Goal: Transaction & Acquisition: Purchase product/service

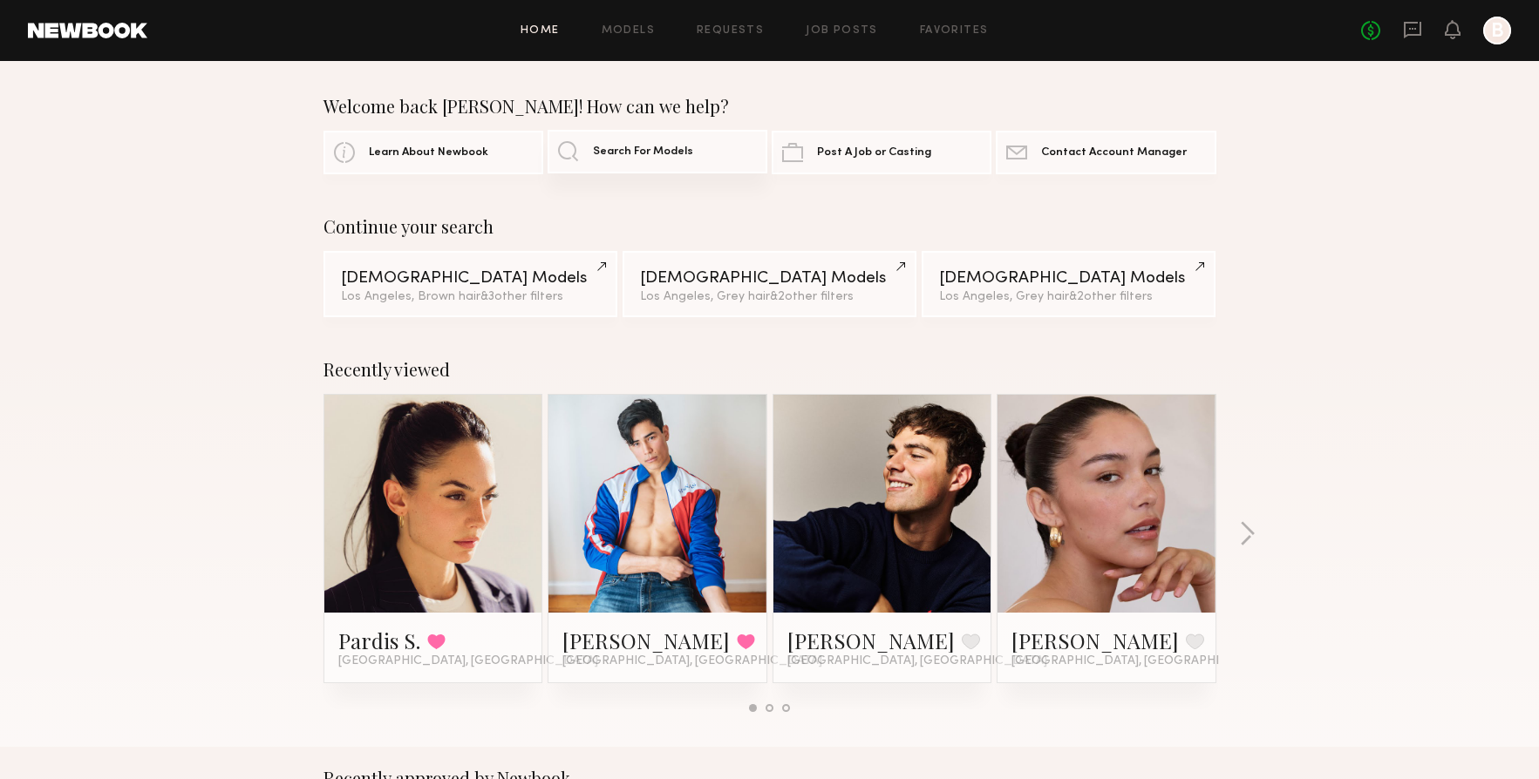
click at [673, 149] on span "Search For Models" at bounding box center [643, 151] width 100 height 11
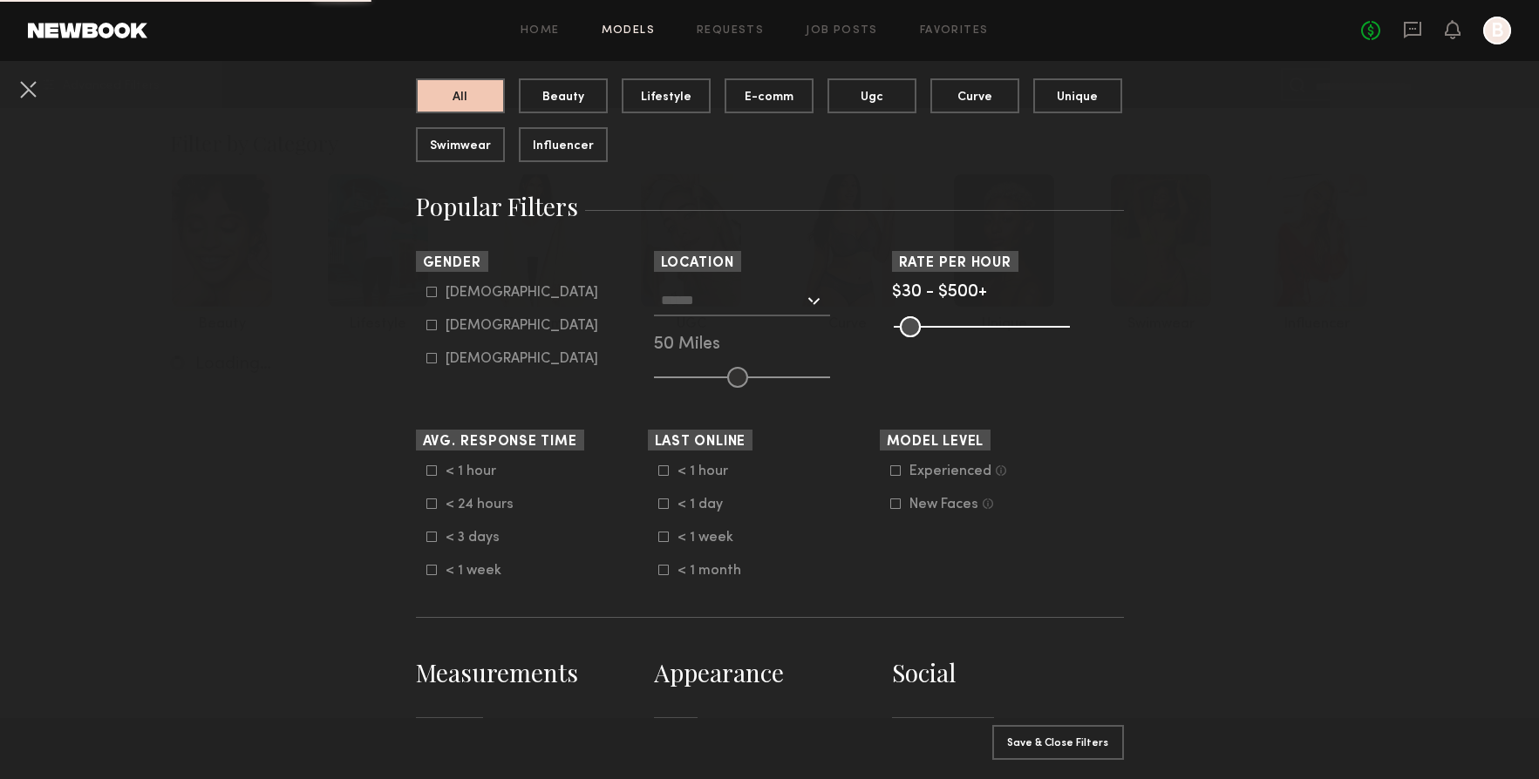
scroll to position [184, 0]
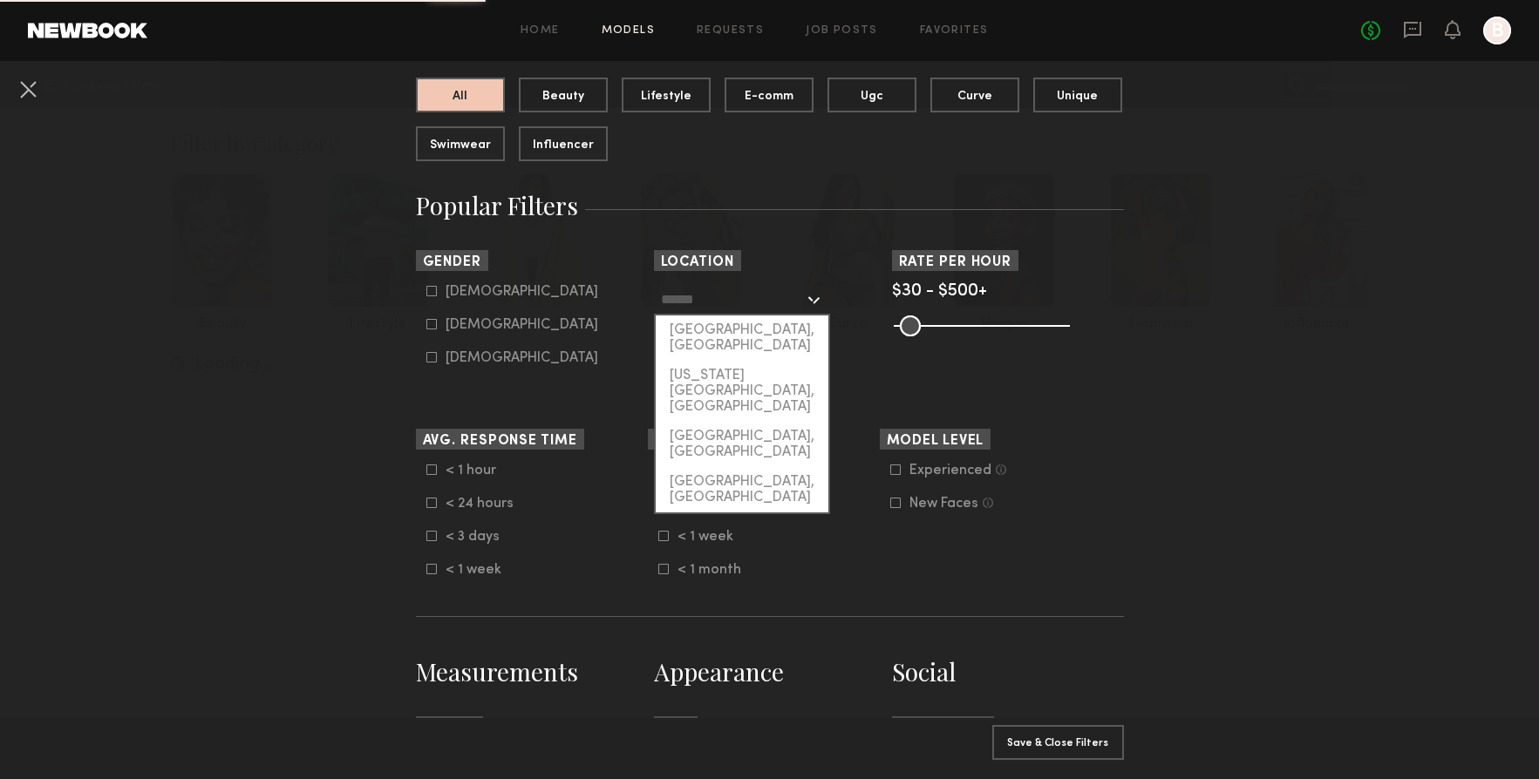
click at [724, 297] on input "text" at bounding box center [732, 299] width 143 height 30
click at [750, 330] on div "[GEOGRAPHIC_DATA], [GEOGRAPHIC_DATA]" at bounding box center [742, 338] width 173 height 45
type input "**********"
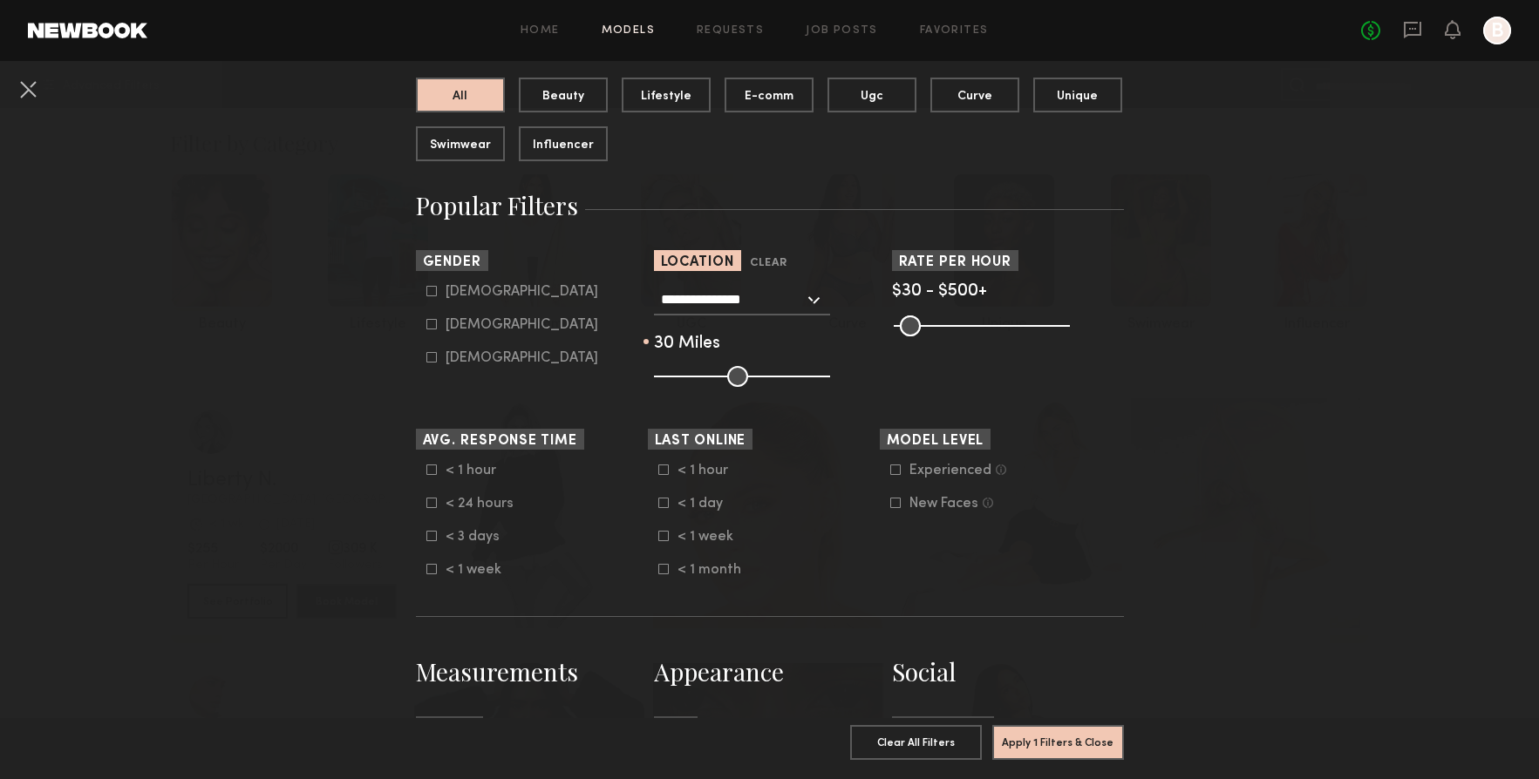
drag, startPoint x: 738, startPoint y: 378, endPoint x: 703, endPoint y: 378, distance: 35.7
type input "**"
click at [703, 378] on input "range" at bounding box center [742, 376] width 176 height 21
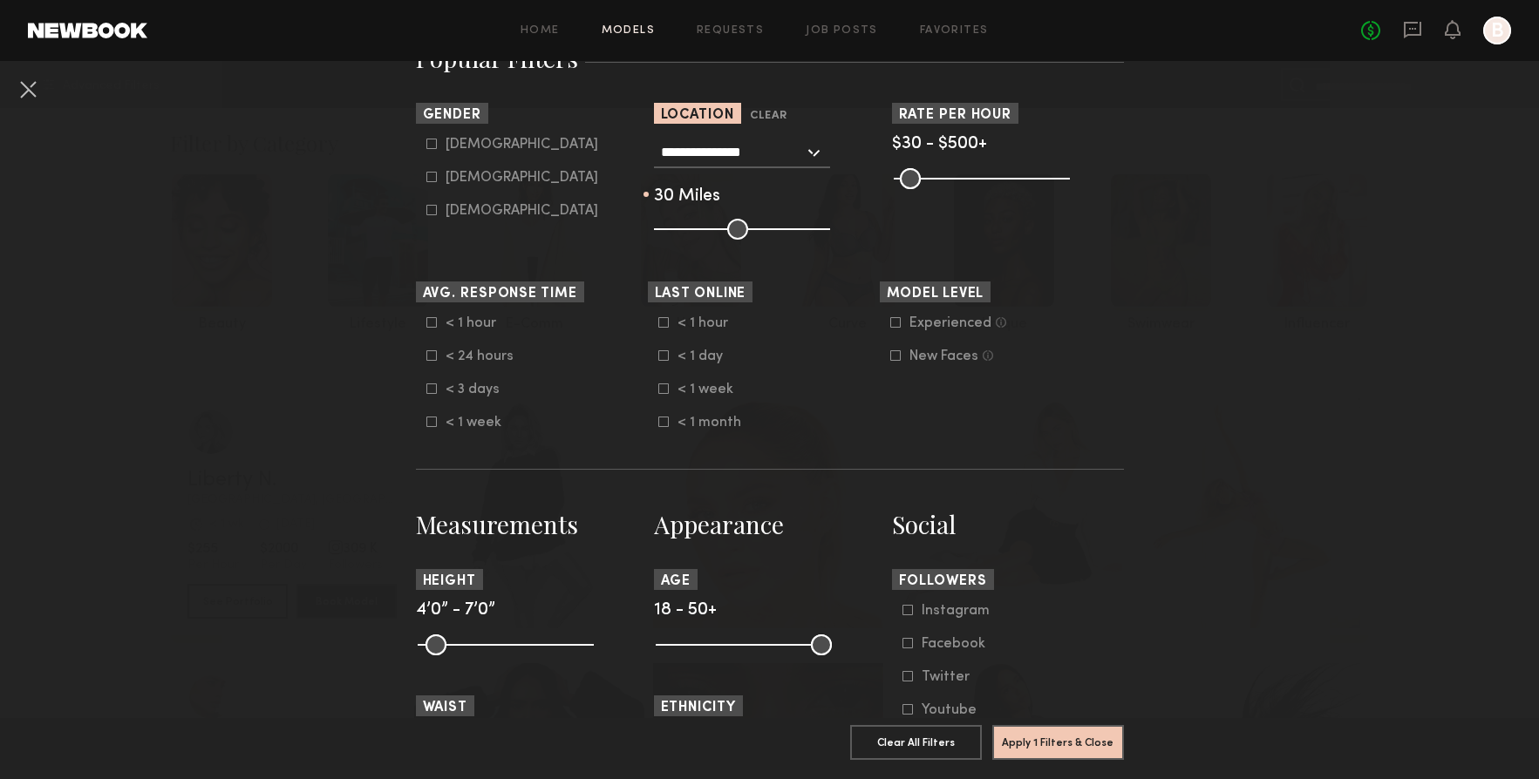
scroll to position [330, 0]
click at [431, 150] on icon at bounding box center [431, 145] width 10 height 10
type input "*"
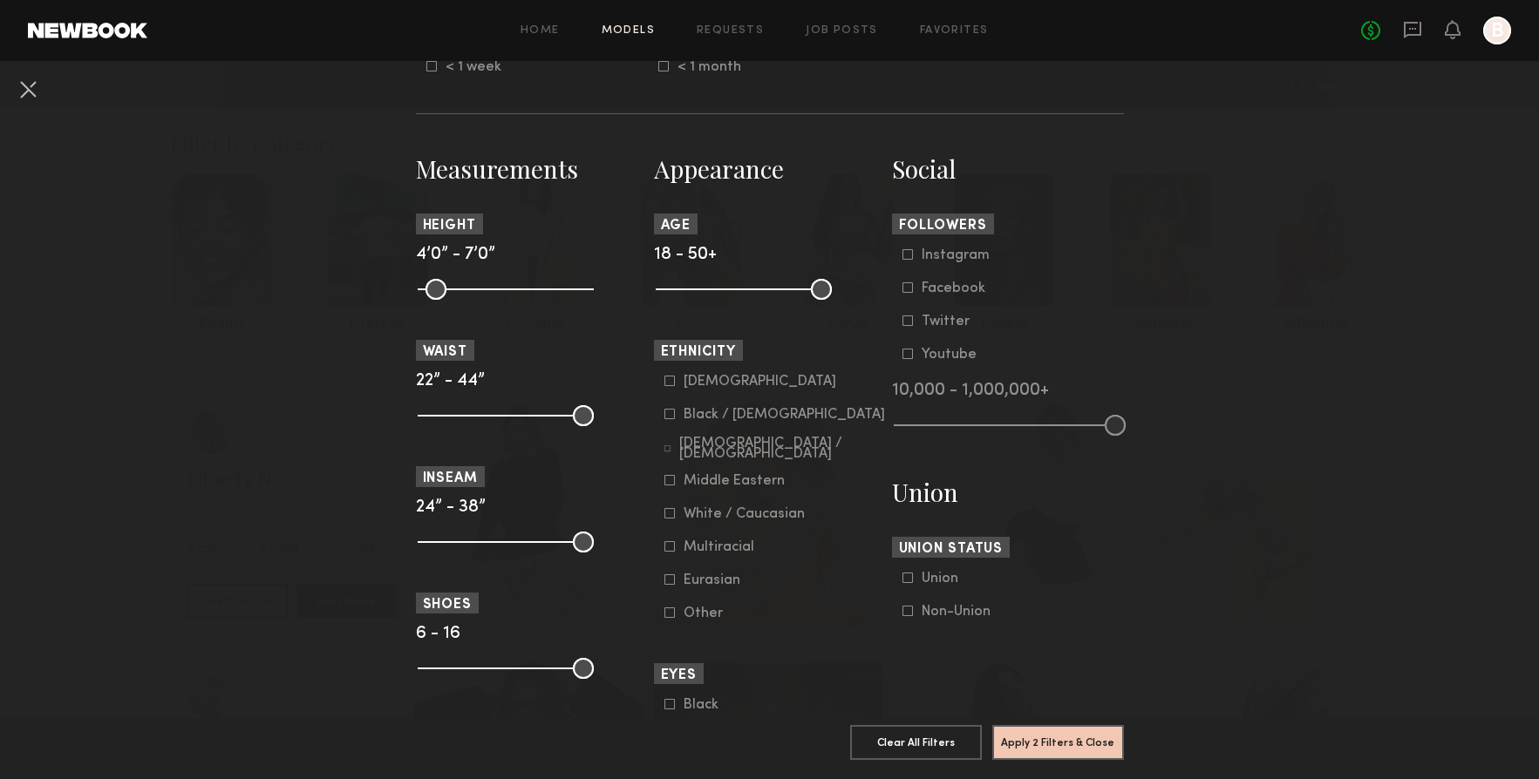
scroll to position [691, 0]
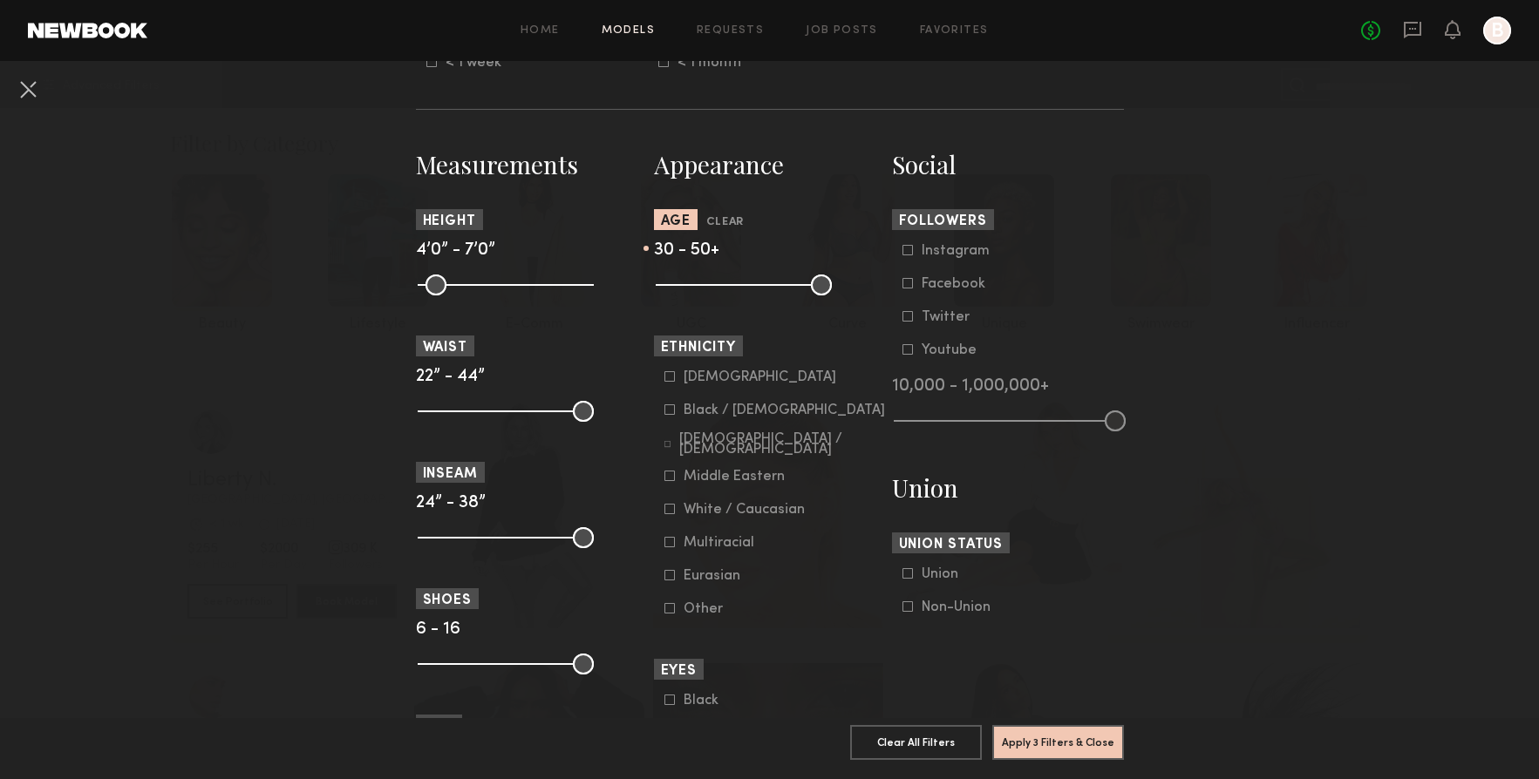
drag, startPoint x: 665, startPoint y: 296, endPoint x: 725, endPoint y: 290, distance: 60.5
type input "**"
click at [725, 290] on input "range" at bounding box center [744, 285] width 176 height 21
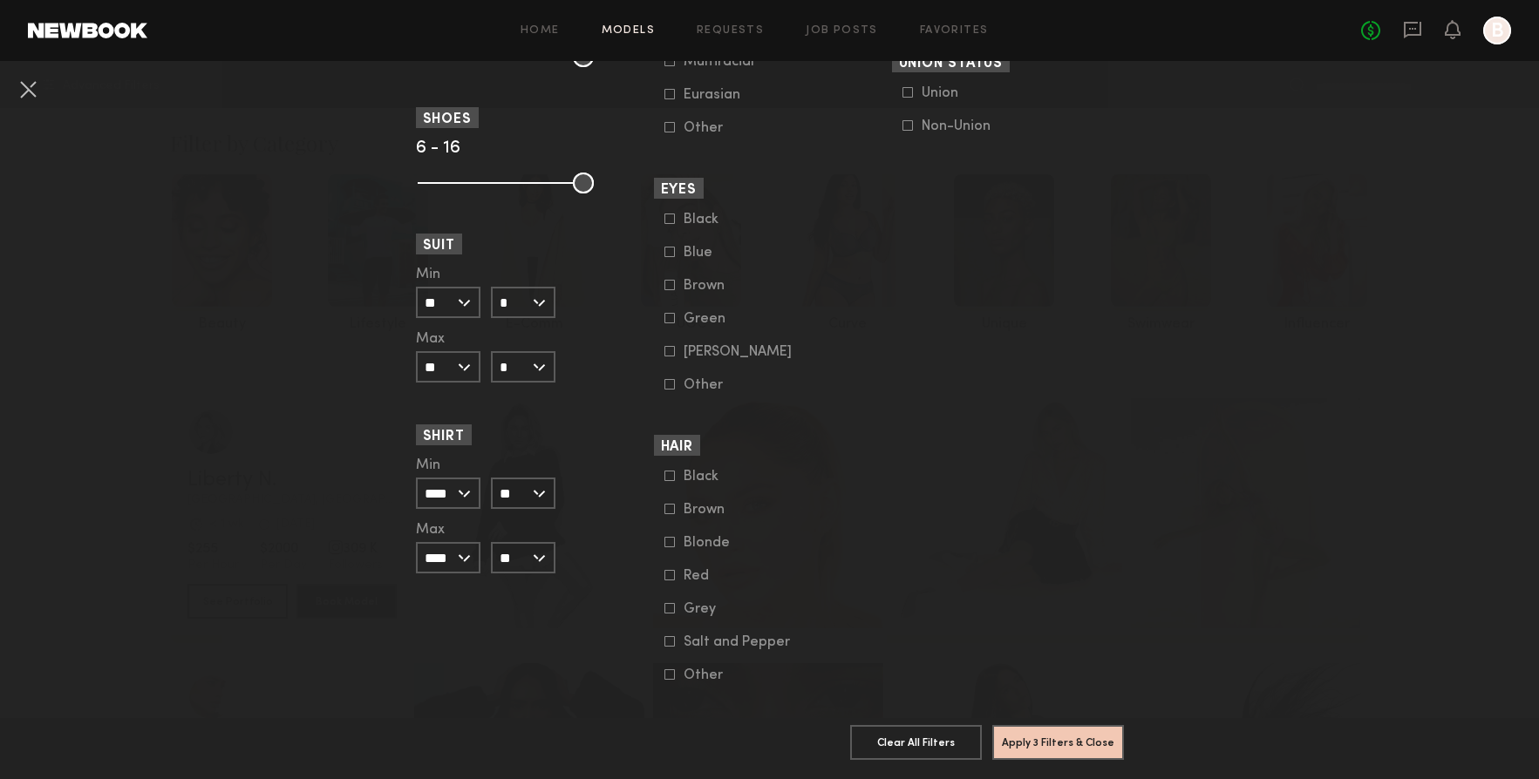
scroll to position [1269, 0]
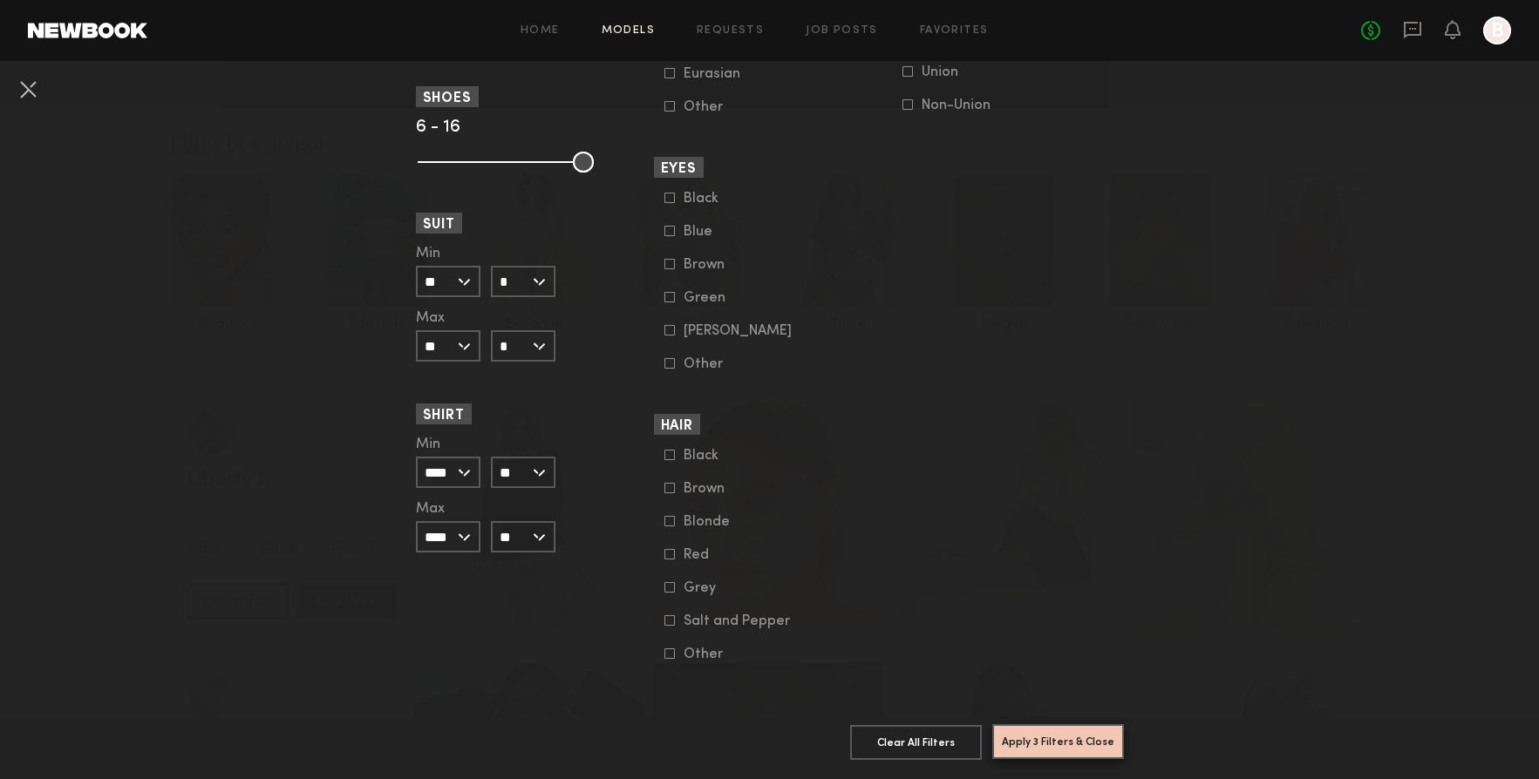
click at [1018, 731] on button "Apply 3 Filters & Close" at bounding box center [1058, 741] width 132 height 35
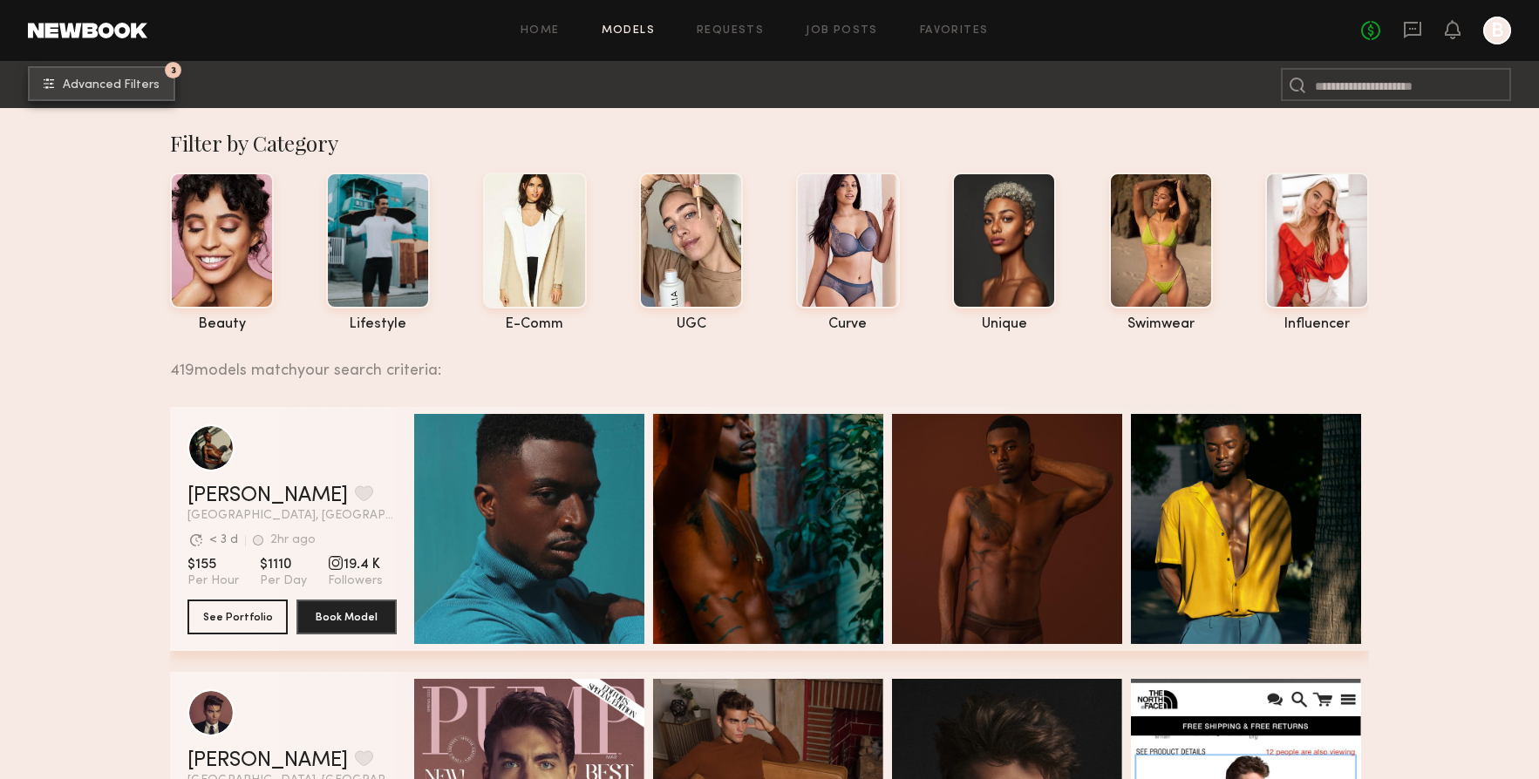
click at [112, 91] on button "3 Advanced Filters" at bounding box center [101, 83] width 147 height 35
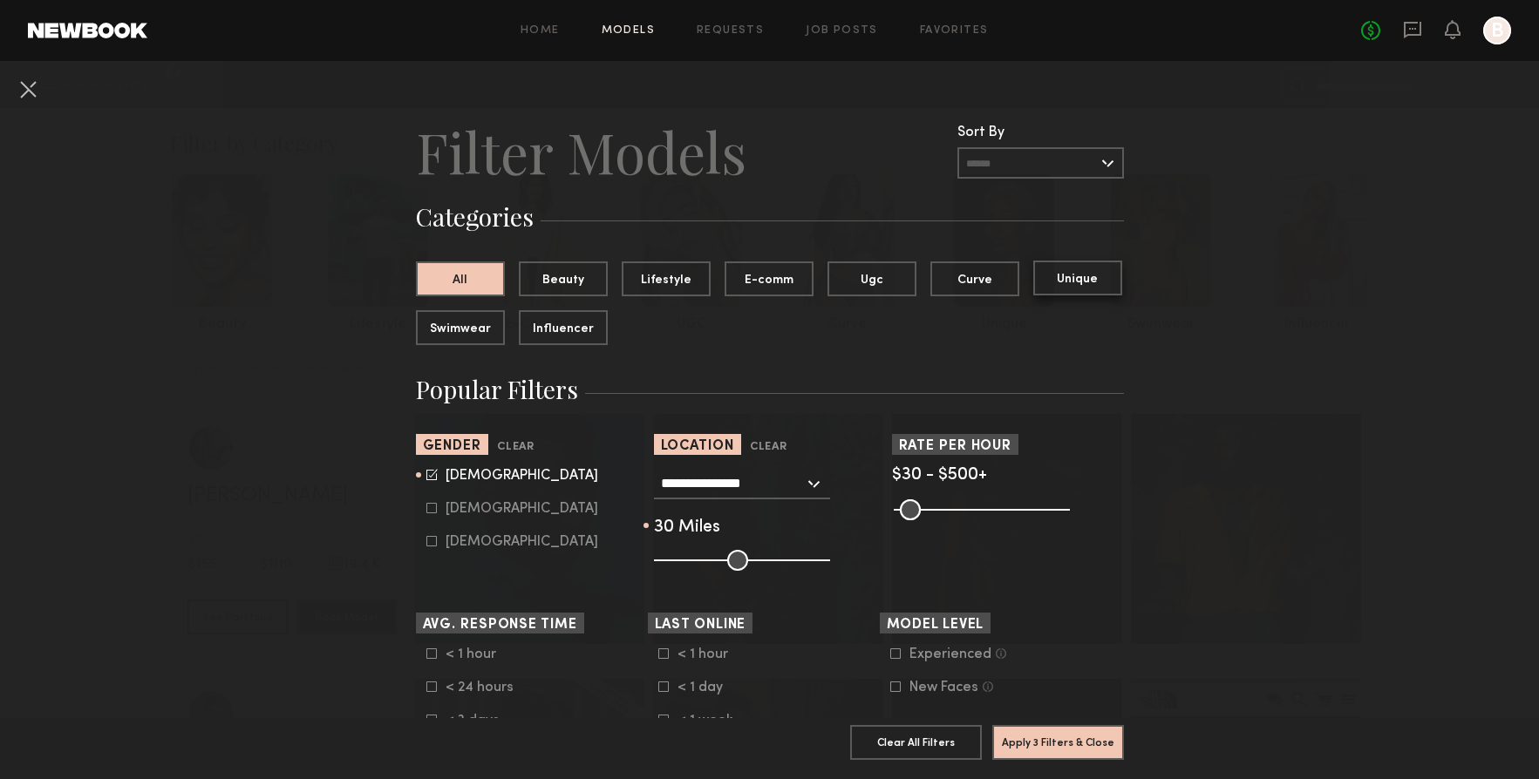
click at [1066, 279] on button "Unique" at bounding box center [1077, 278] width 89 height 35
click at [1032, 744] on button "Apply 4 Filters & Close" at bounding box center [1058, 741] width 132 height 35
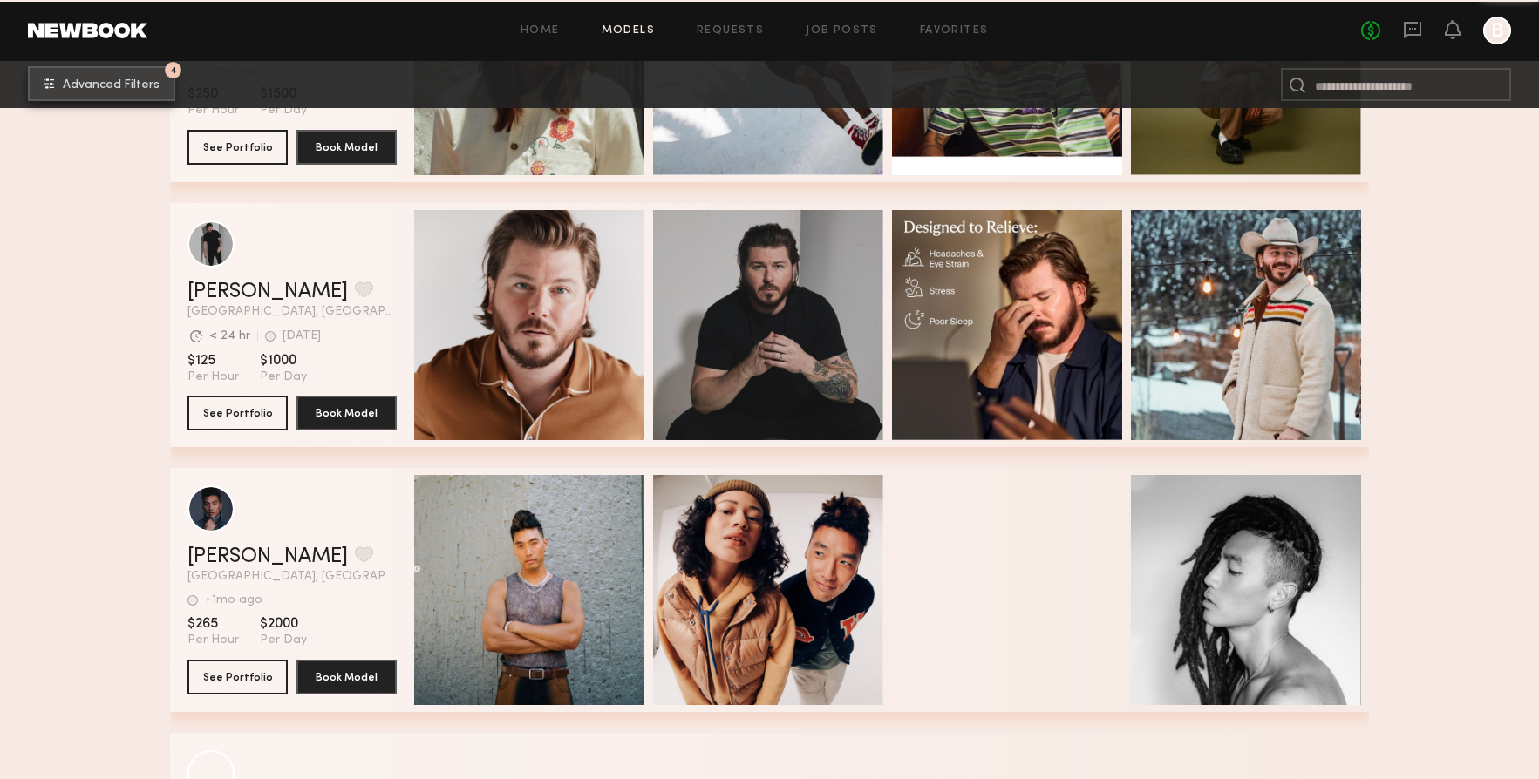
scroll to position [9226, 0]
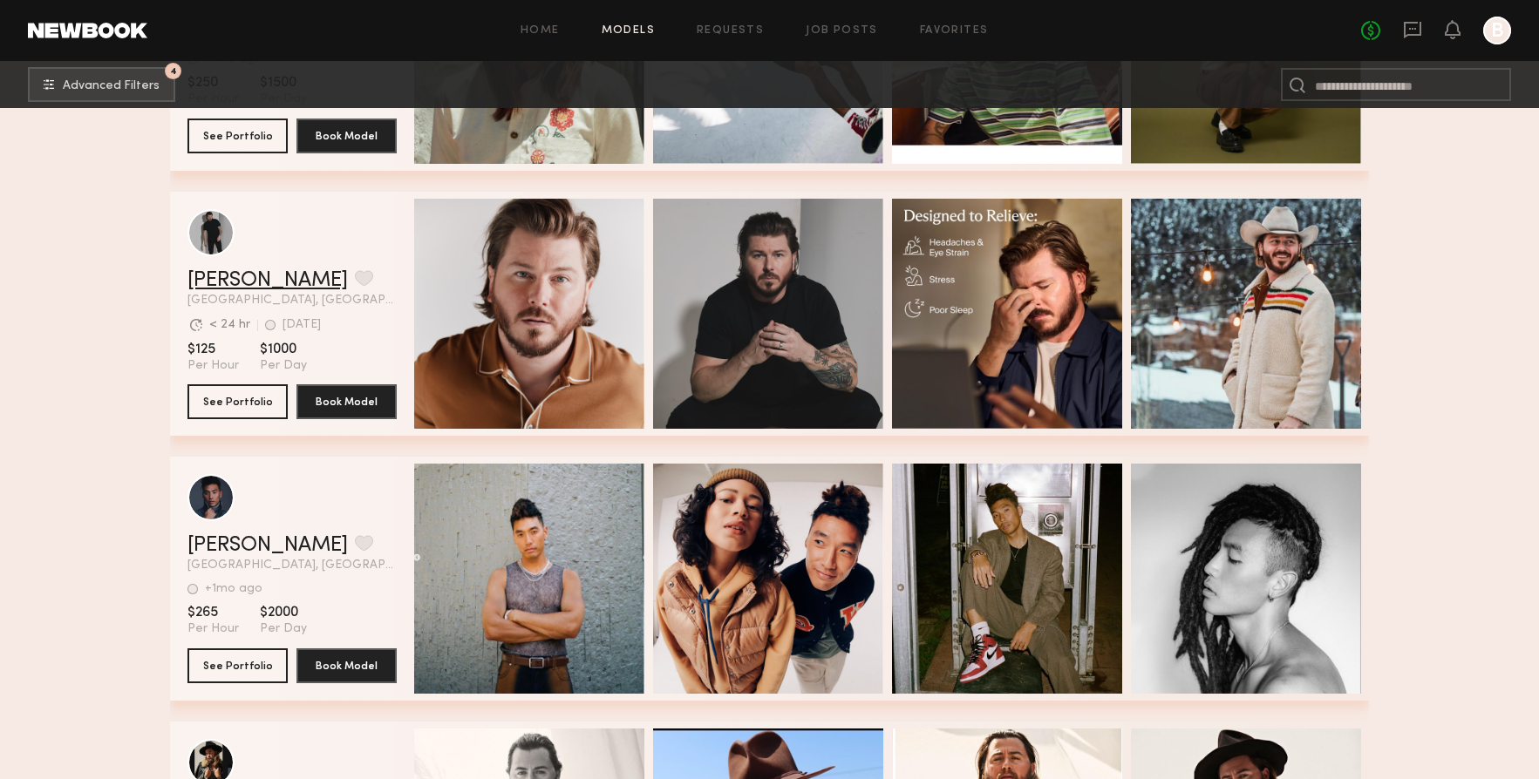
click at [227, 275] on link "Chris A." at bounding box center [267, 280] width 160 height 21
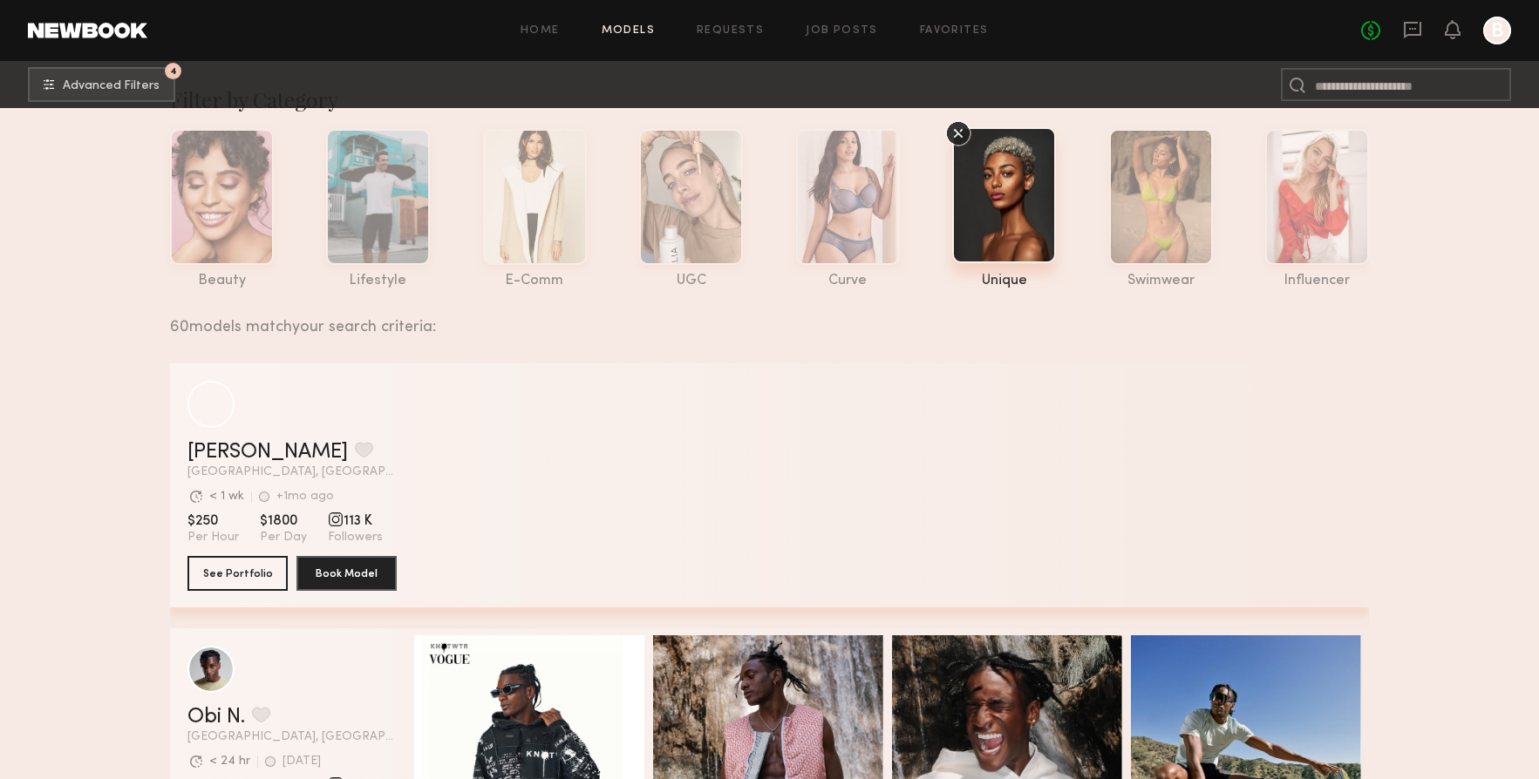
scroll to position [0, 0]
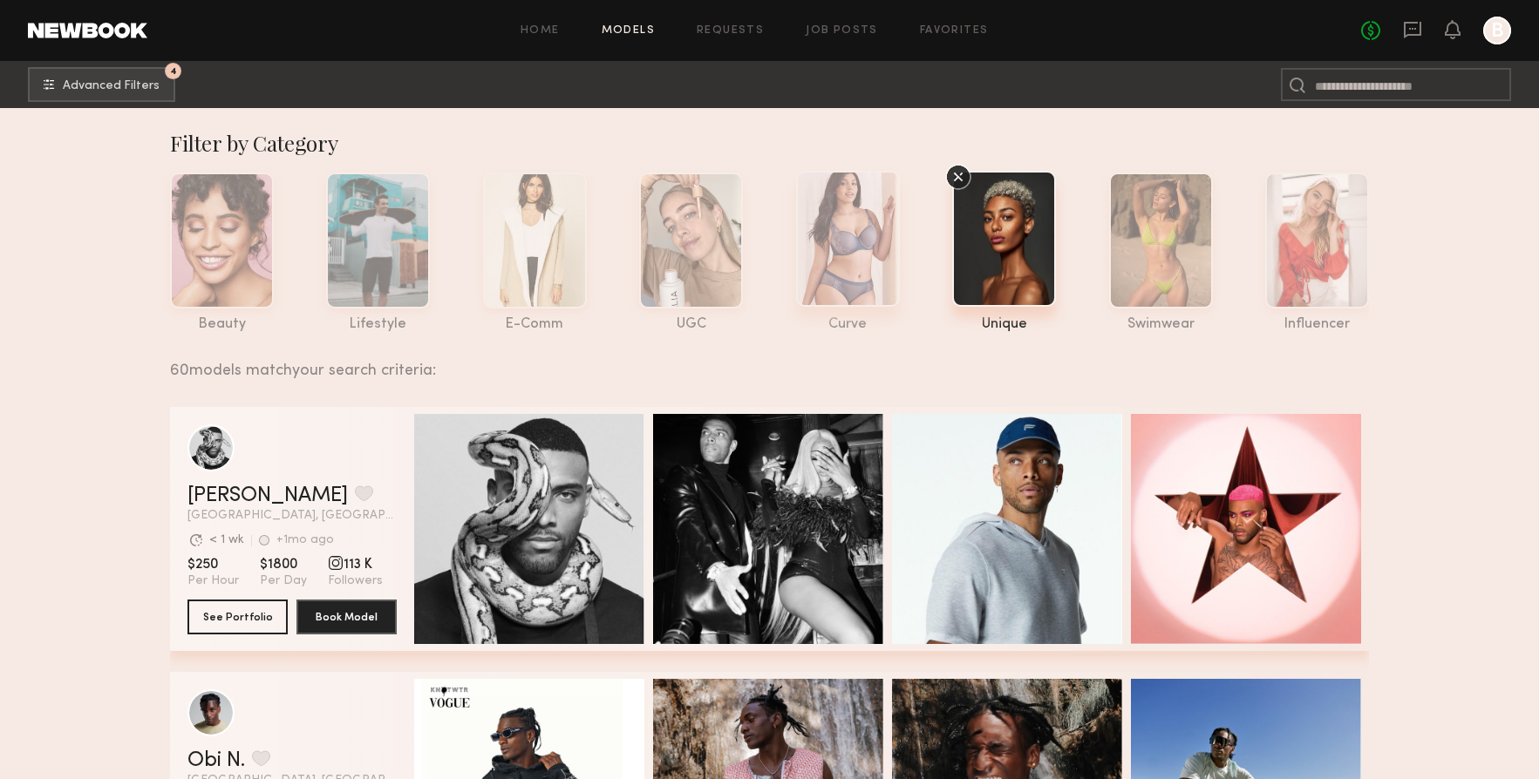
click at [877, 205] on div at bounding box center [848, 239] width 104 height 136
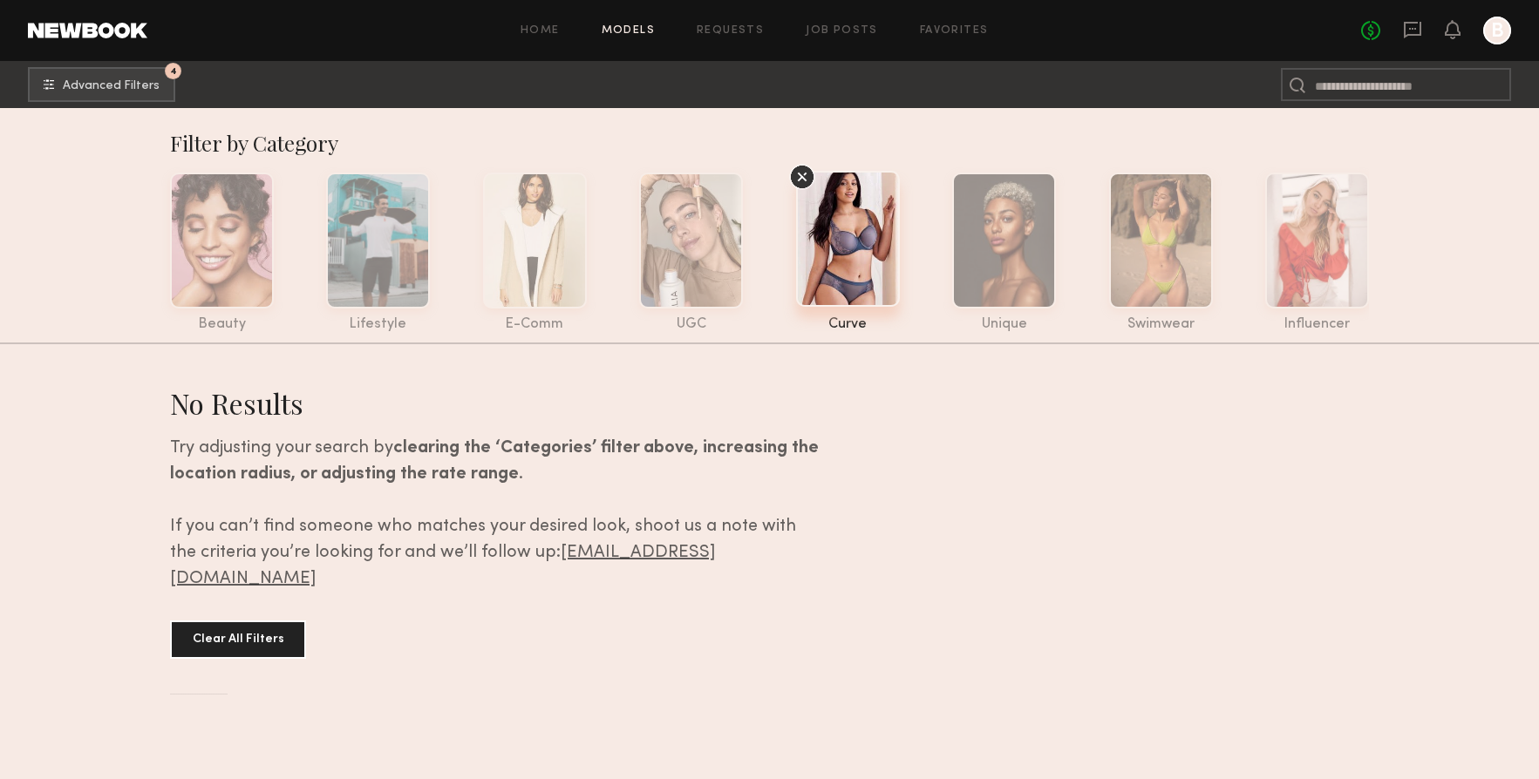
click at [802, 171] on icon at bounding box center [802, 177] width 26 height 26
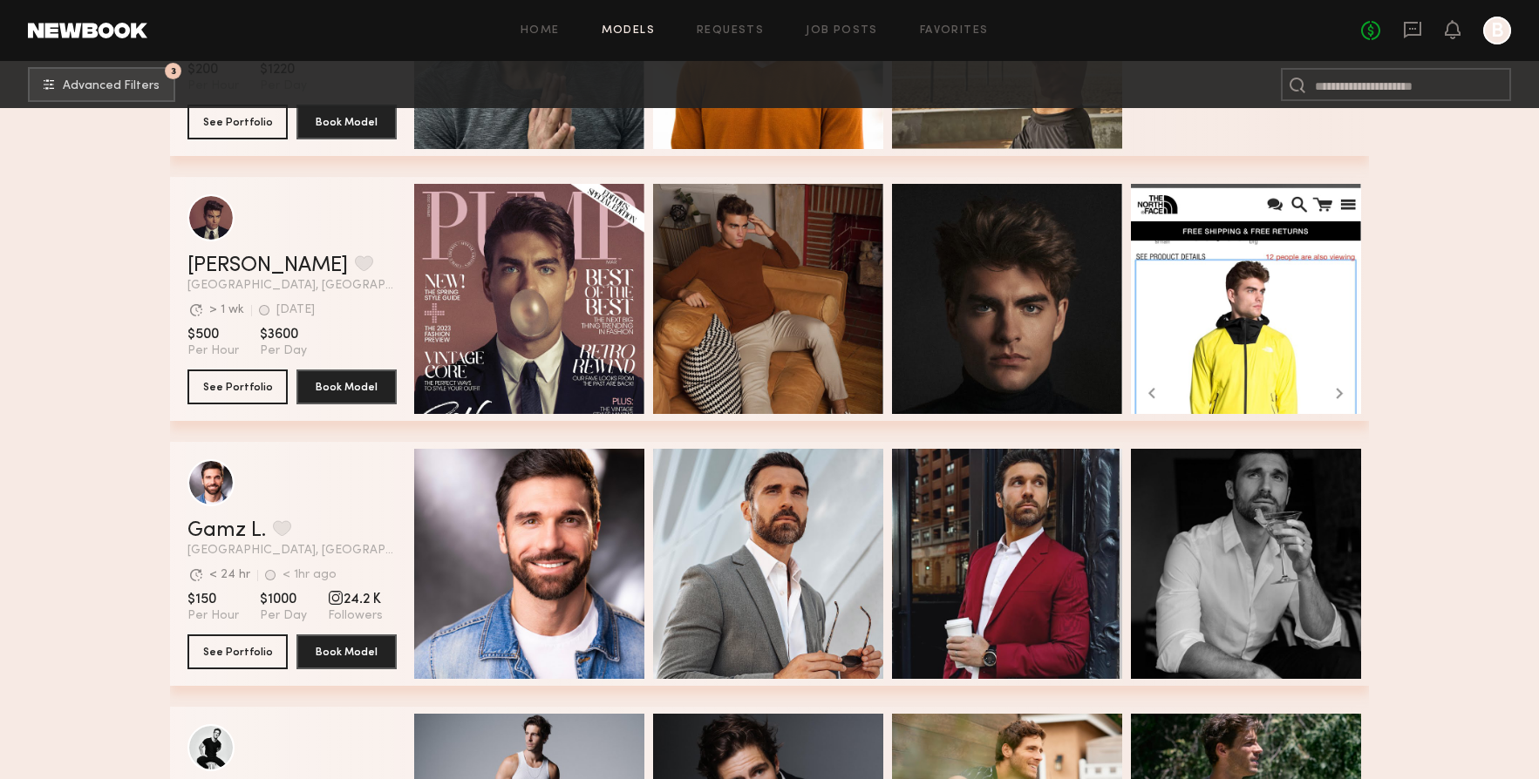
scroll to position [1790, 0]
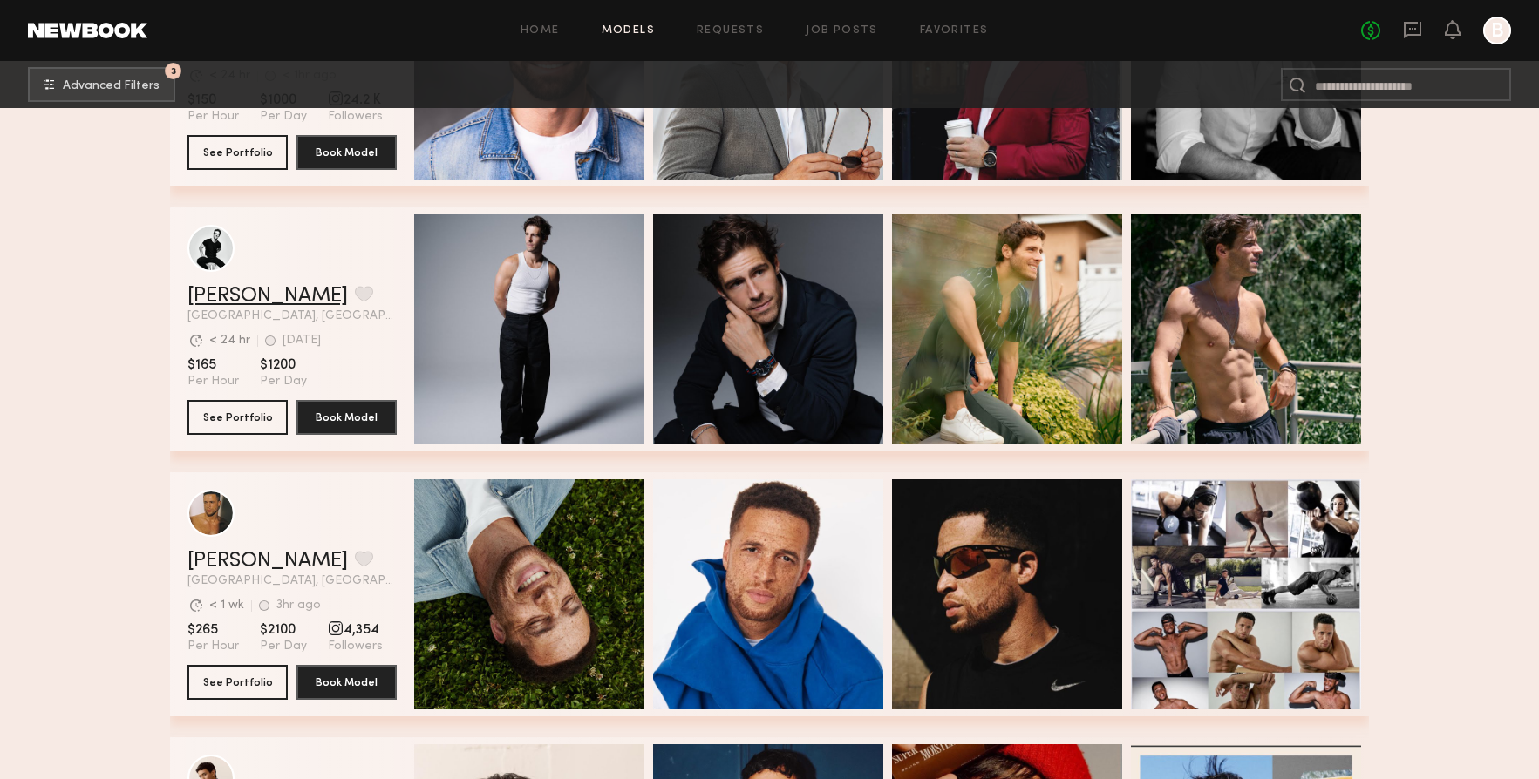
click at [250, 291] on link "Charlie M." at bounding box center [267, 296] width 160 height 21
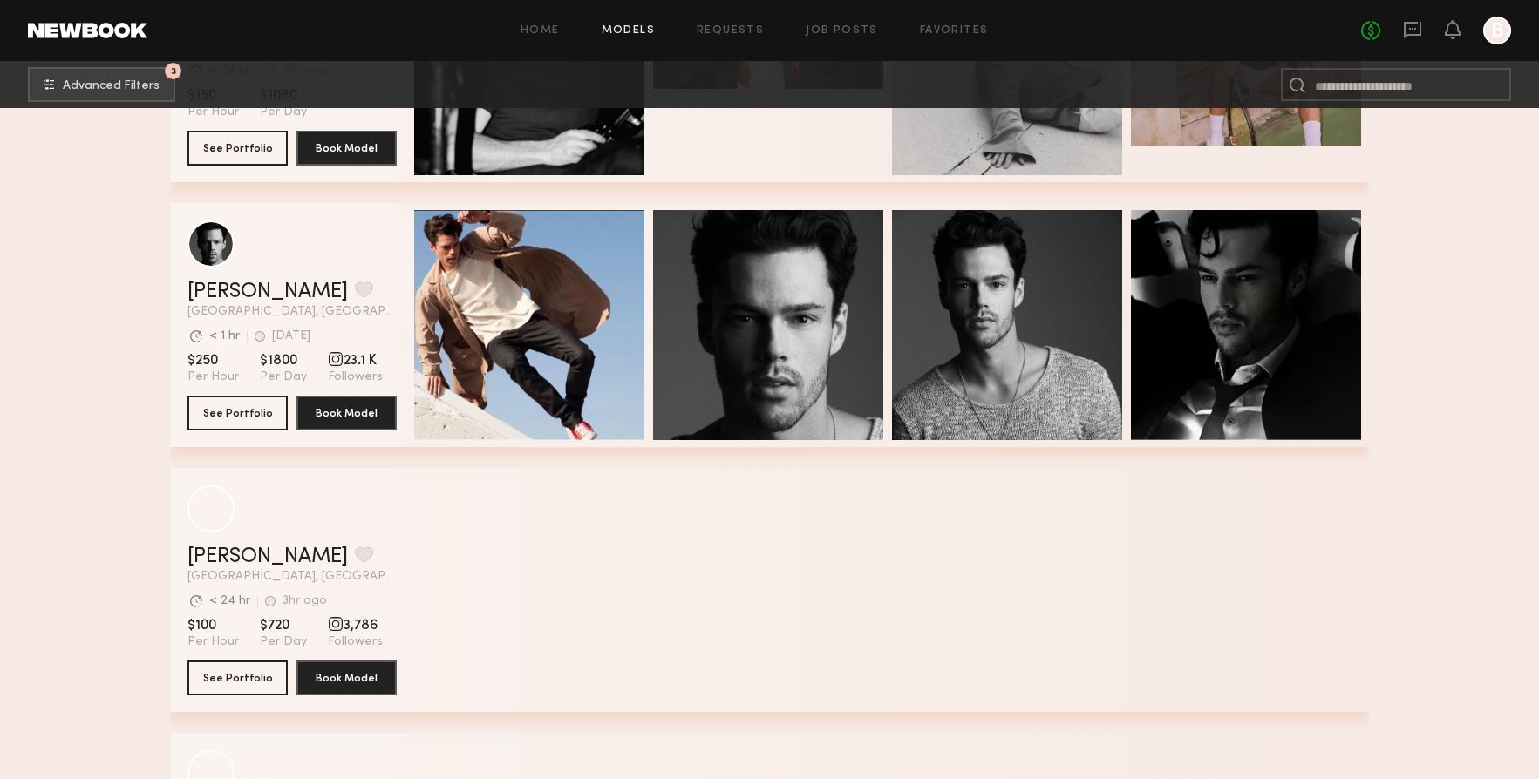
scroll to position [6350, 0]
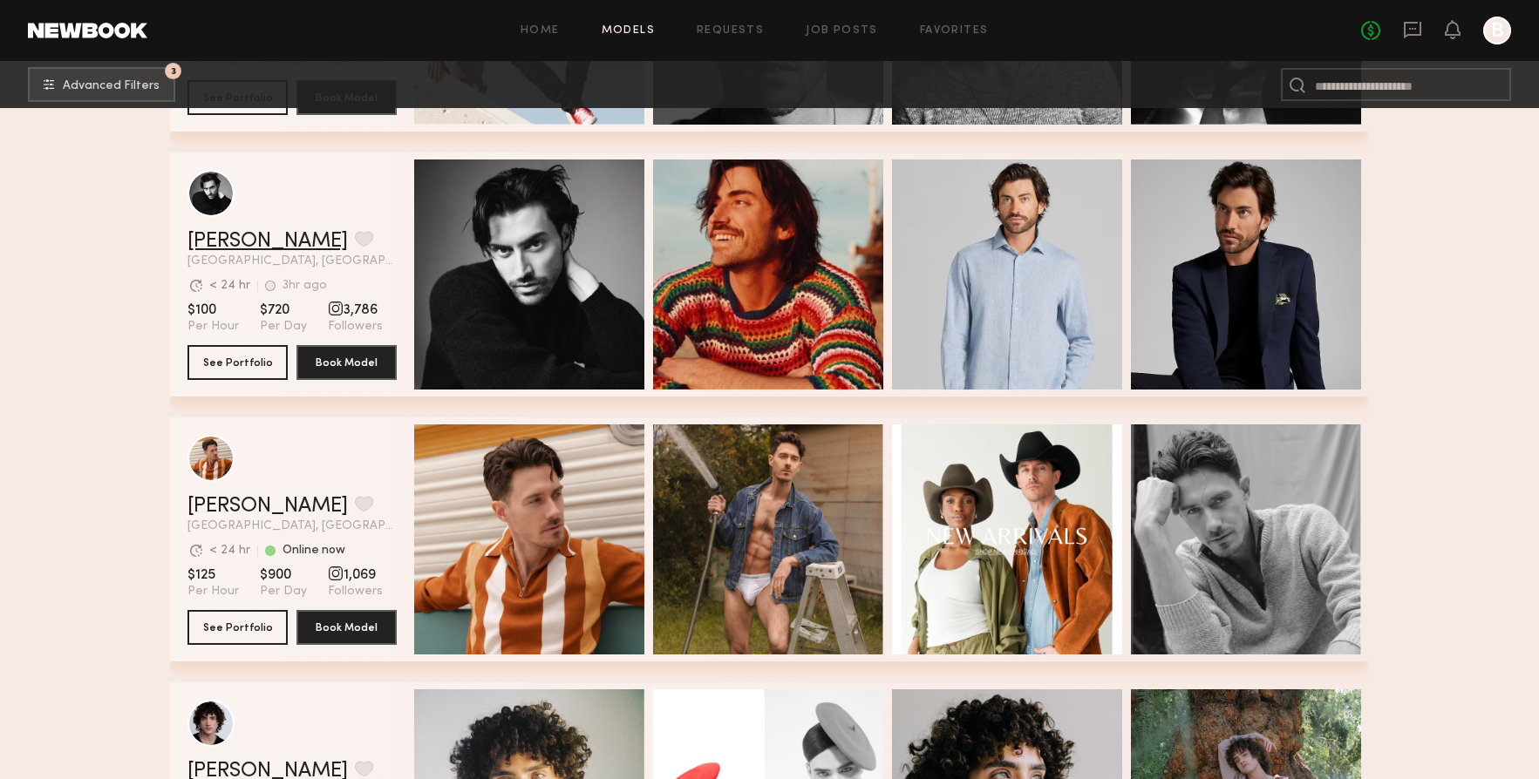
click at [229, 240] on link "Sam M." at bounding box center [267, 241] width 160 height 21
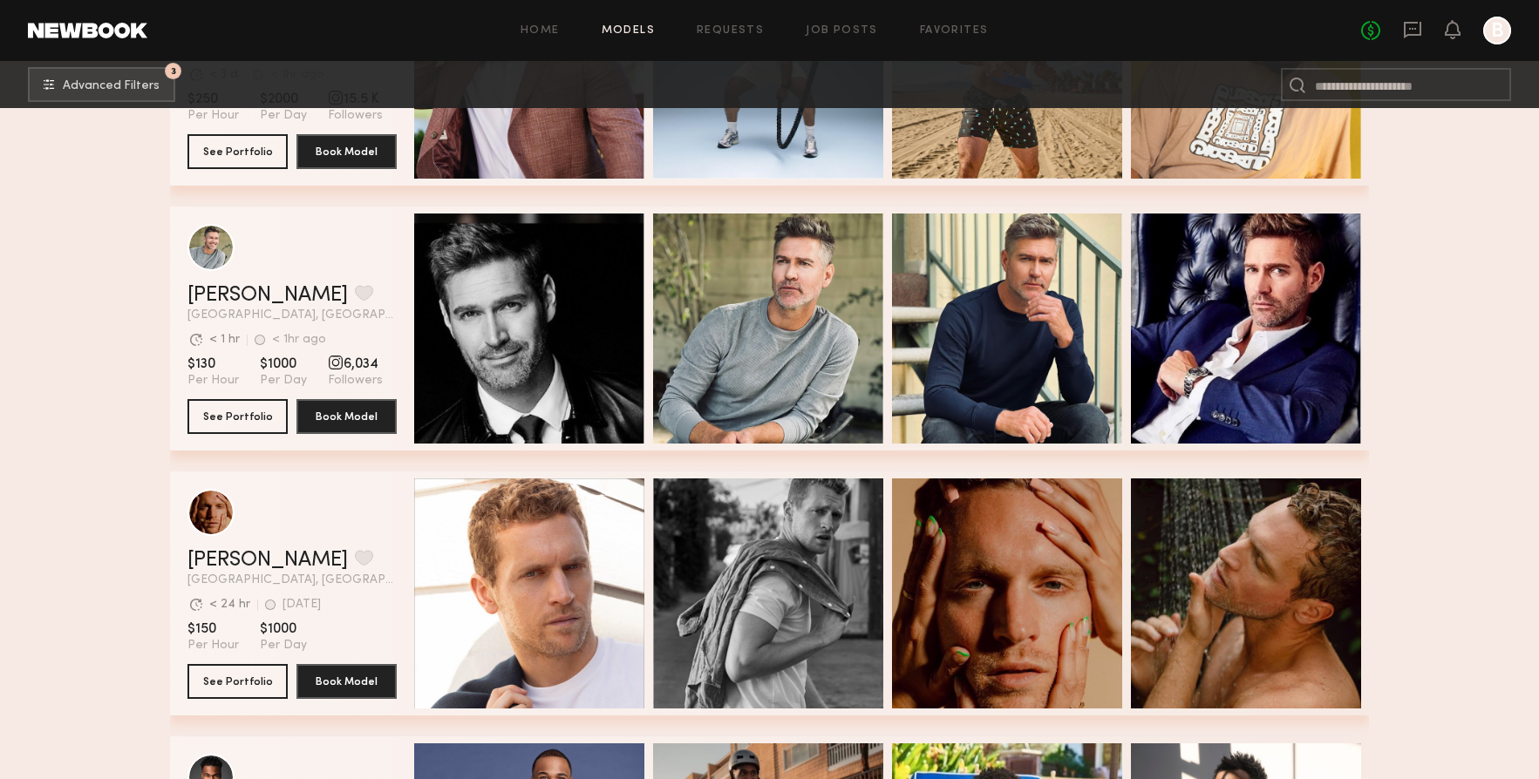
scroll to position [7360, 0]
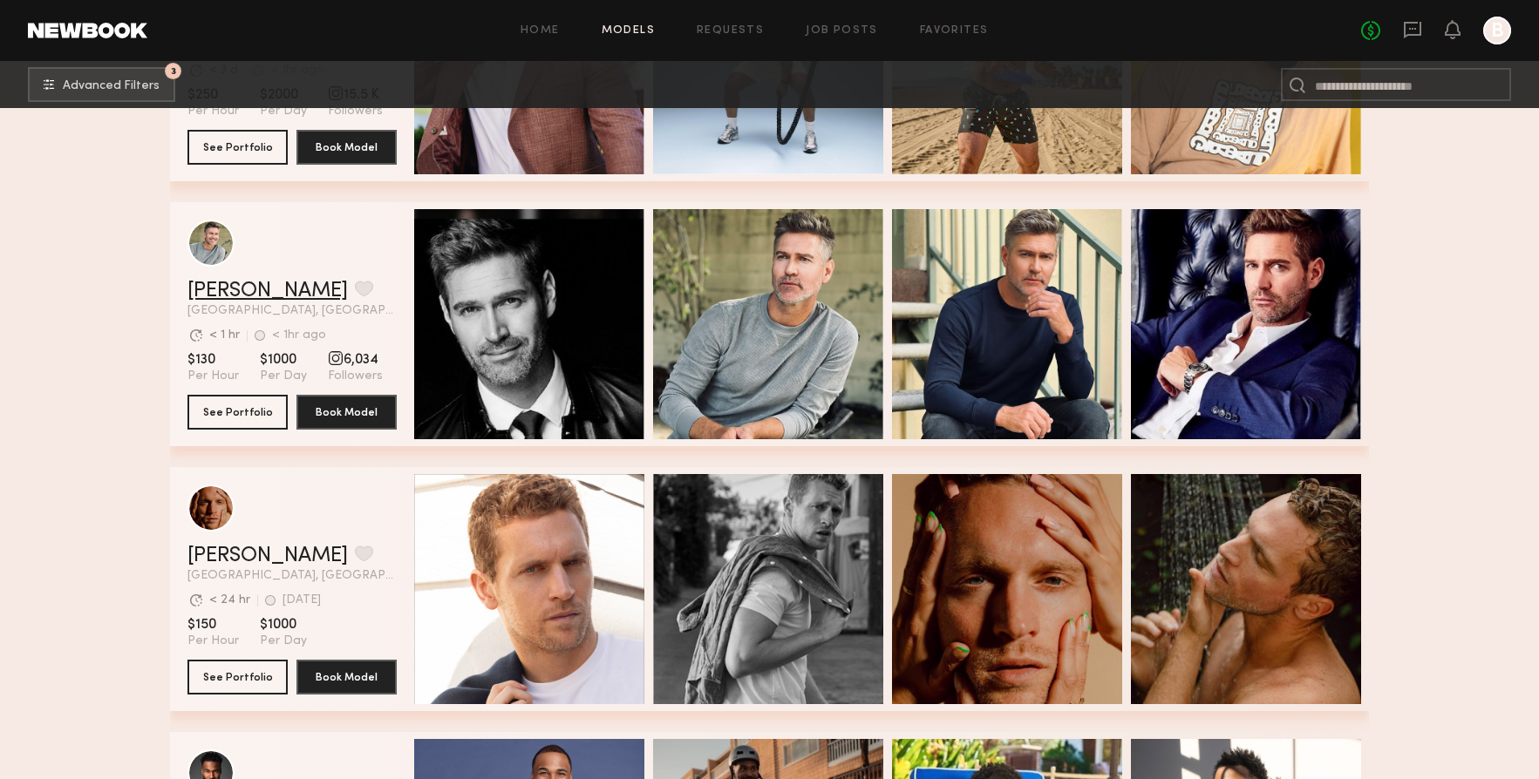
click at [253, 289] on link "Hartley h." at bounding box center [267, 291] width 160 height 21
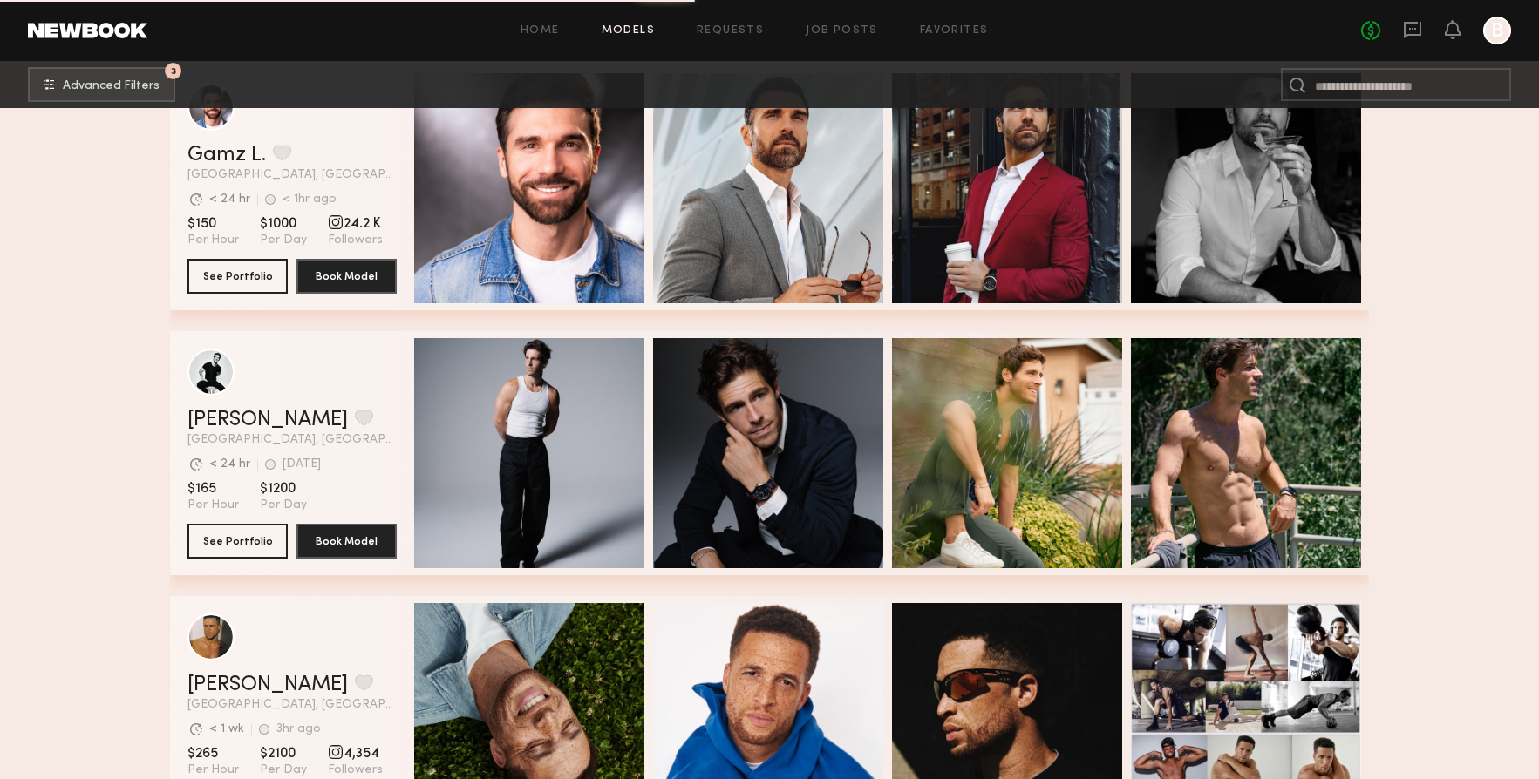
scroll to position [0, 0]
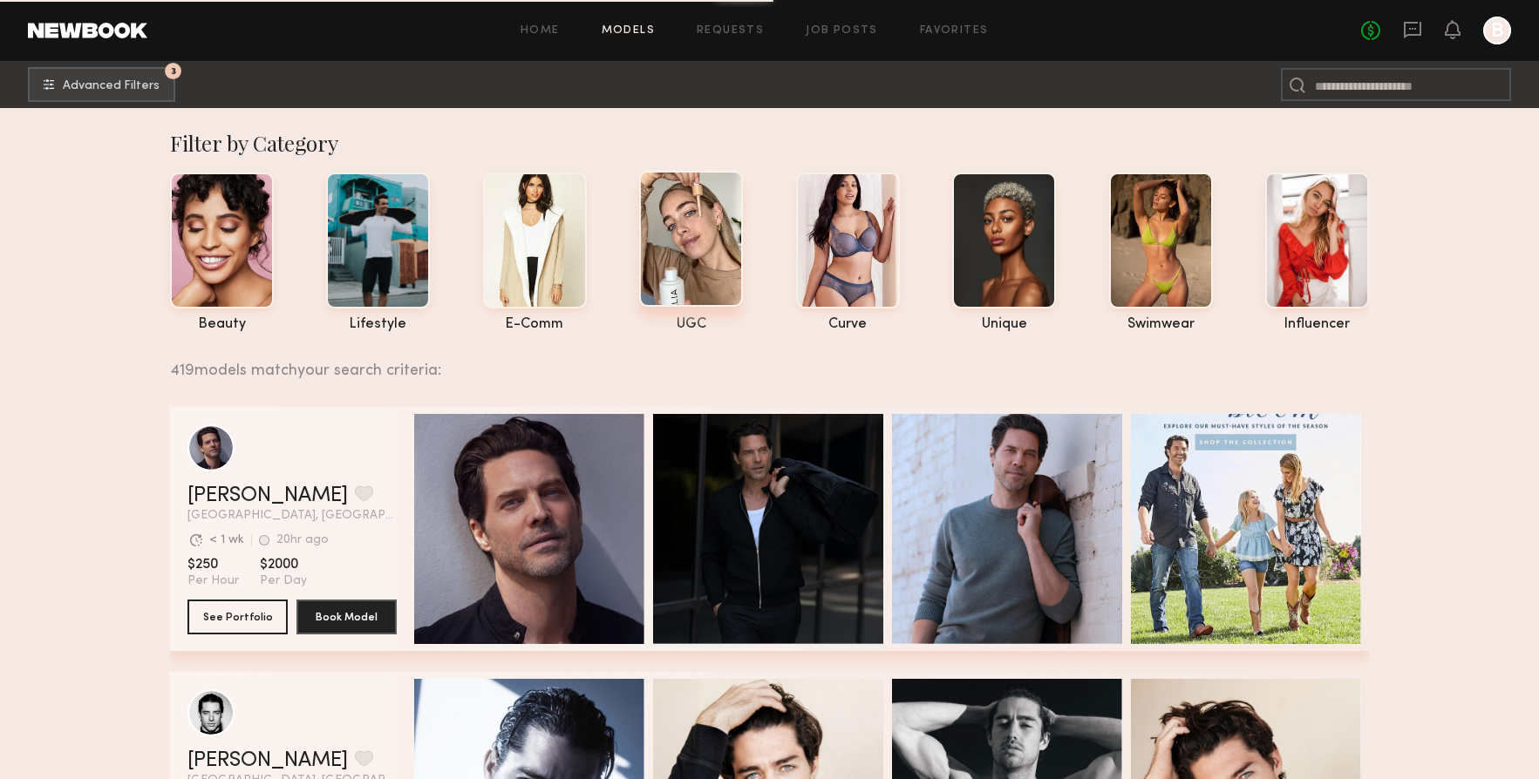
click at [682, 255] on div at bounding box center [691, 239] width 104 height 136
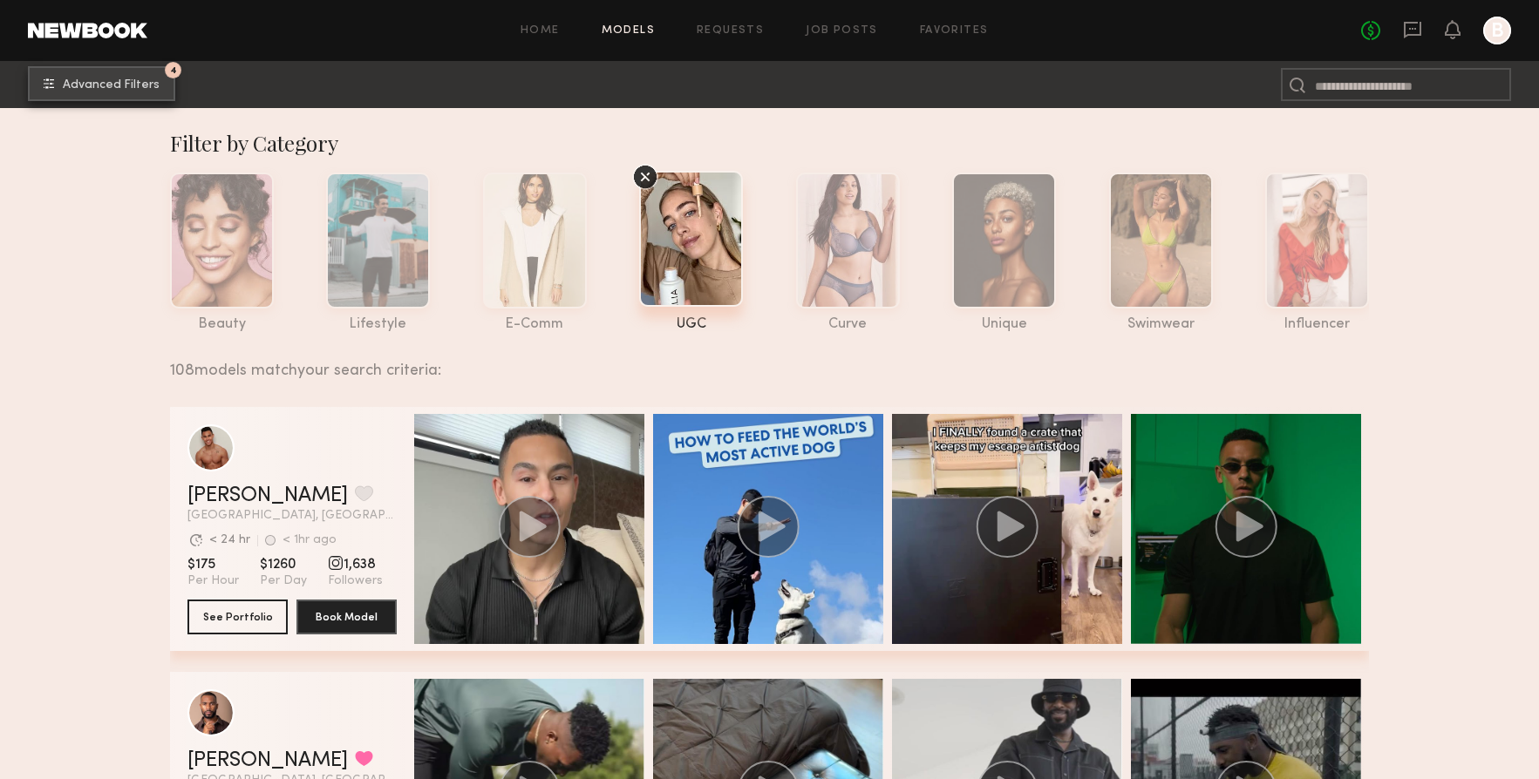
click at [139, 82] on span "Advanced Filters" at bounding box center [111, 85] width 97 height 12
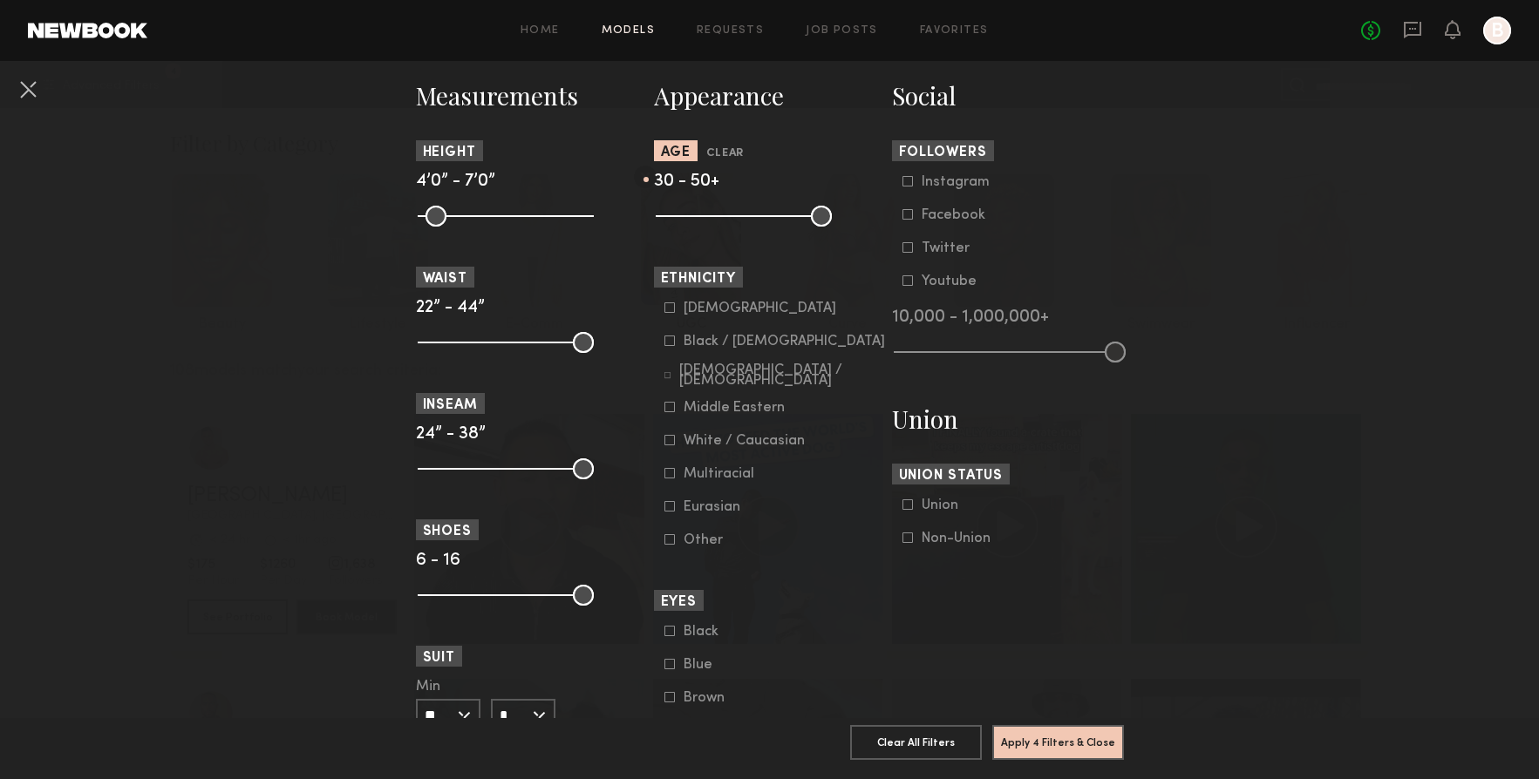
scroll to position [758, 0]
drag, startPoint x: 722, startPoint y: 228, endPoint x: 746, endPoint y: 228, distance: 24.4
type input "**"
click at [746, 228] on input "range" at bounding box center [744, 218] width 176 height 21
click at [1016, 740] on button "Apply 4 Filters & Close" at bounding box center [1058, 741] width 132 height 35
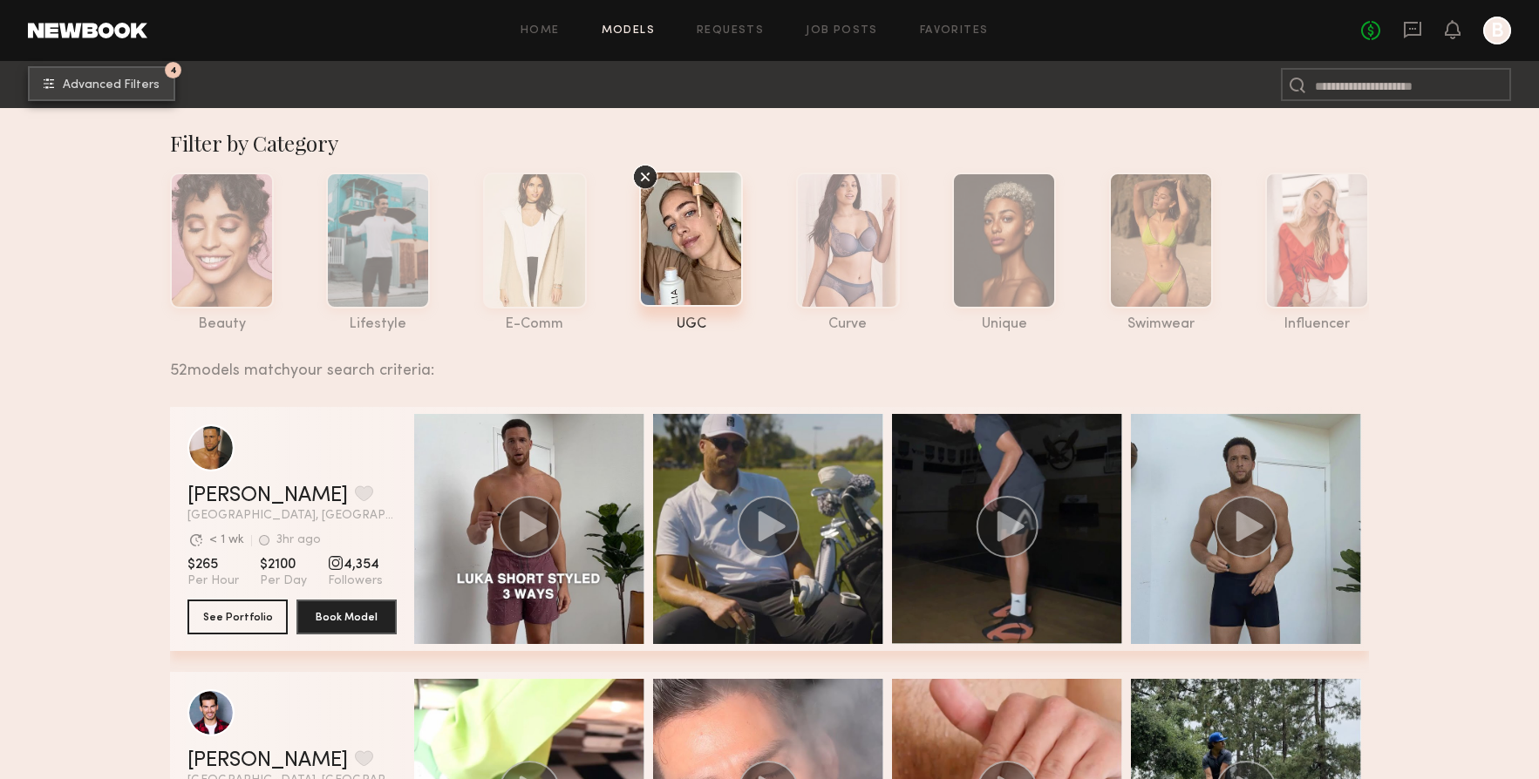
click at [130, 90] on span "Advanced Filters" at bounding box center [111, 85] width 97 height 12
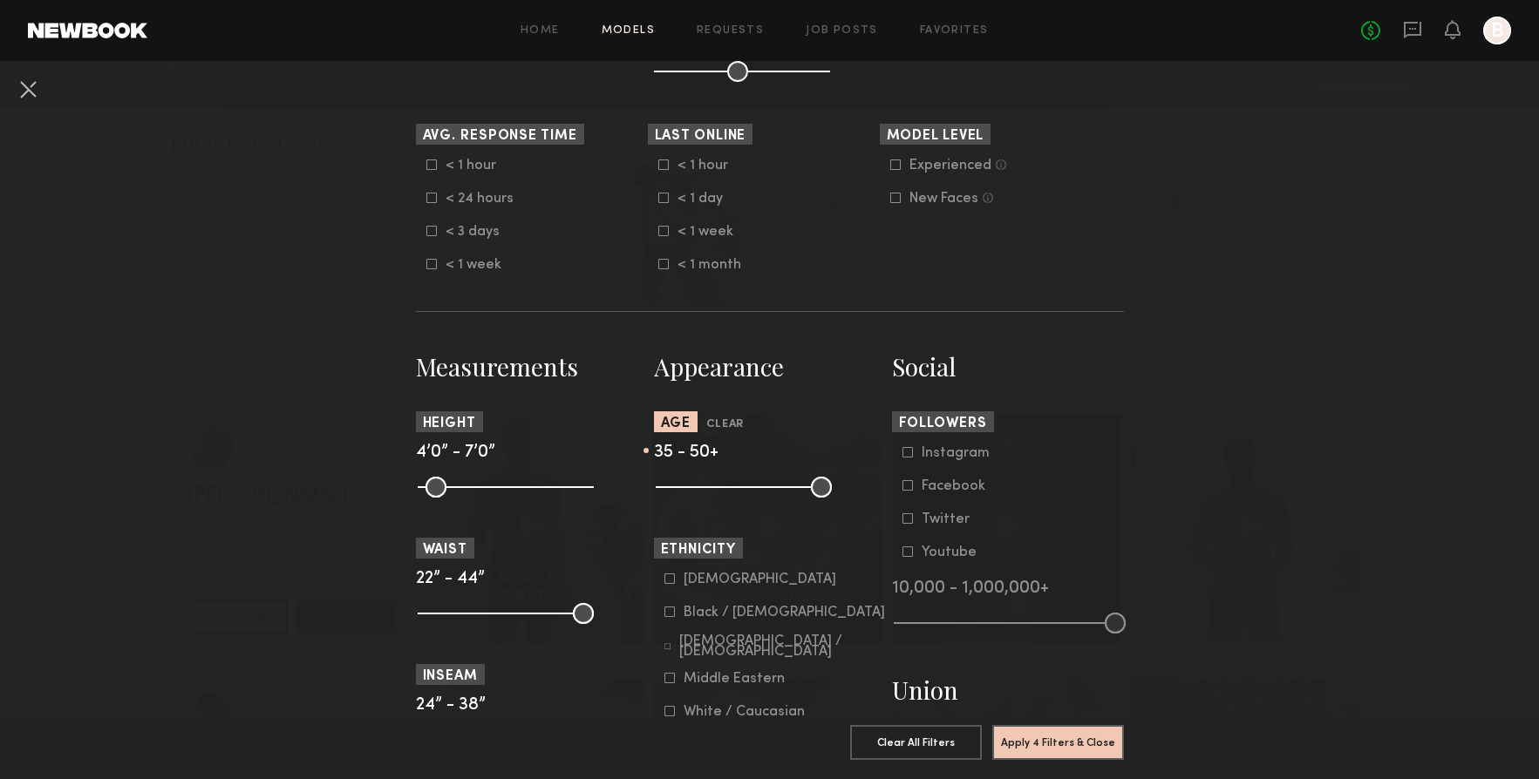
scroll to position [492, 0]
drag, startPoint x: 747, startPoint y: 494, endPoint x: 770, endPoint y: 498, distance: 22.9
type input "**"
click at [770, 495] on input "range" at bounding box center [744, 484] width 176 height 21
click at [1014, 736] on button "Apply 4 Filters & Close" at bounding box center [1058, 741] width 132 height 35
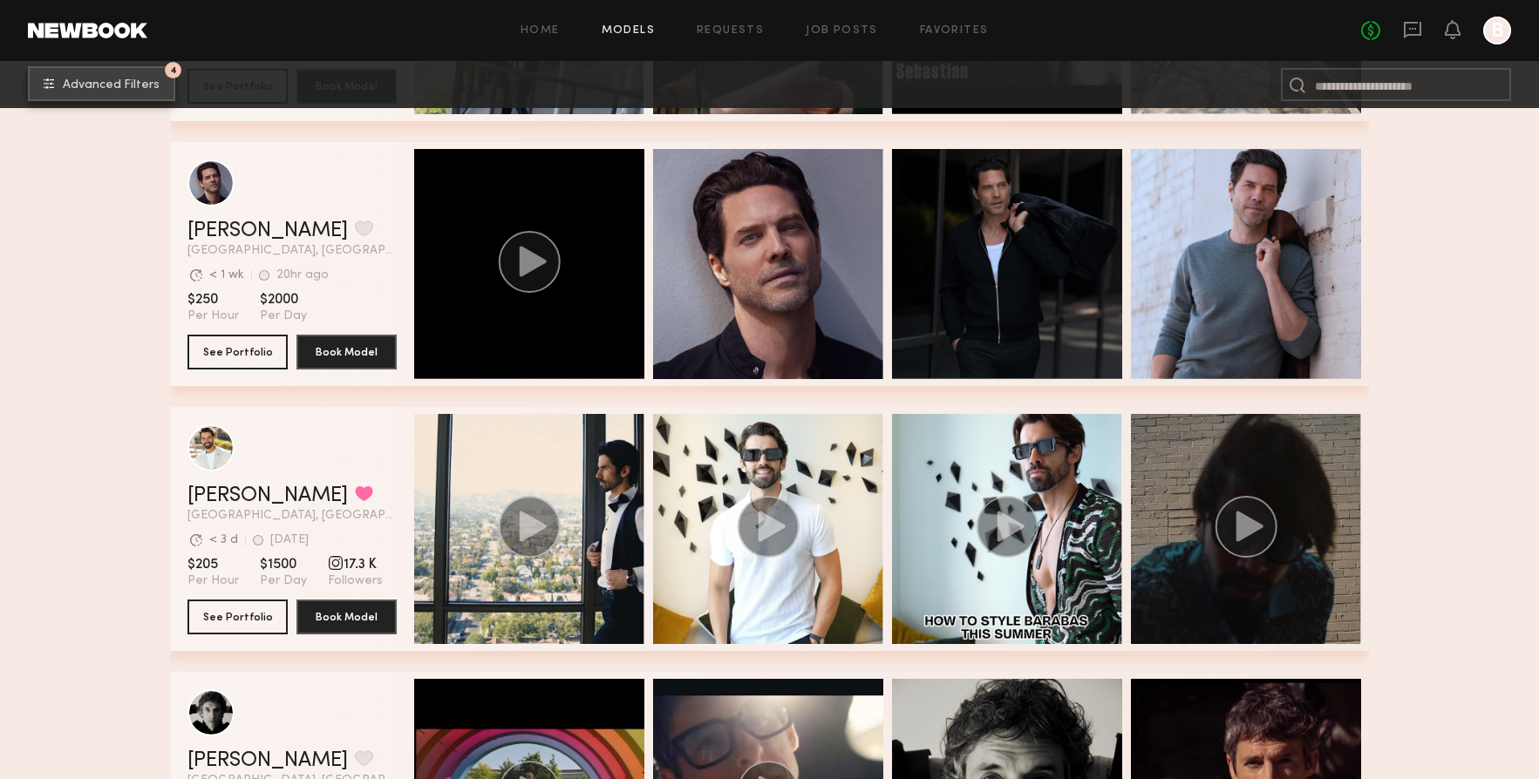
scroll to position [1326, 0]
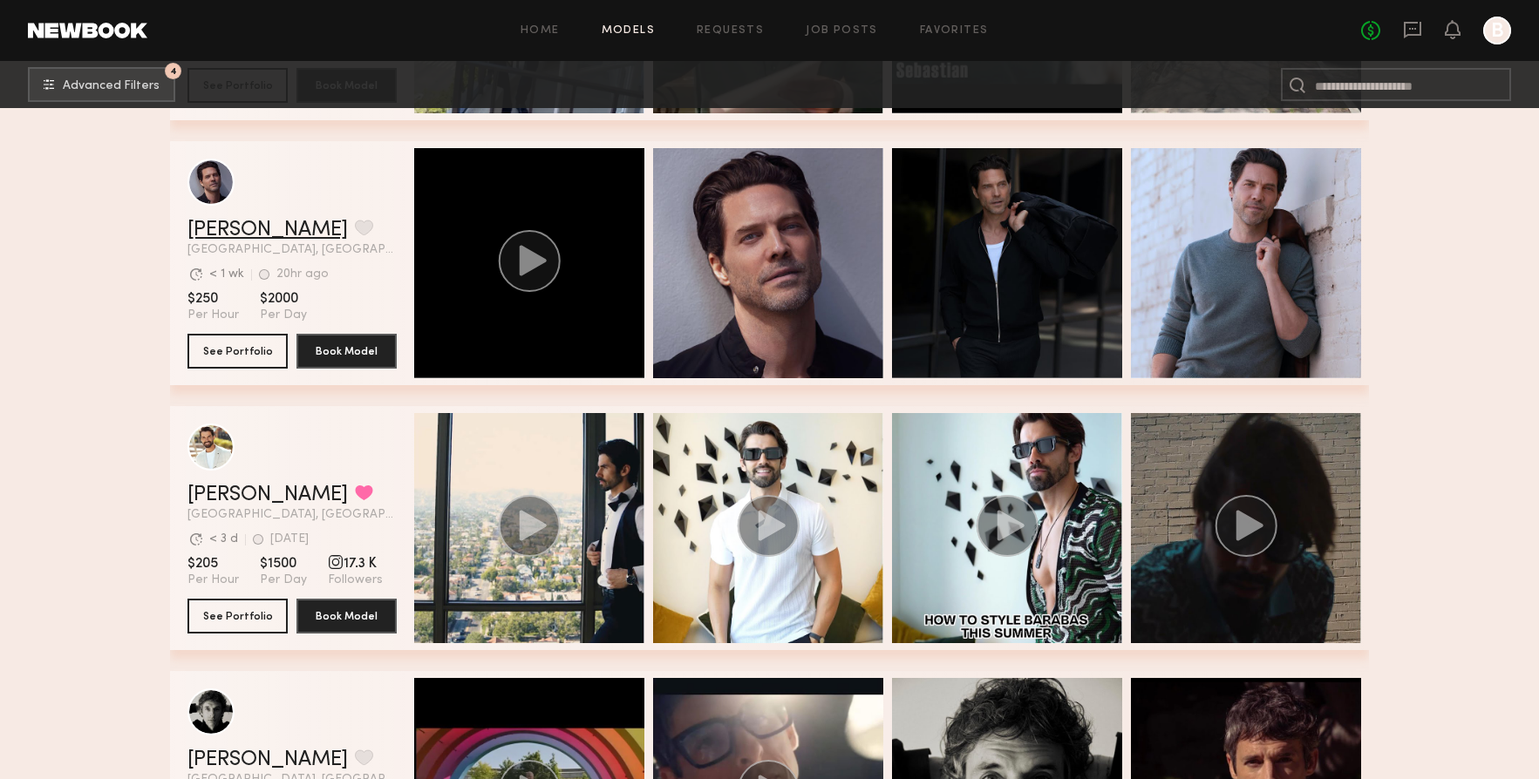
click at [256, 229] on link "Stephan K." at bounding box center [267, 230] width 160 height 21
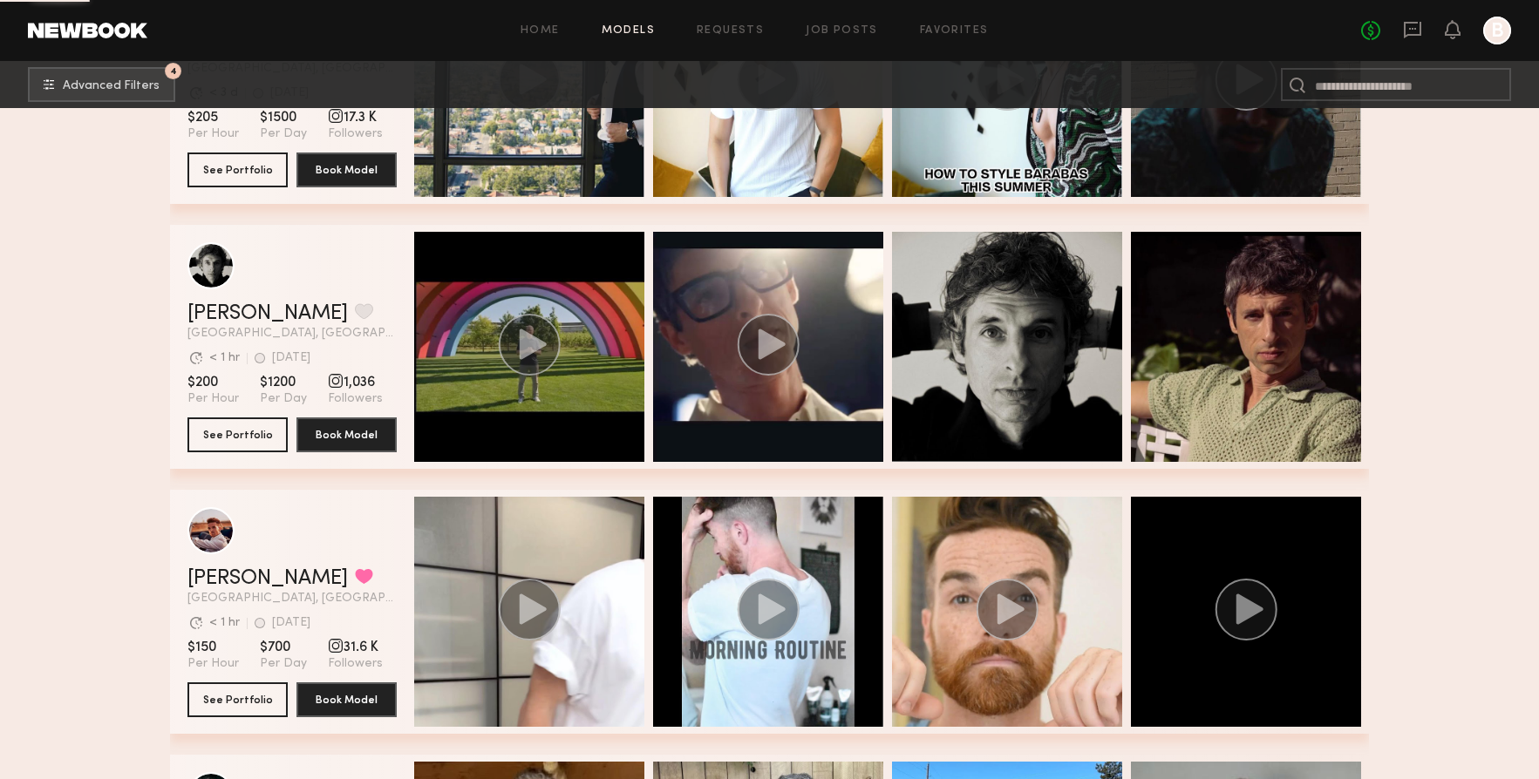
scroll to position [1771, 0]
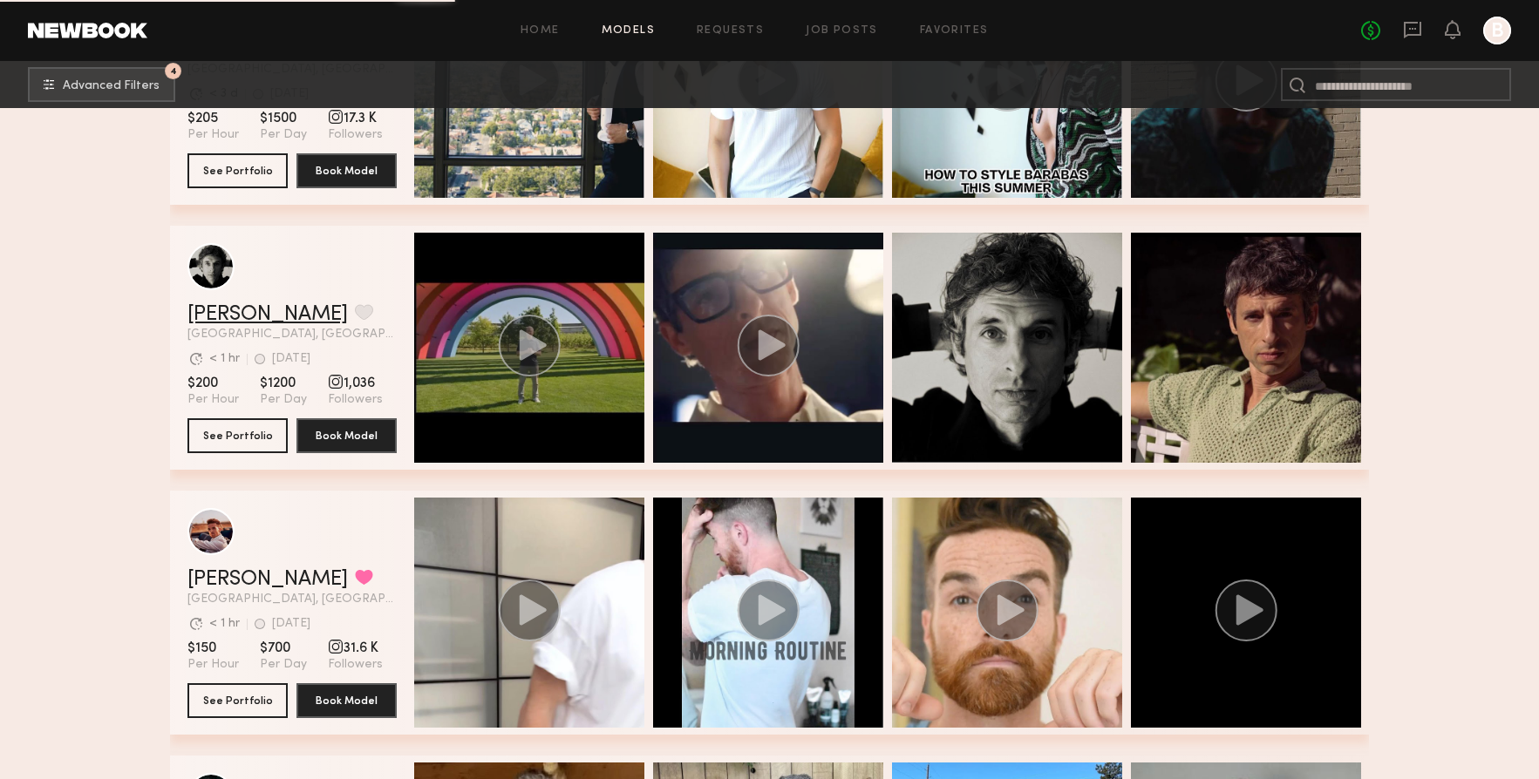
click at [217, 322] on link "Joël G." at bounding box center [267, 314] width 160 height 21
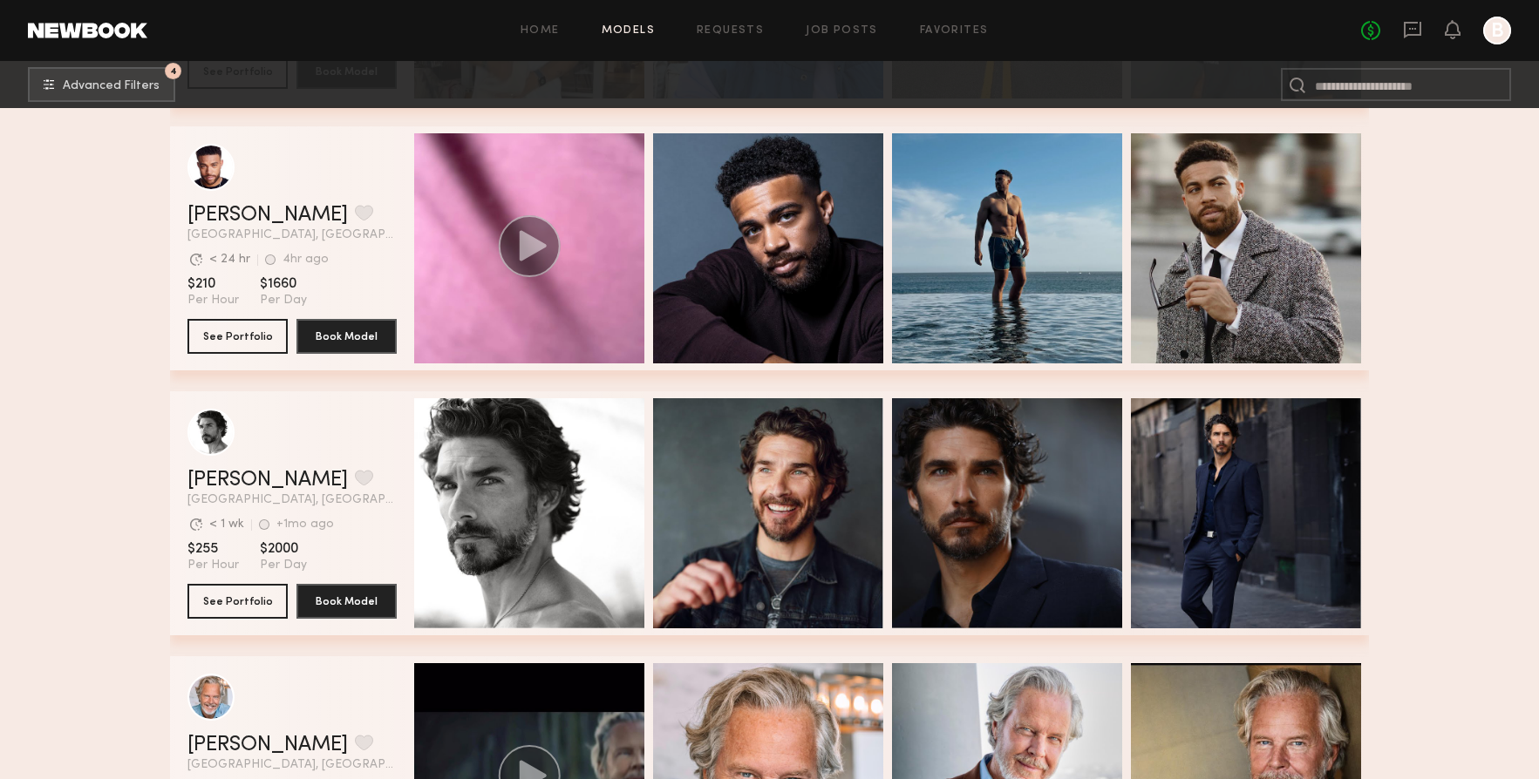
scroll to position [2668, 0]
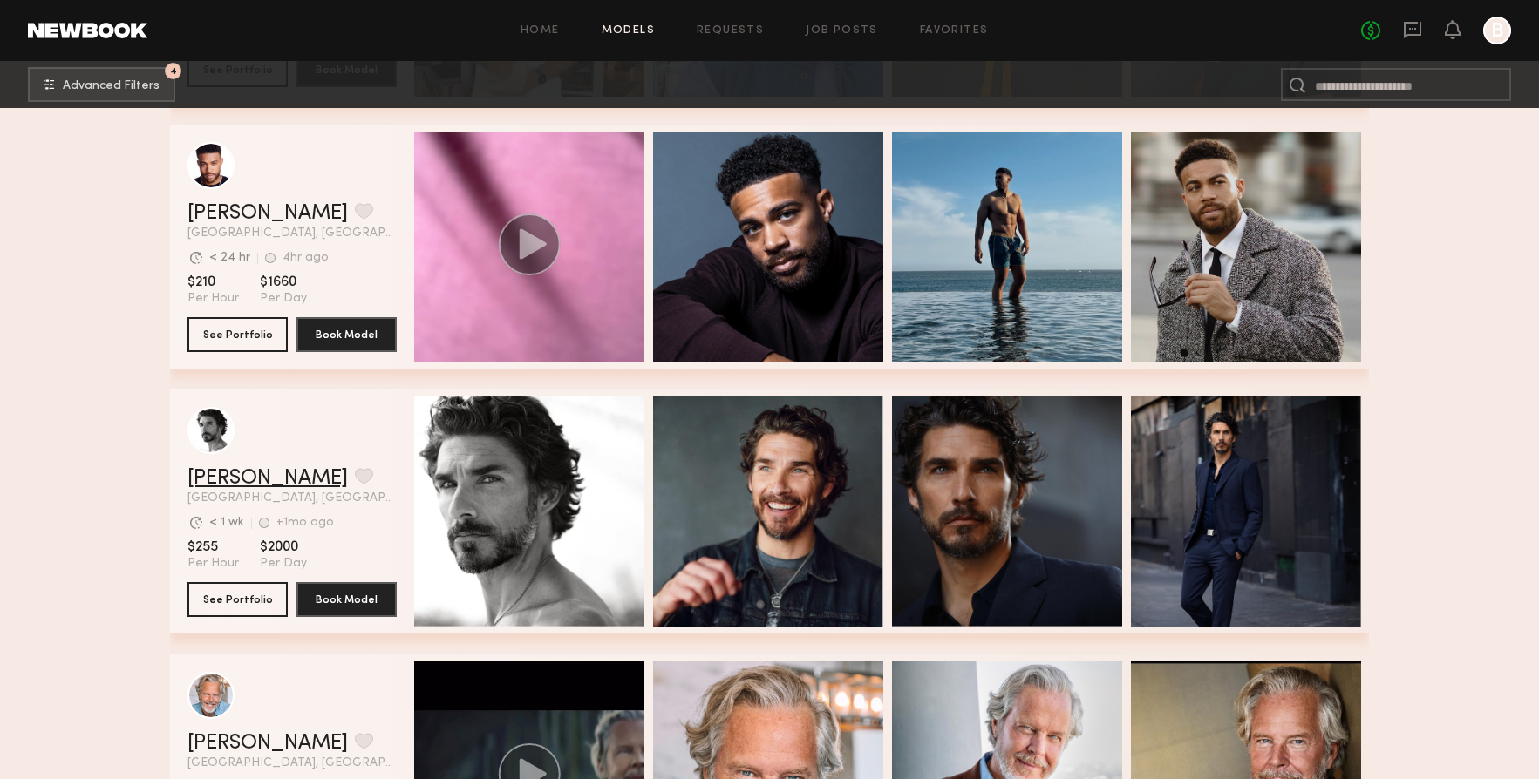
click at [230, 482] on link "John Y." at bounding box center [267, 478] width 160 height 21
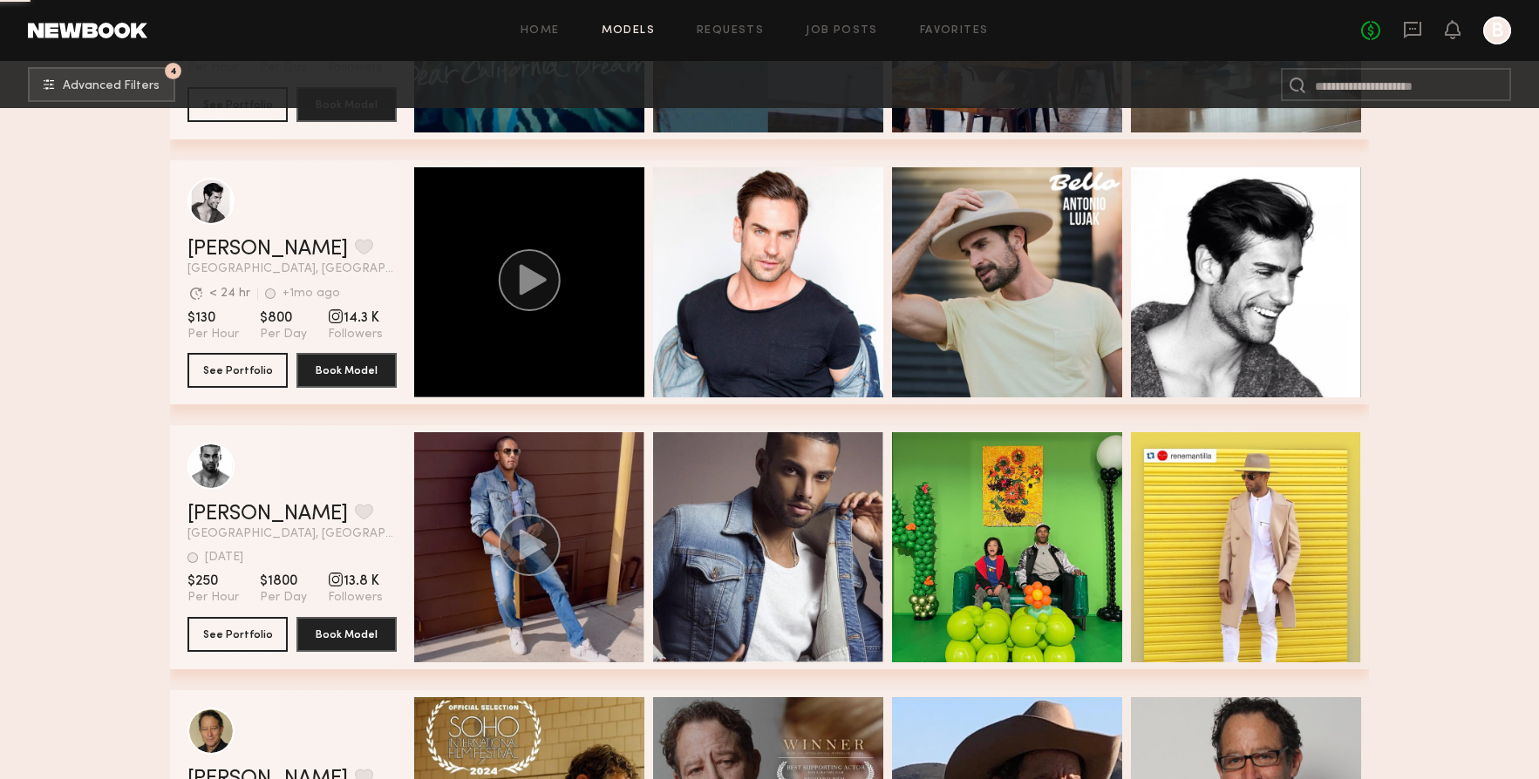
scroll to position [5373, 0]
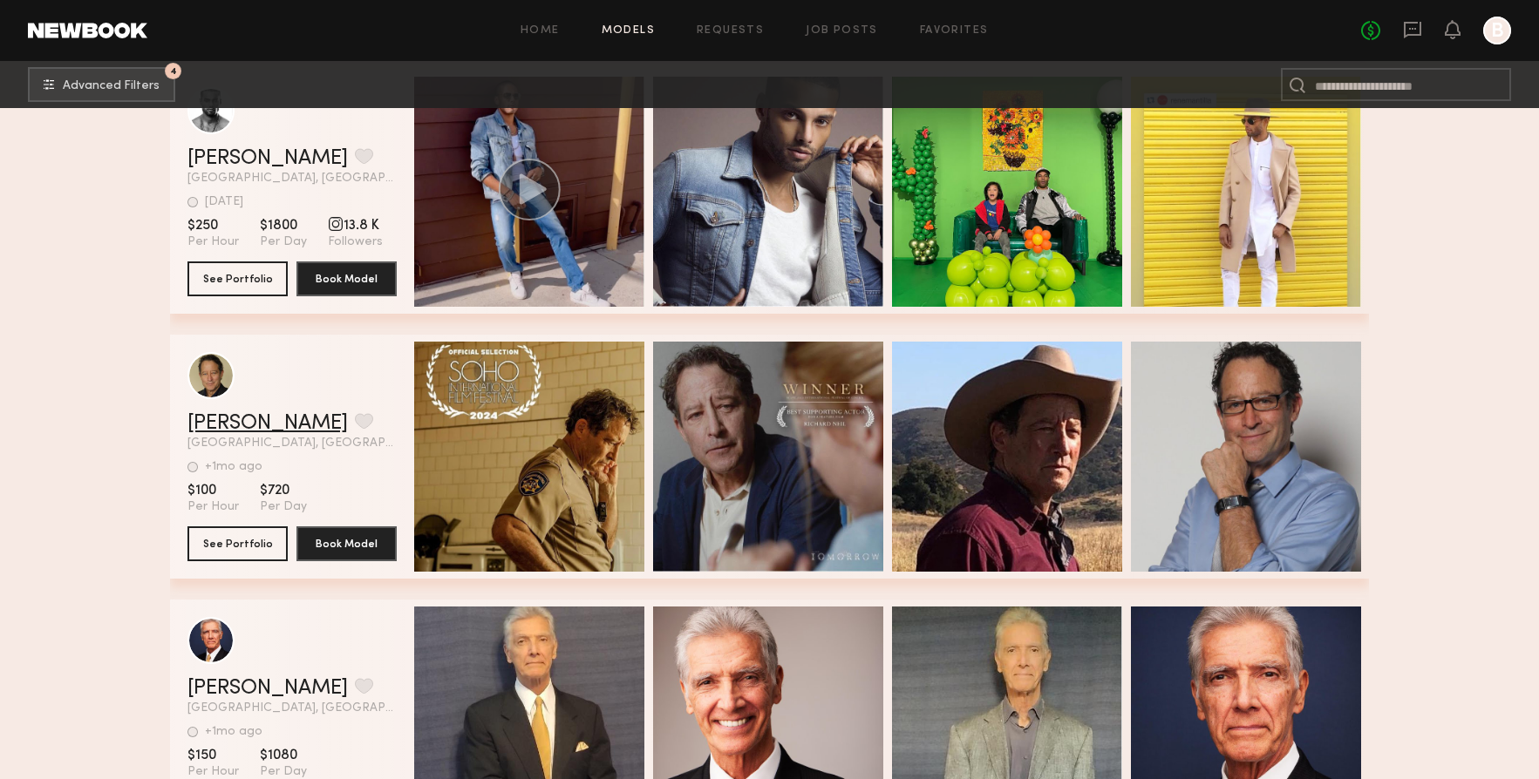
click at [259, 421] on link "Richard N." at bounding box center [267, 423] width 160 height 21
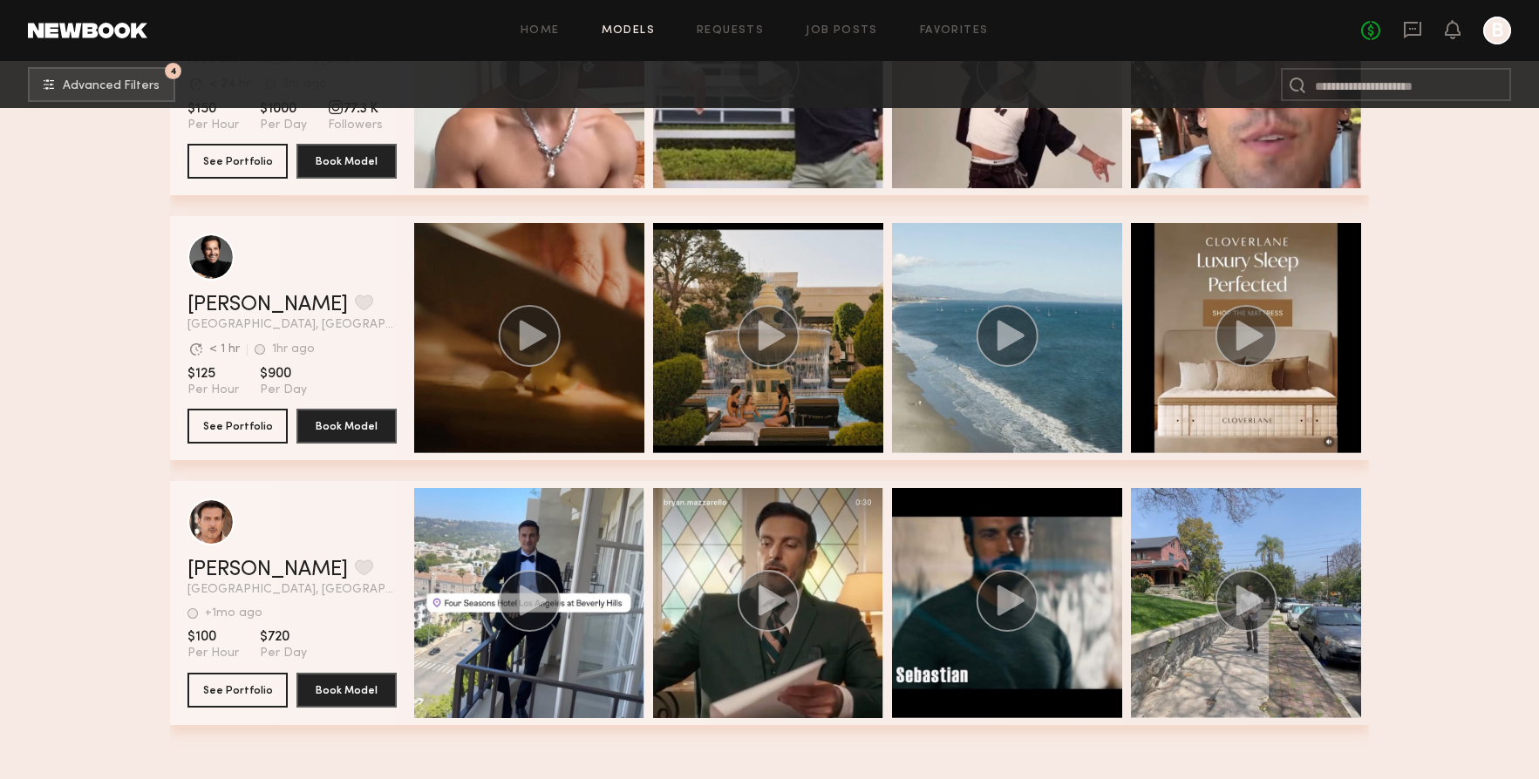
scroll to position [0, 0]
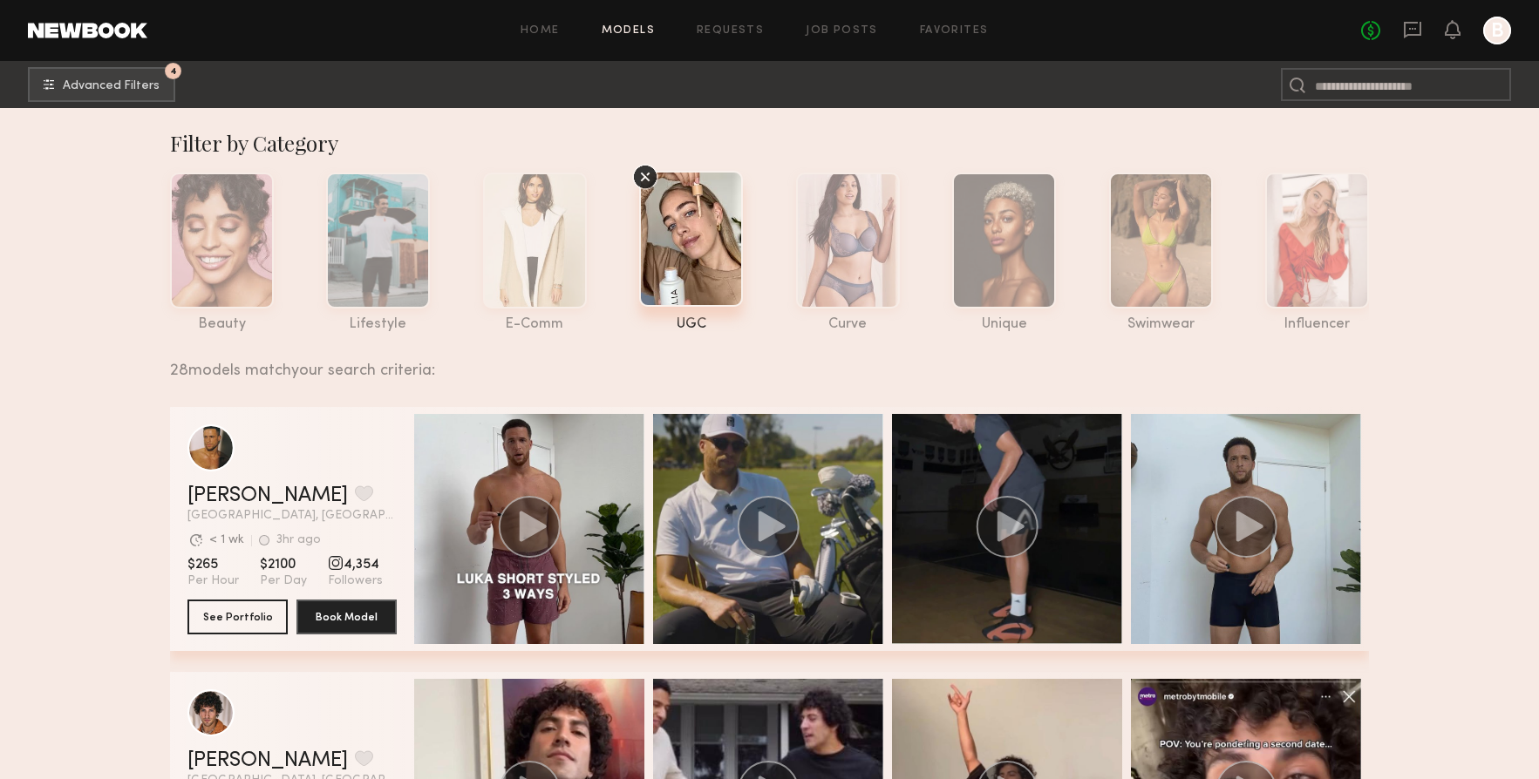
click at [645, 179] on icon at bounding box center [645, 177] width 26 height 26
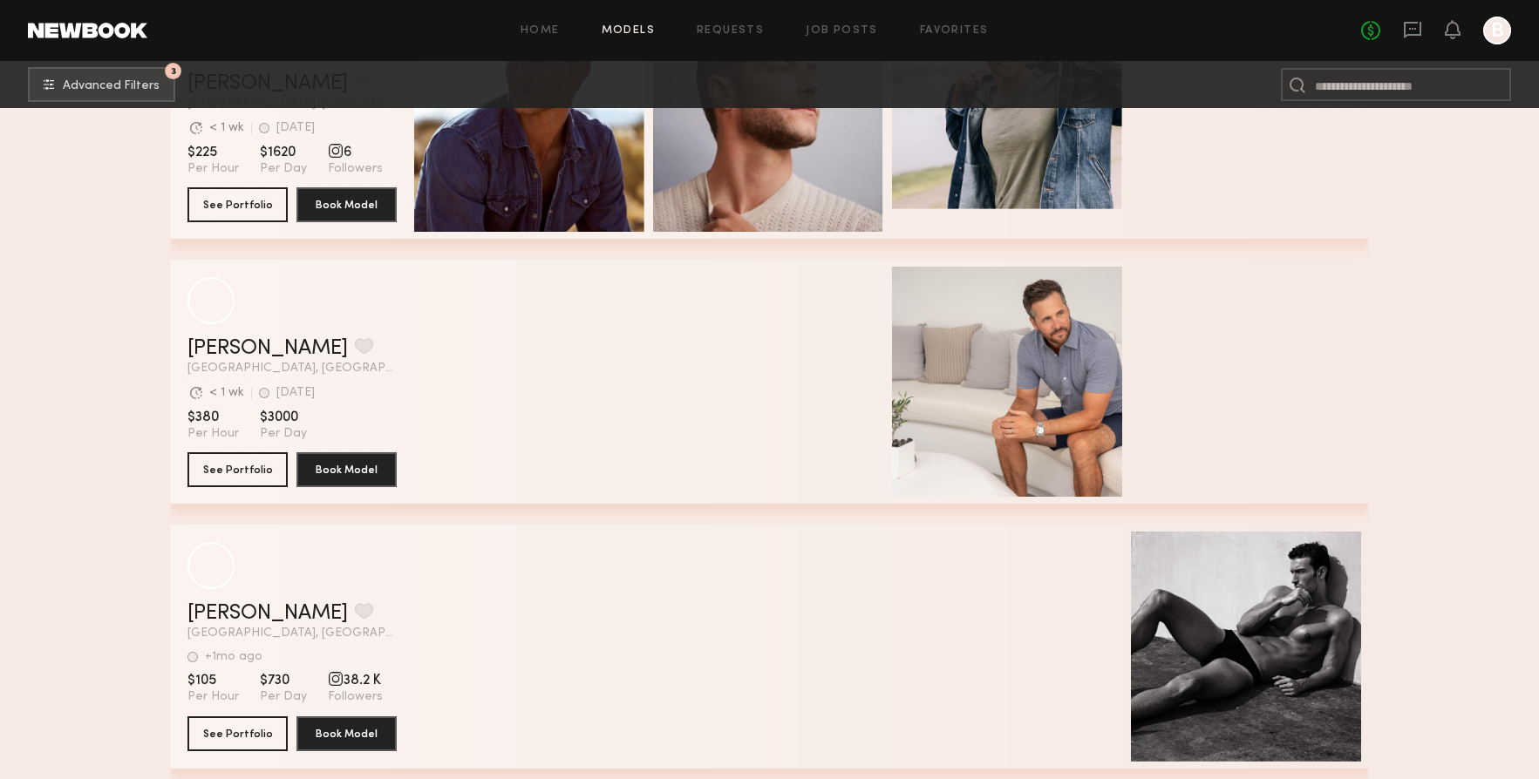
scroll to position [3629, 0]
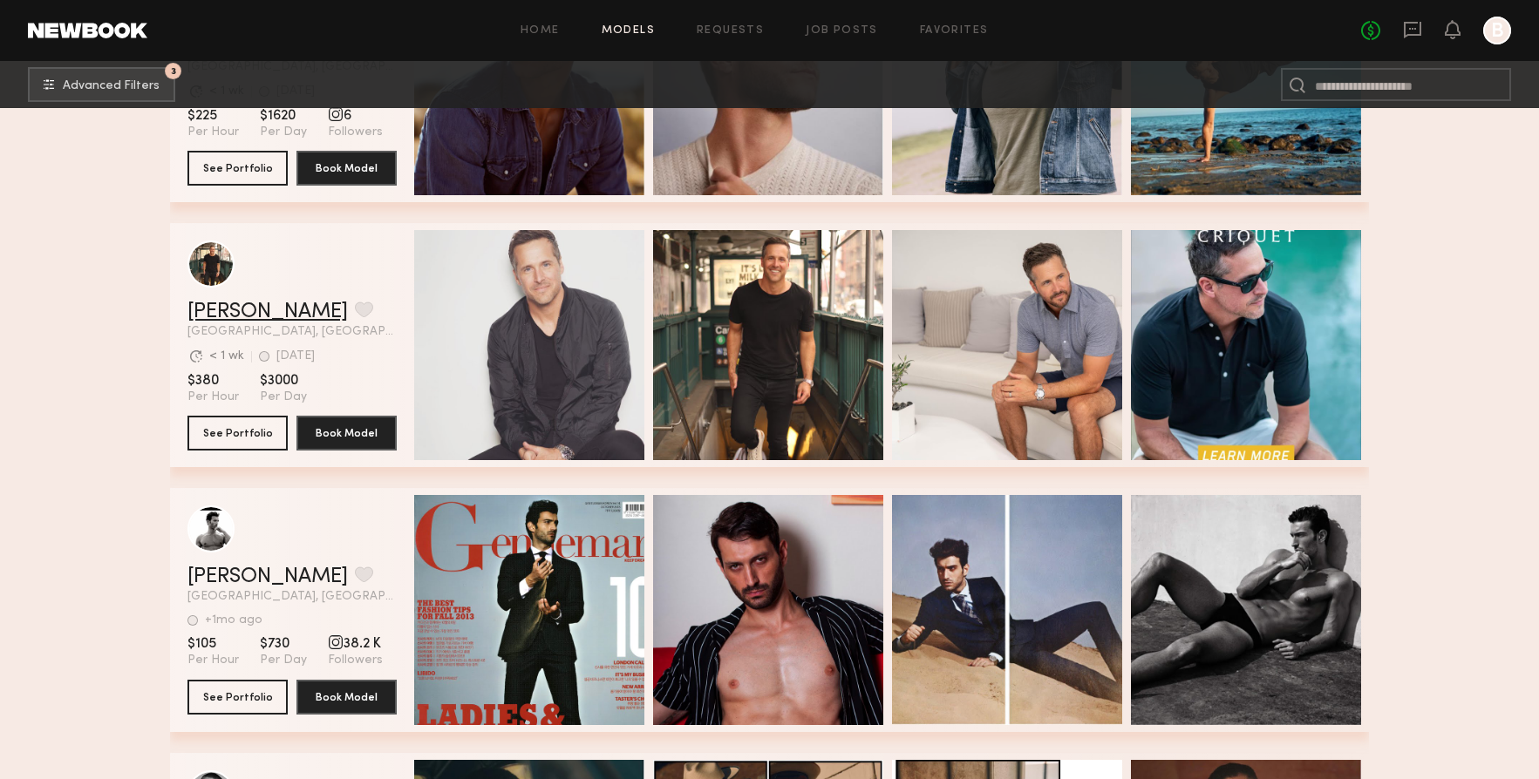
click at [254, 312] on link "Benjamin B." at bounding box center [267, 312] width 160 height 21
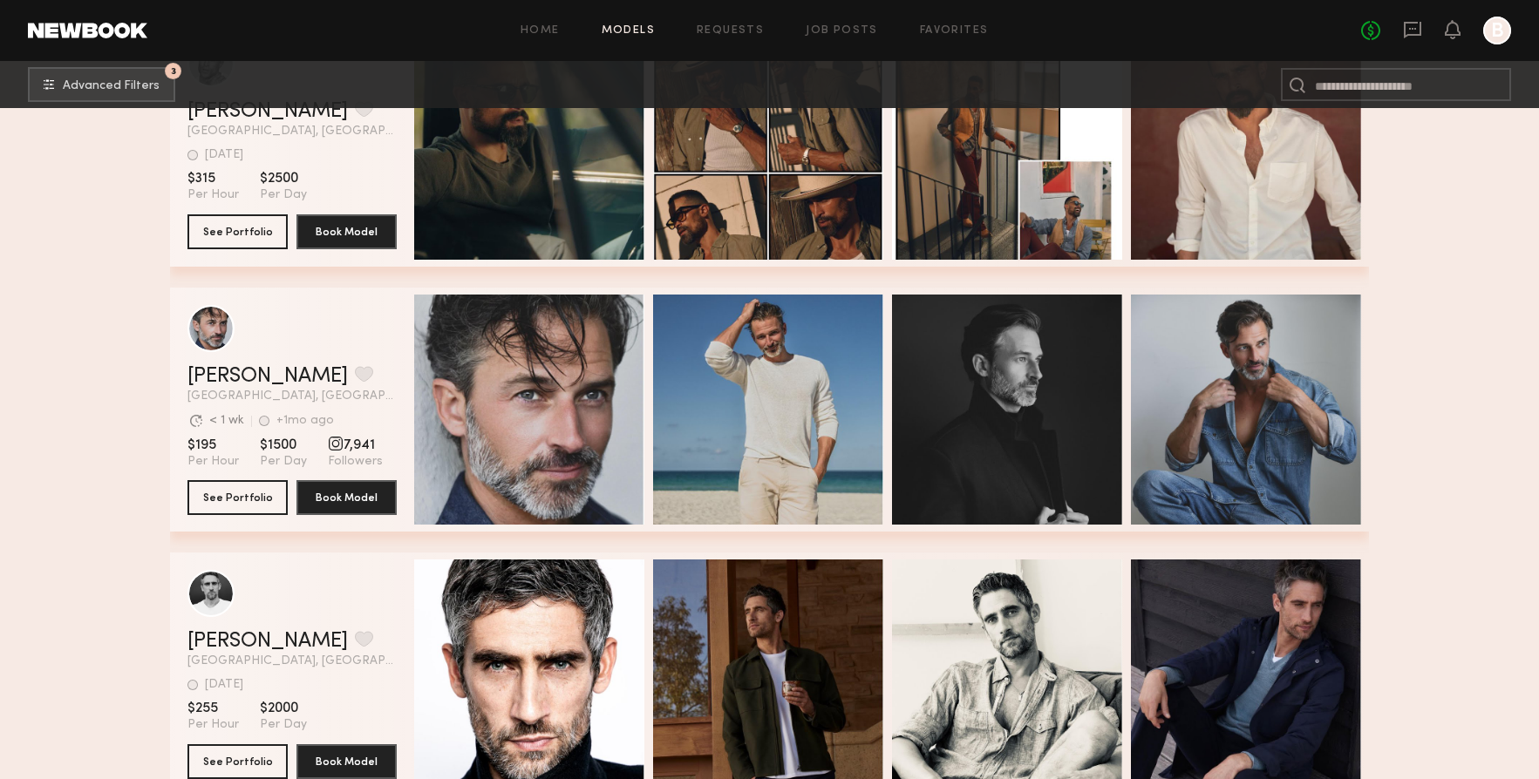
scroll to position [4357, 0]
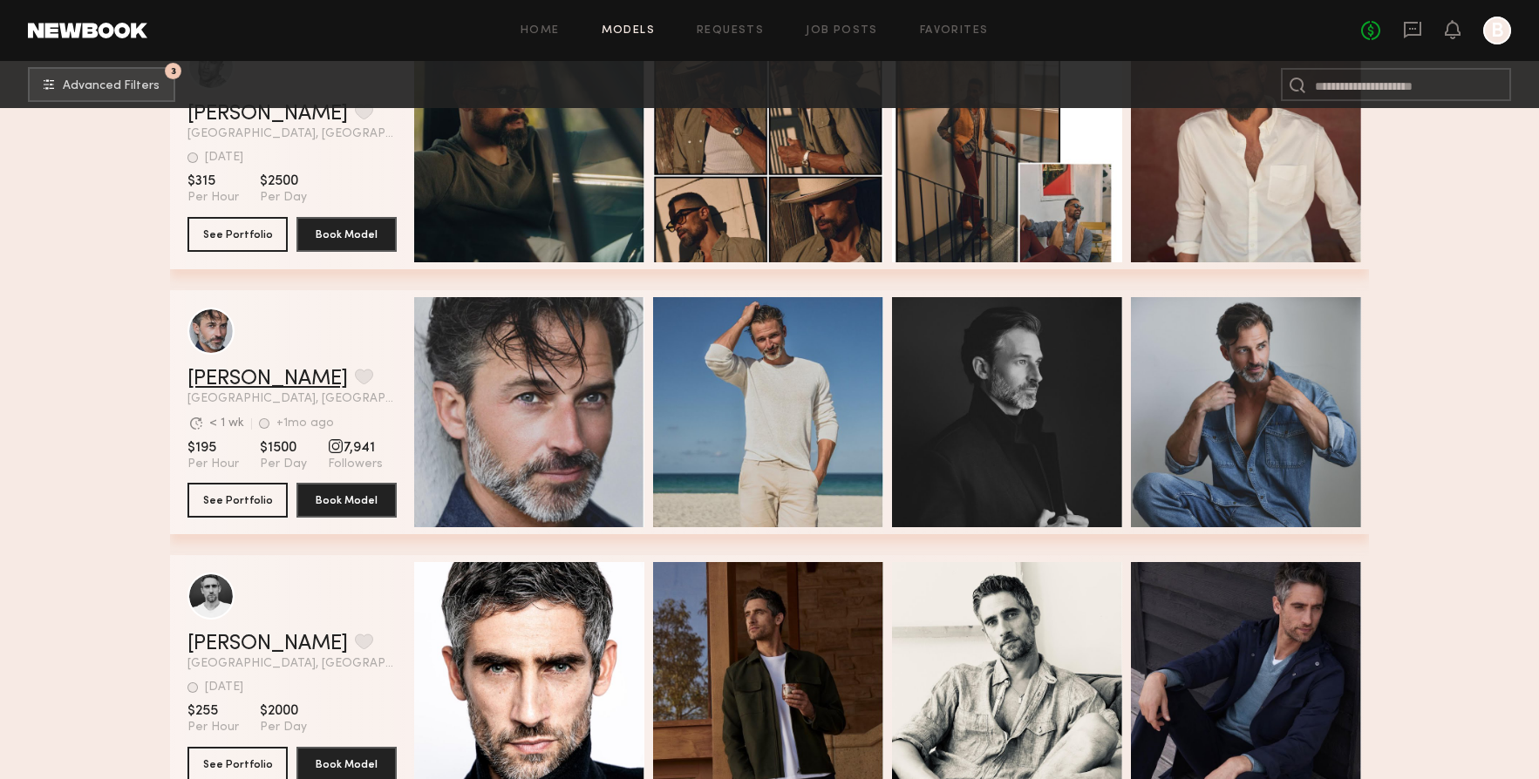
click at [233, 372] on link "Brian A." at bounding box center [267, 379] width 160 height 21
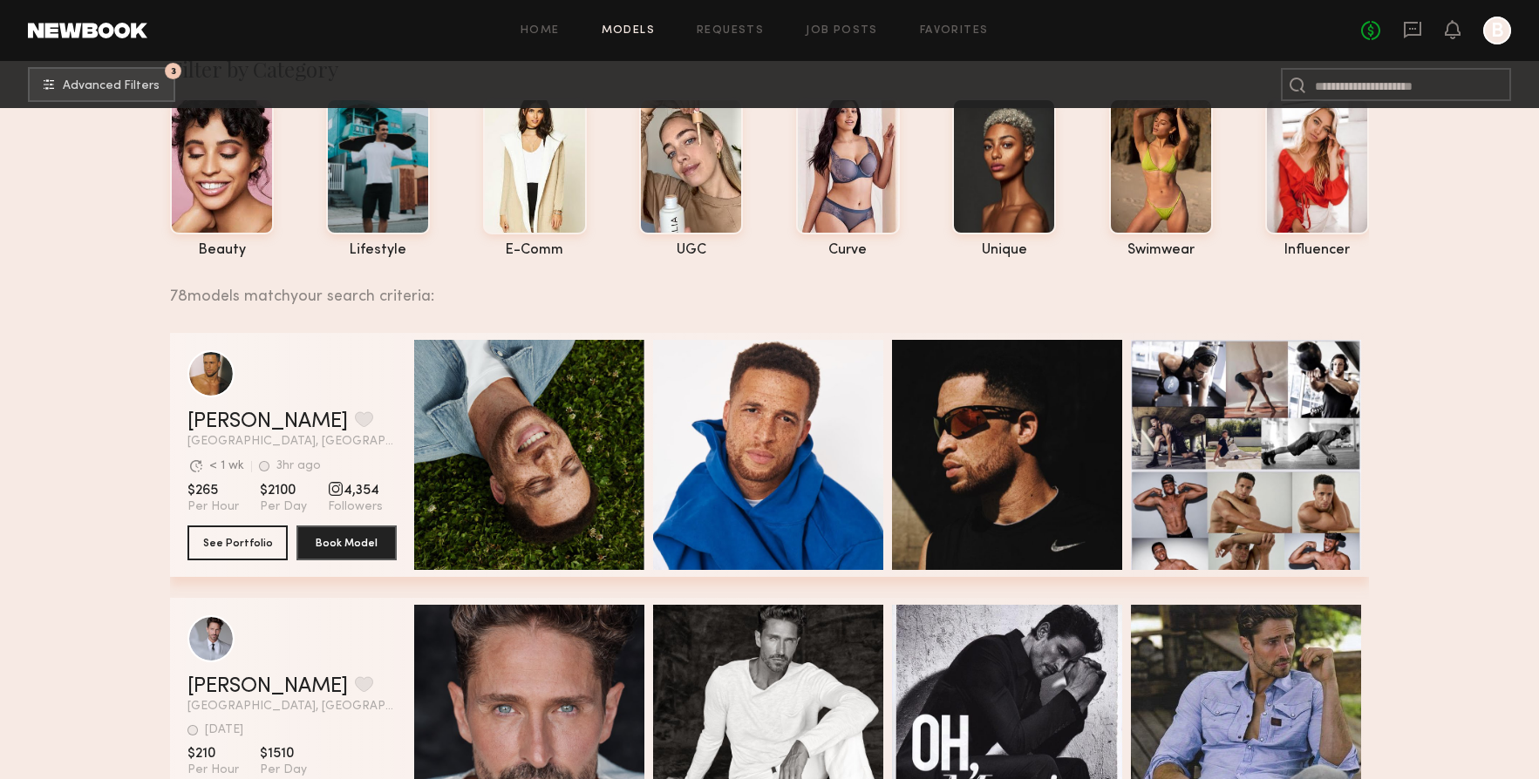
scroll to position [0, 0]
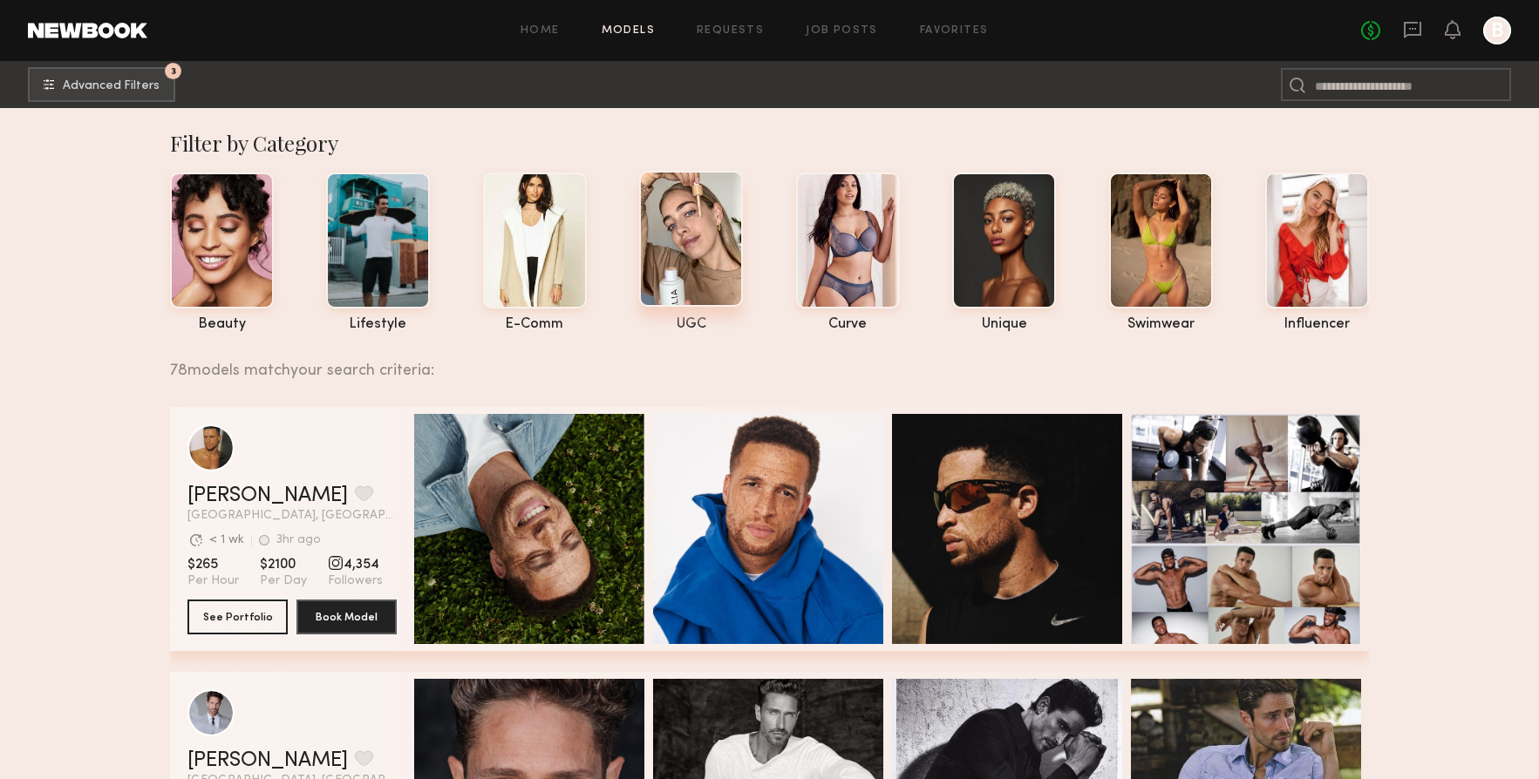
click at [685, 224] on div at bounding box center [691, 239] width 104 height 136
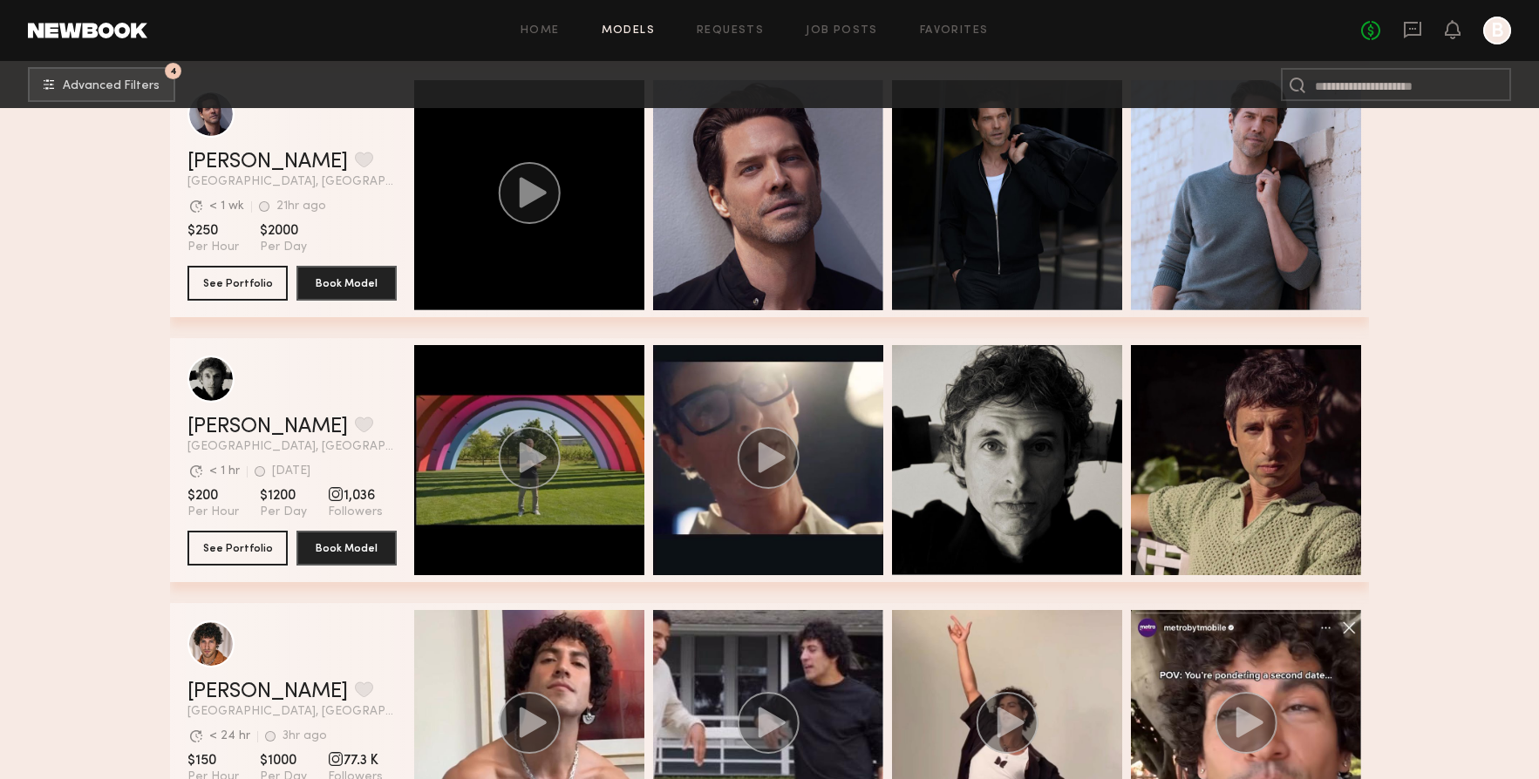
scroll to position [1131, 0]
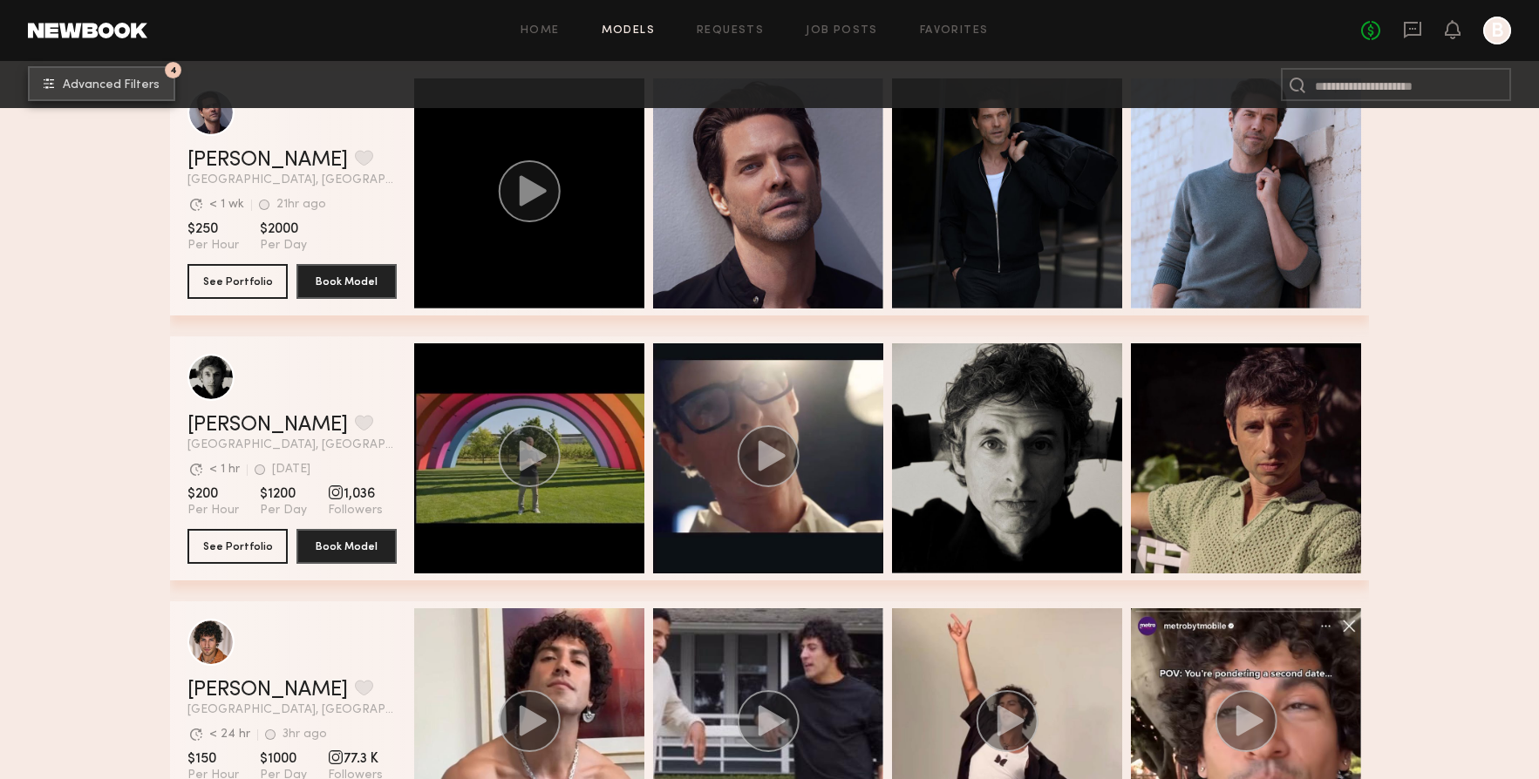
click at [116, 87] on span "Advanced Filters" at bounding box center [111, 85] width 97 height 12
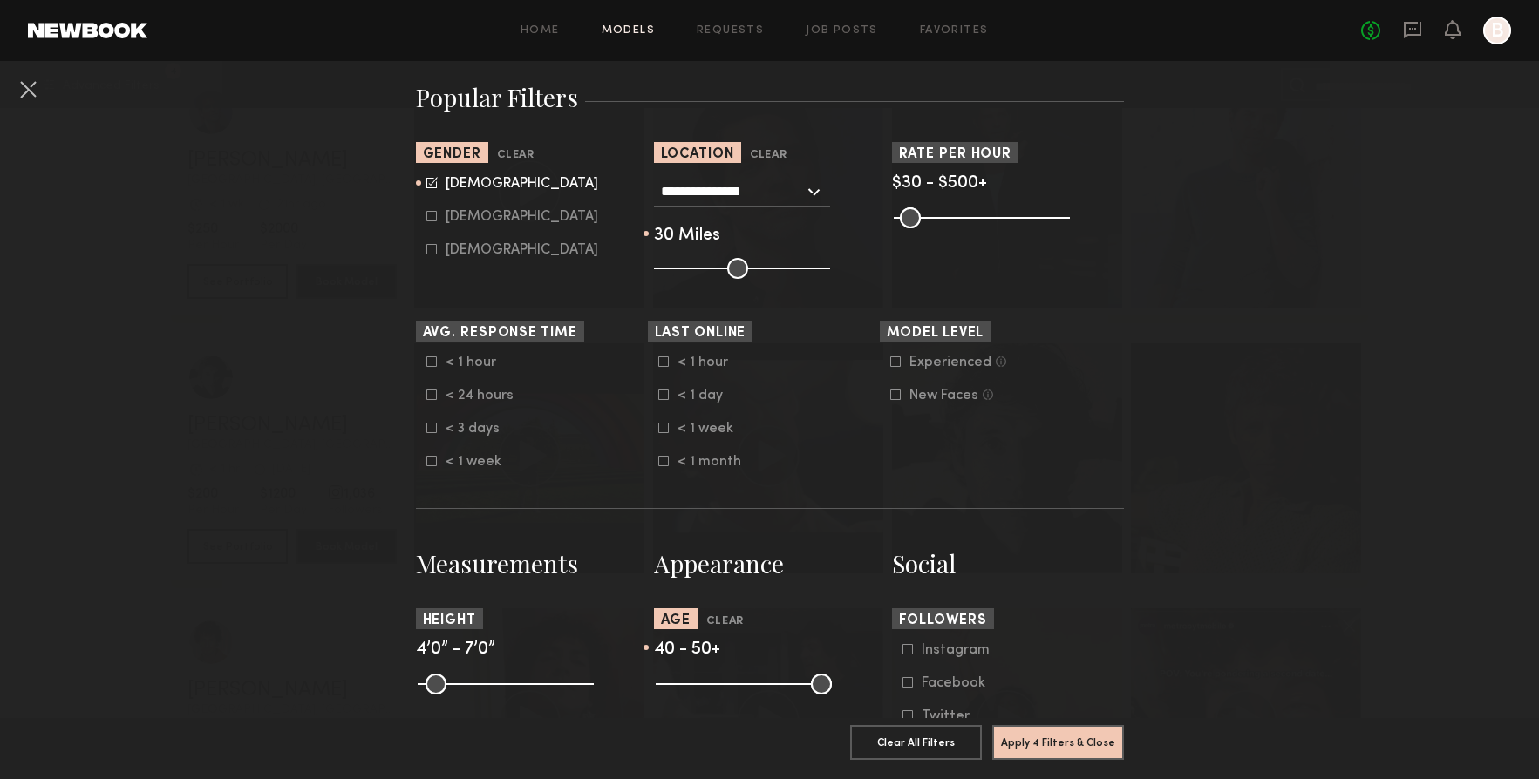
scroll to position [386, 0]
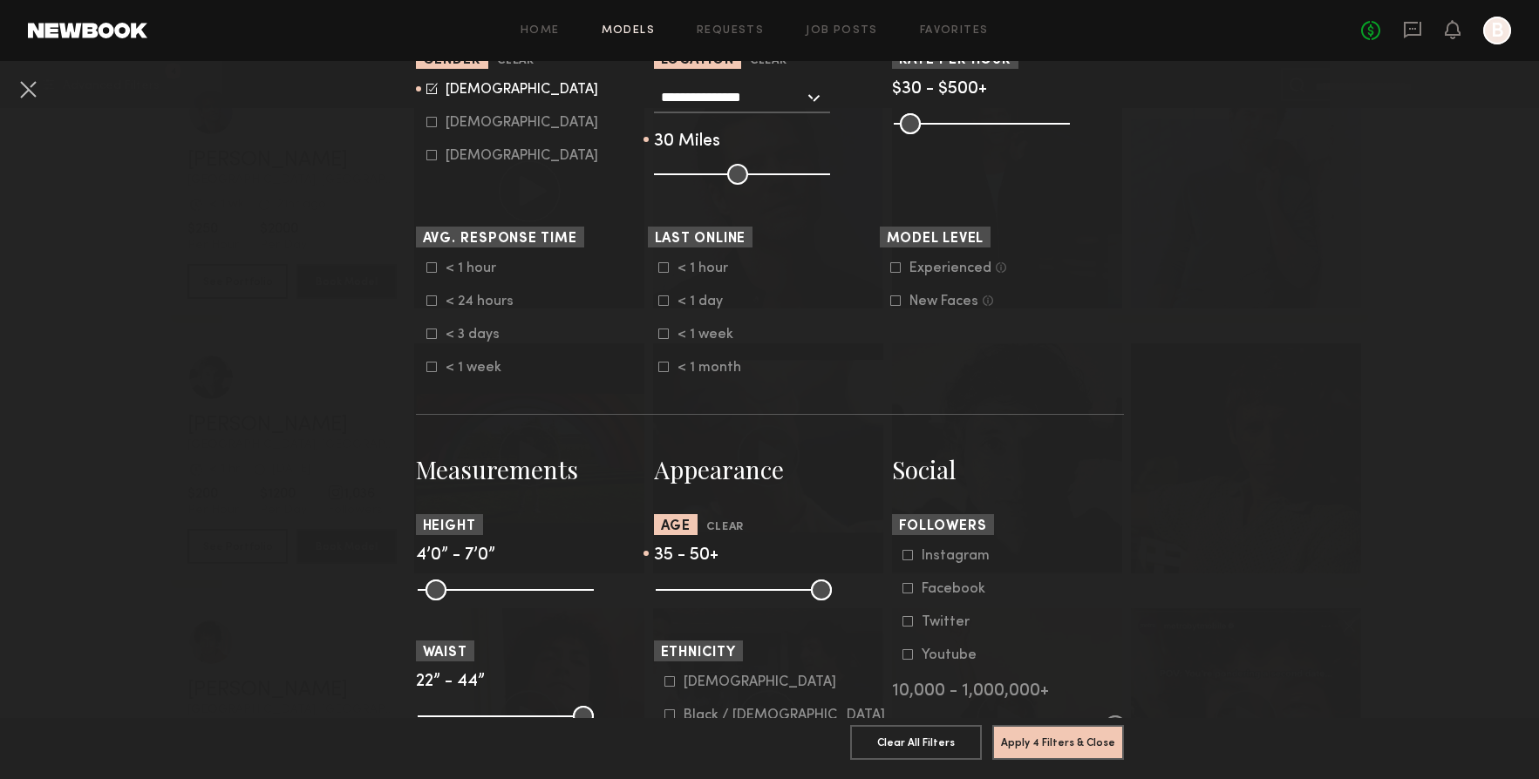
drag, startPoint x: 770, startPoint y: 602, endPoint x: 748, endPoint y: 605, distance: 22.0
type input "**"
click at [748, 601] on input "range" at bounding box center [744, 590] width 176 height 21
click at [1023, 745] on button "Apply 4 Filters & Close" at bounding box center [1058, 741] width 132 height 35
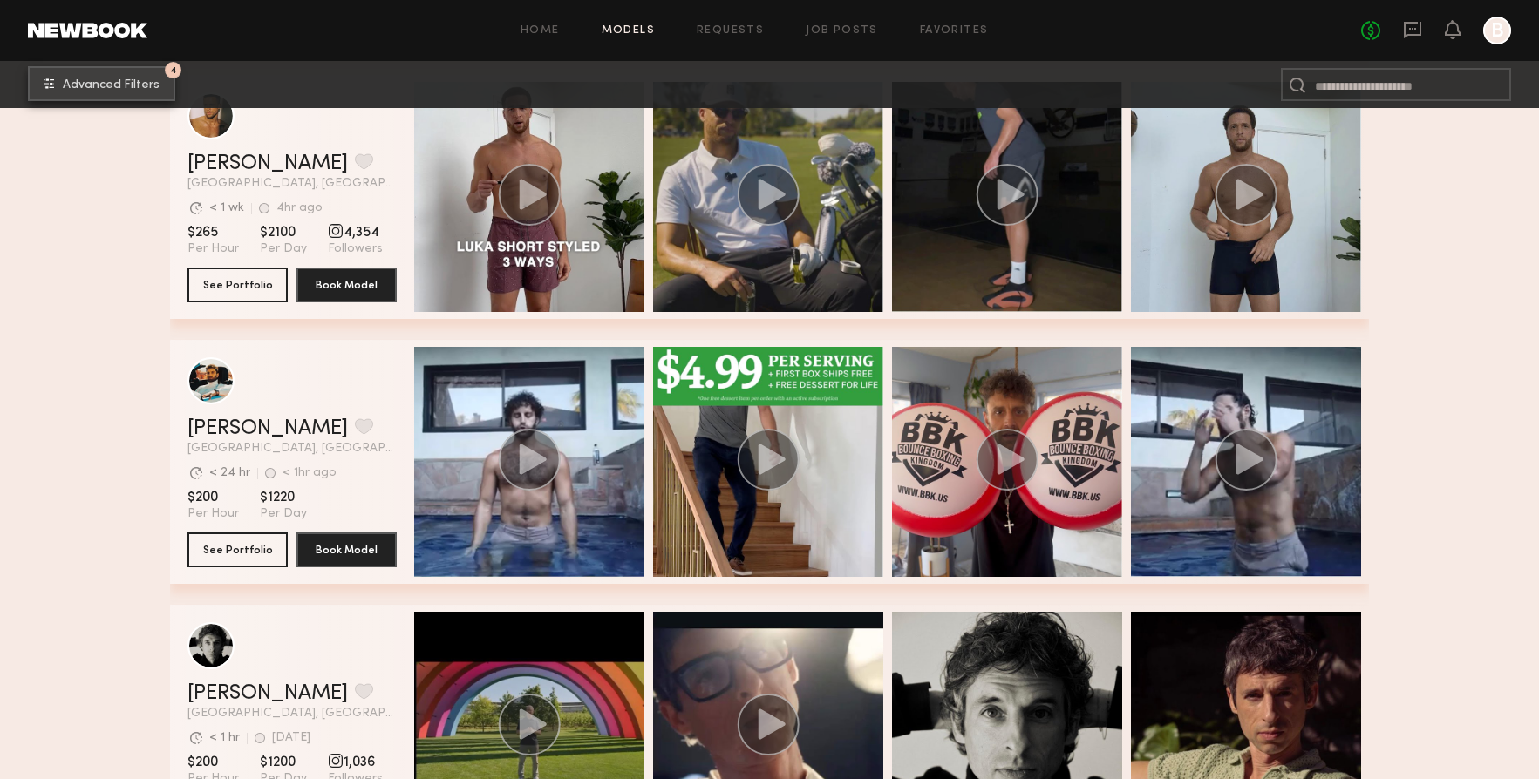
scroll to position [596, 0]
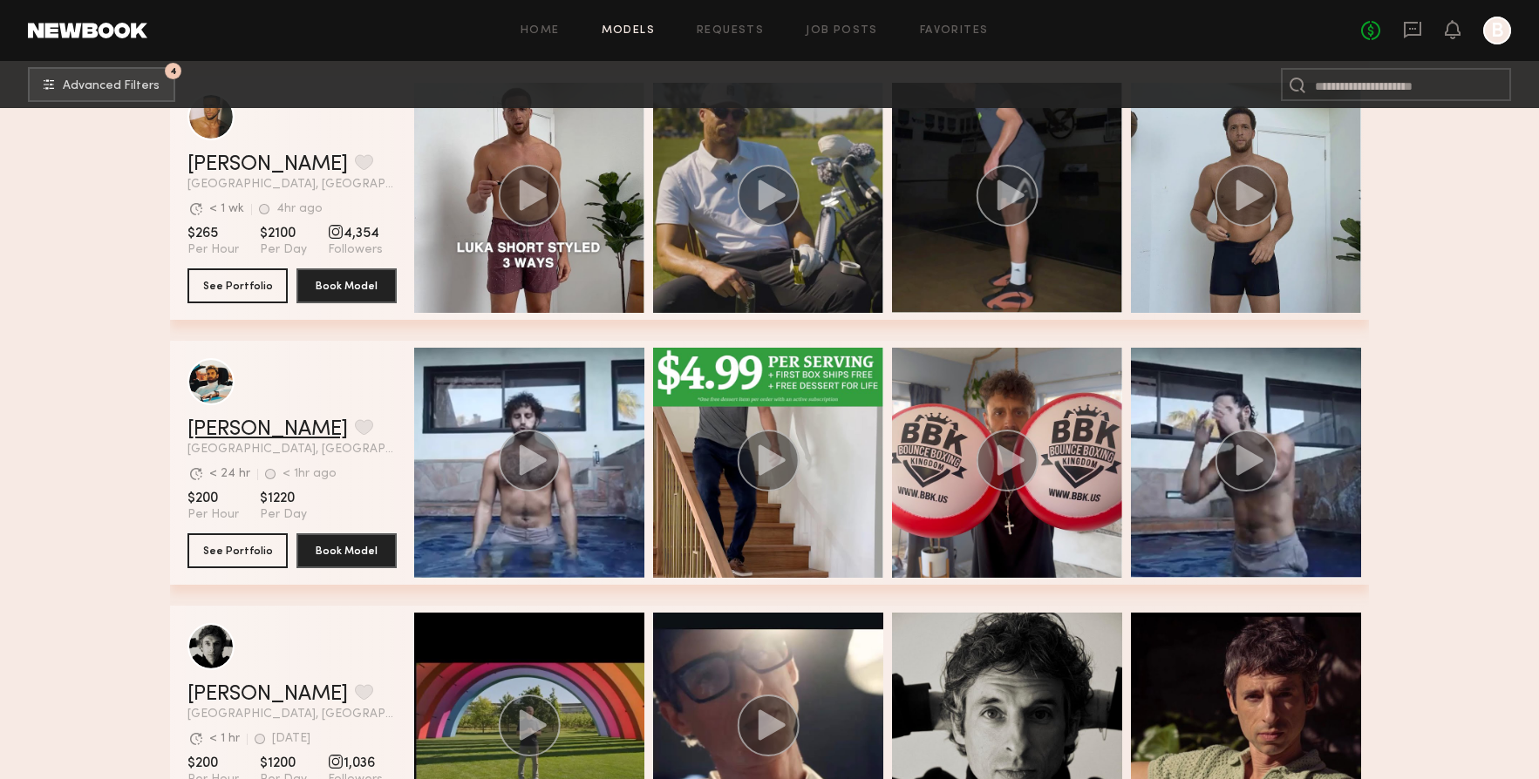
click at [241, 431] on link "Jacob B." at bounding box center [267, 429] width 160 height 21
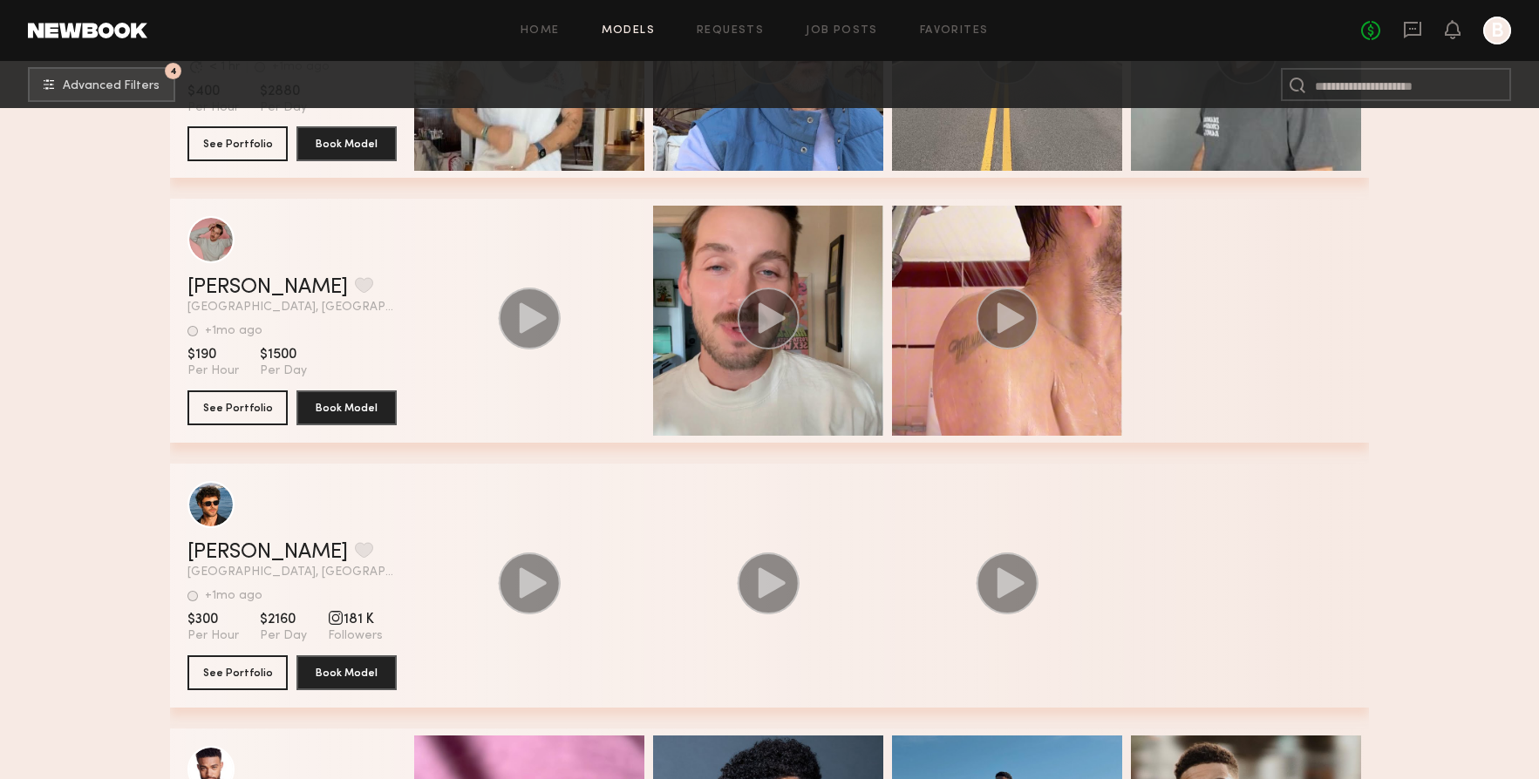
scroll to position [4449, 0]
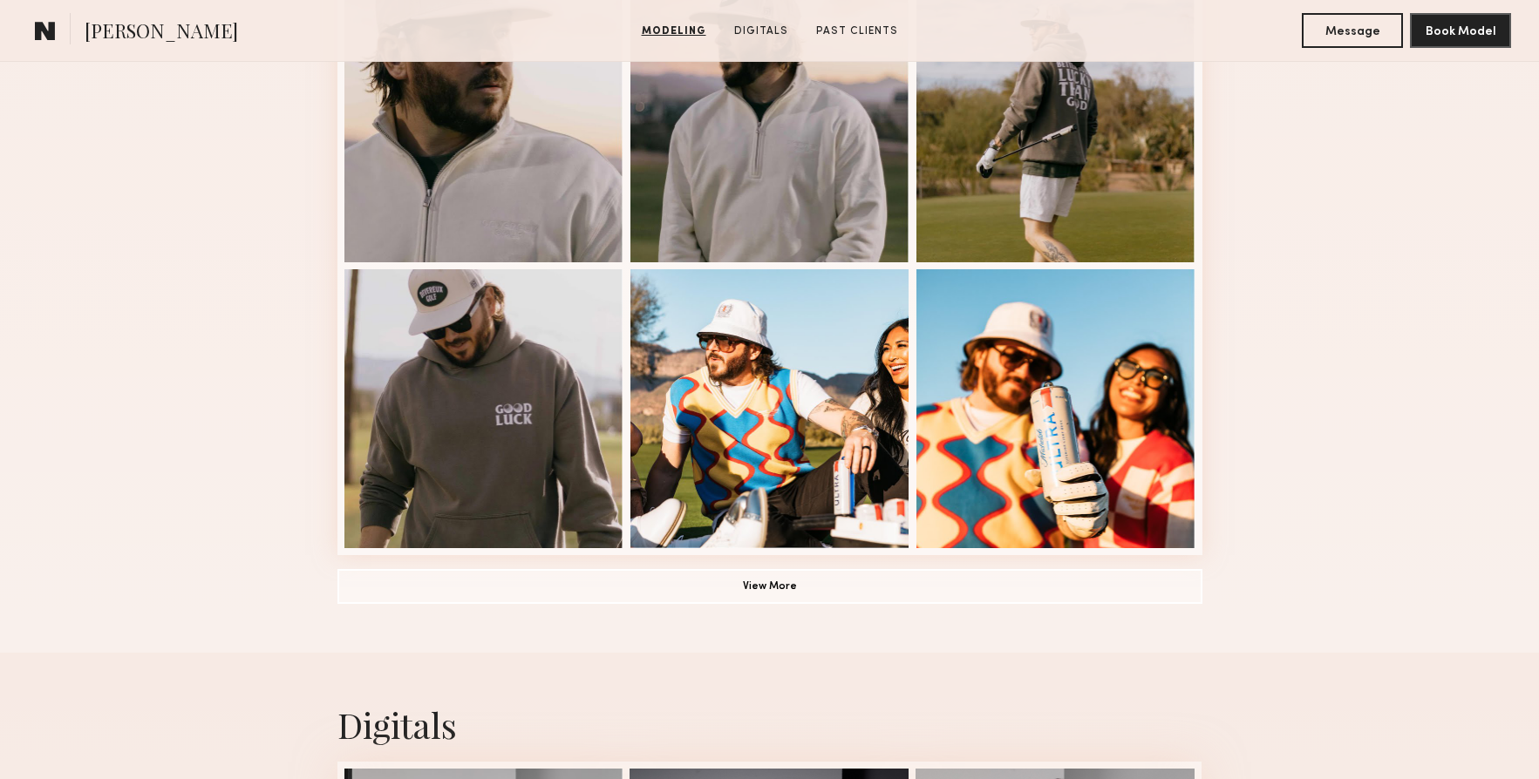
scroll to position [1105, 0]
click at [795, 581] on button "View More" at bounding box center [769, 585] width 865 height 35
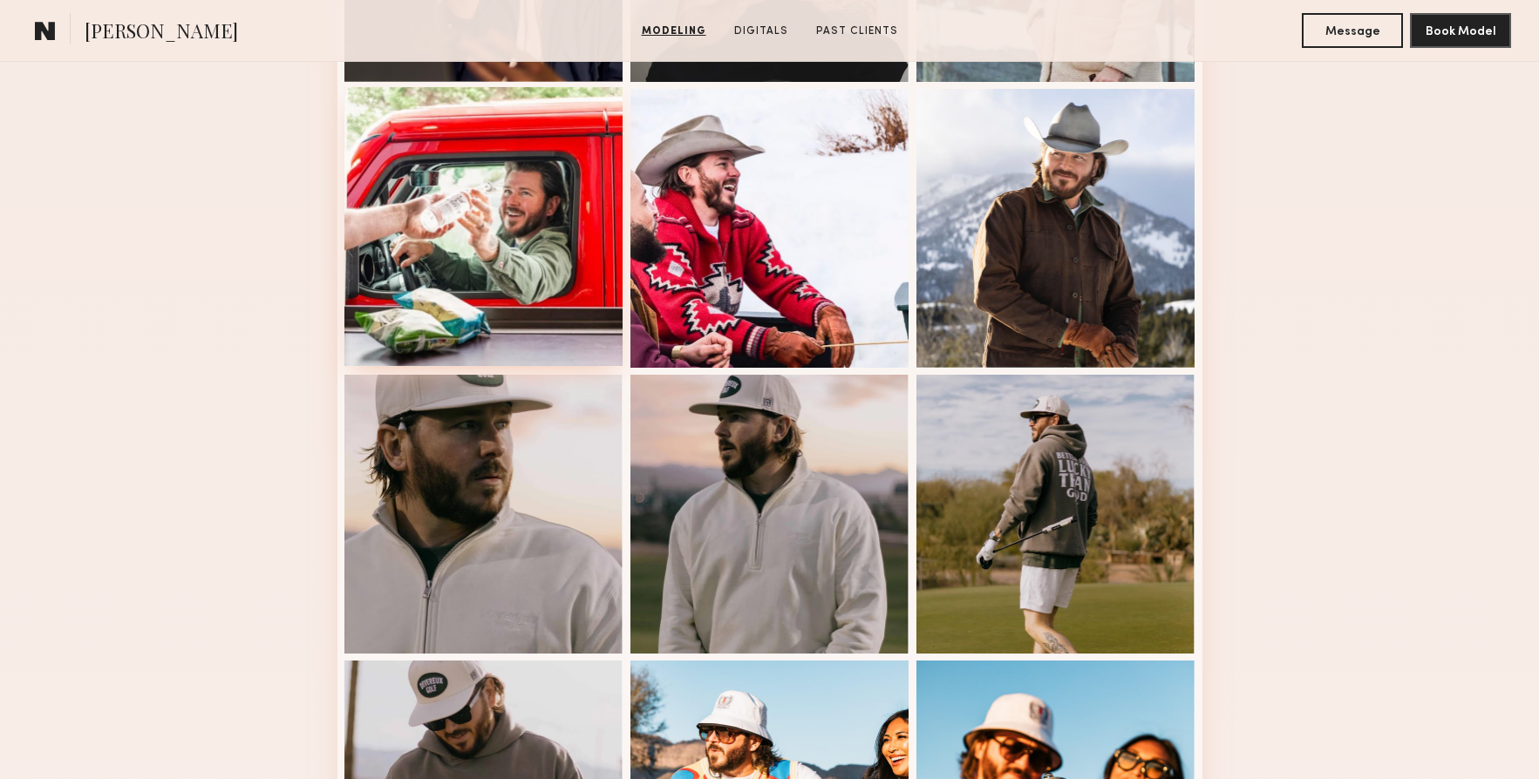
scroll to position [714, 0]
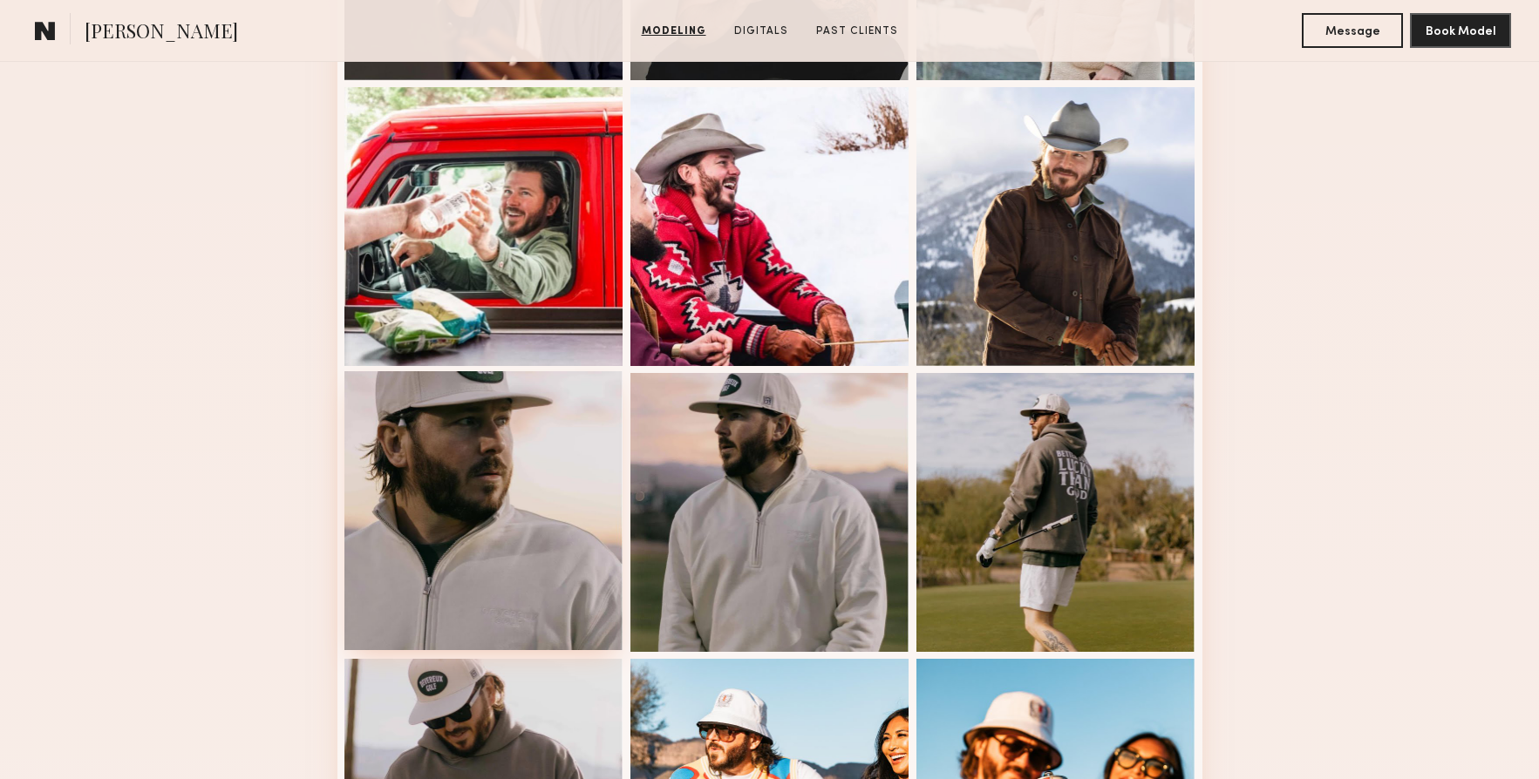
click at [533, 483] on div at bounding box center [483, 510] width 279 height 279
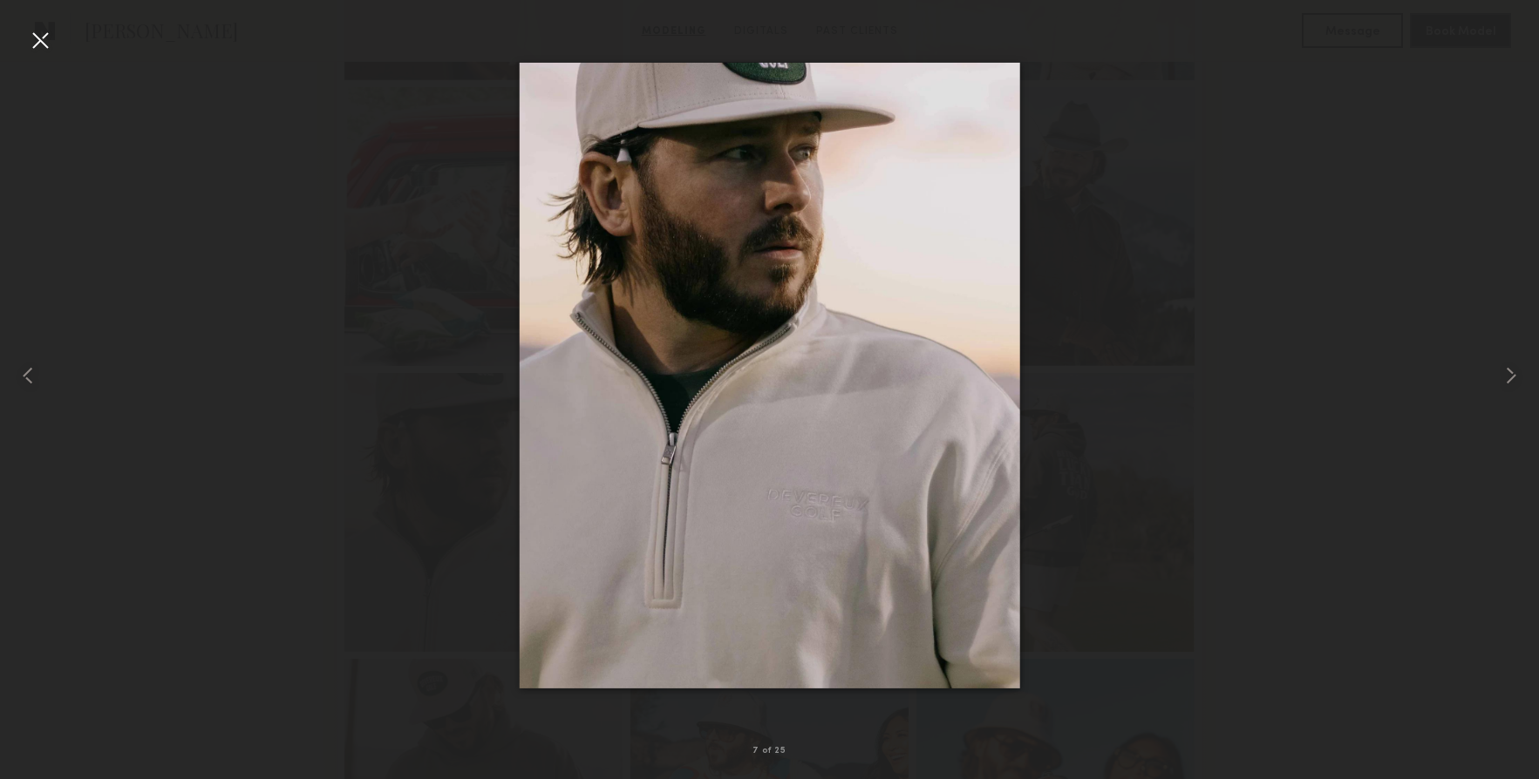
click at [39, 38] on div at bounding box center [40, 40] width 28 height 28
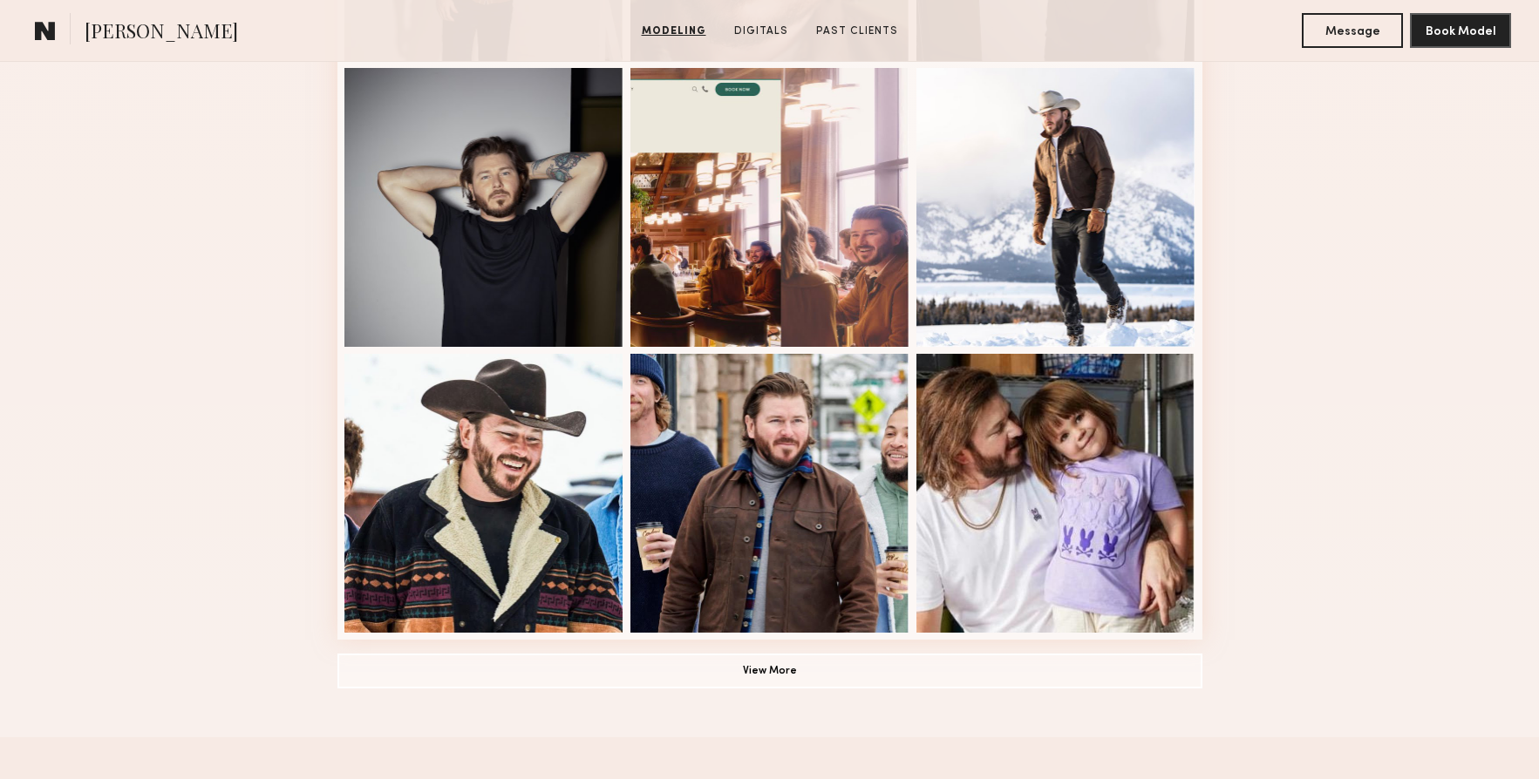
scroll to position [2295, 0]
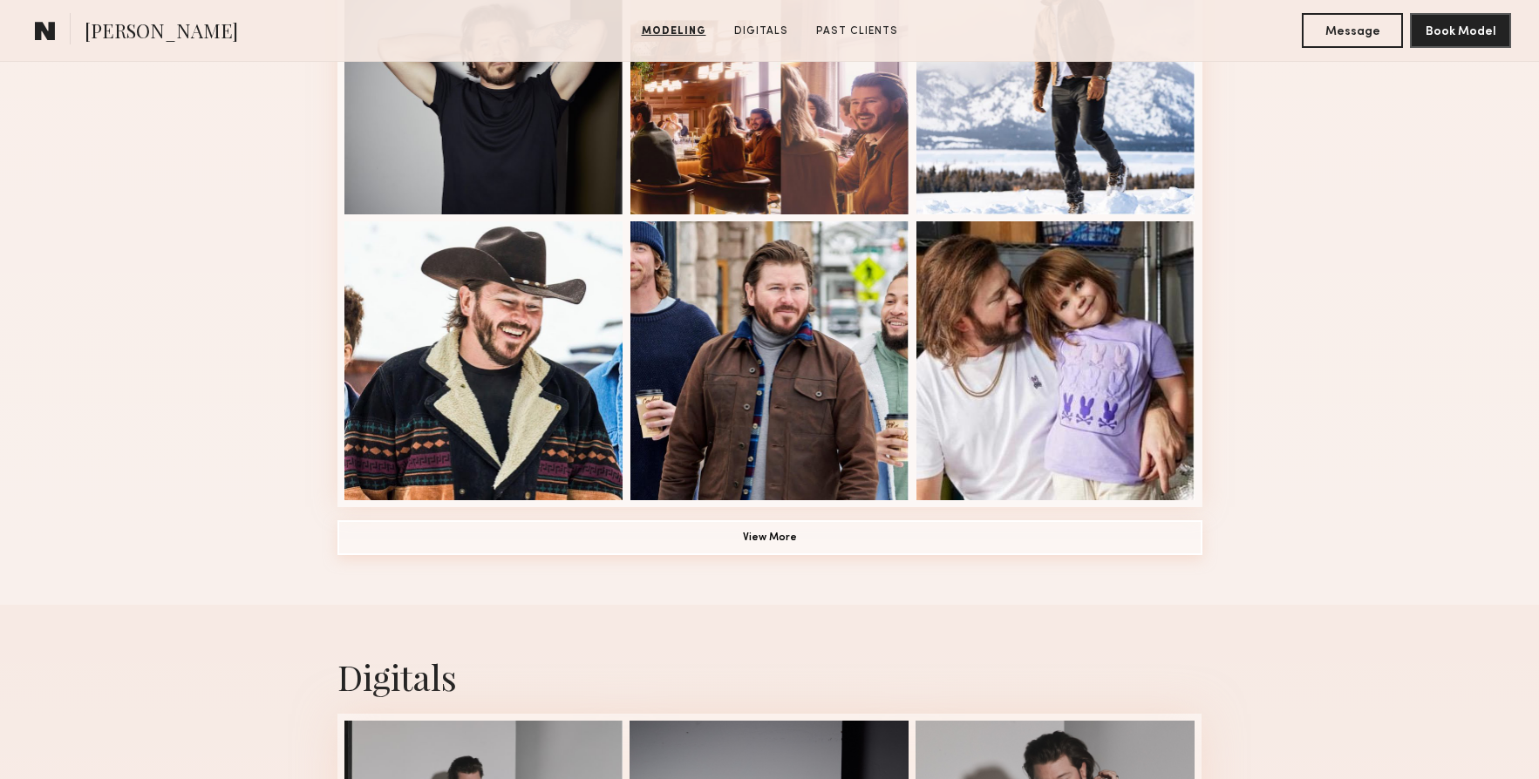
click at [778, 553] on button "View More" at bounding box center [769, 537] width 865 height 35
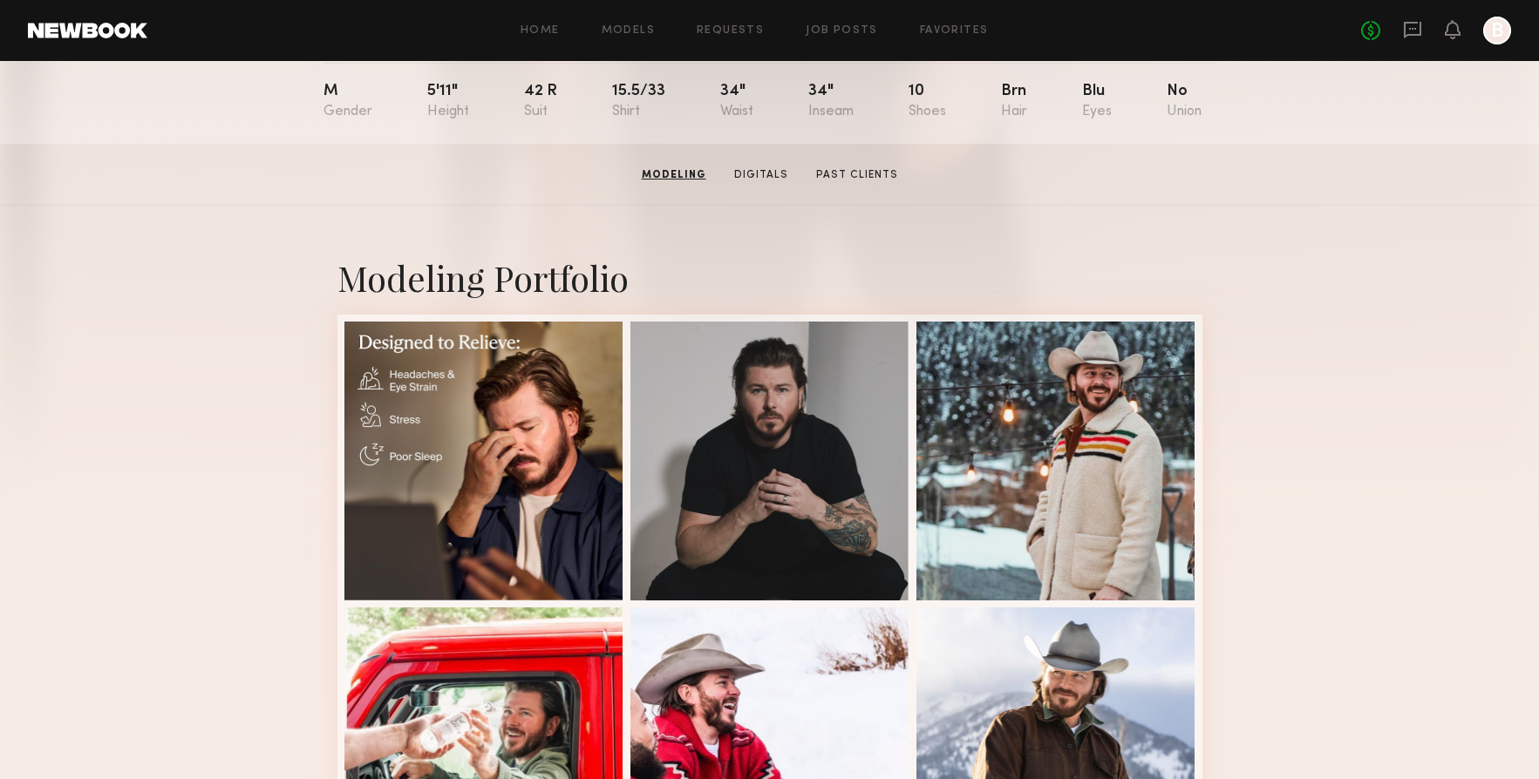
scroll to position [0, 0]
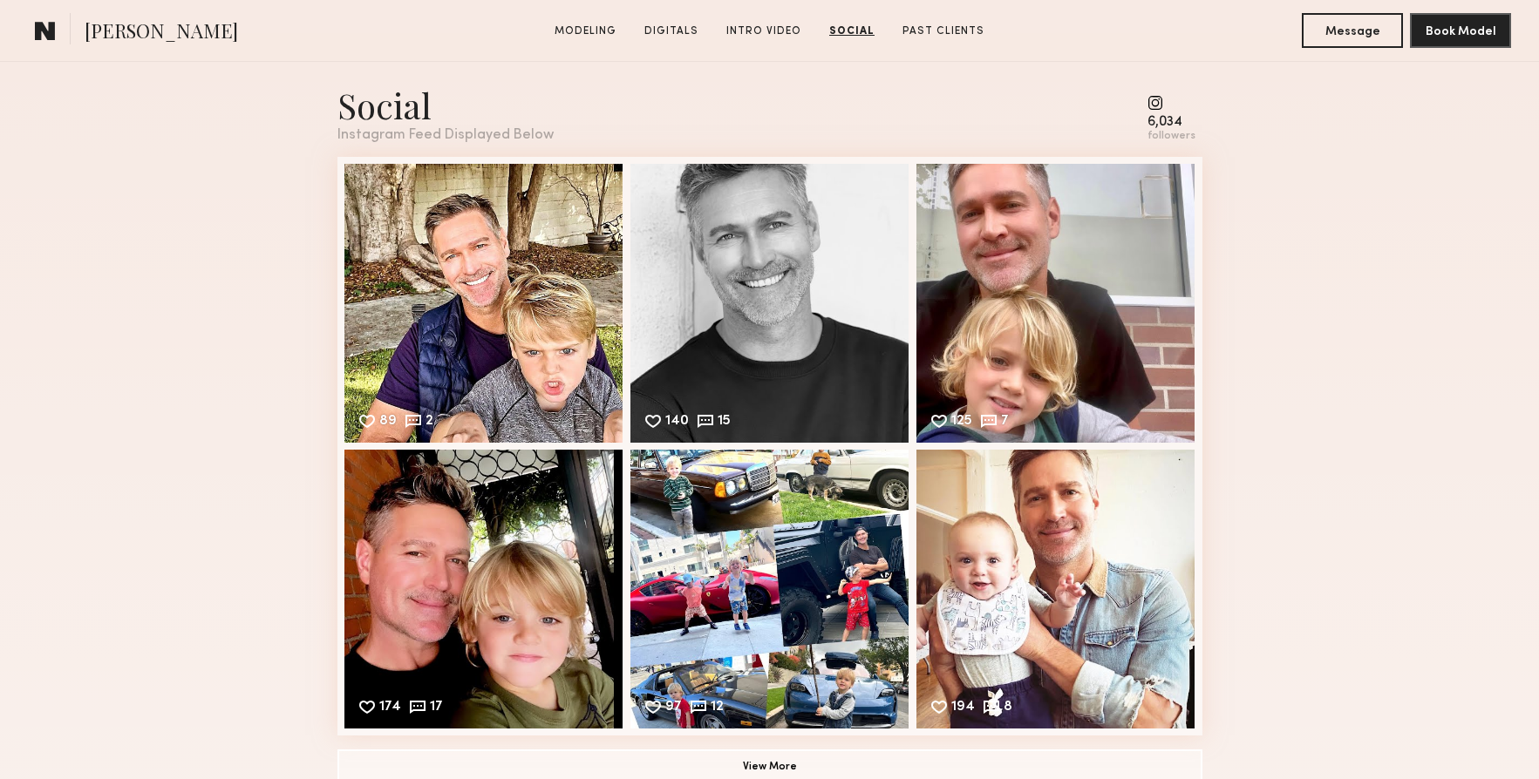
scroll to position [2810, 0]
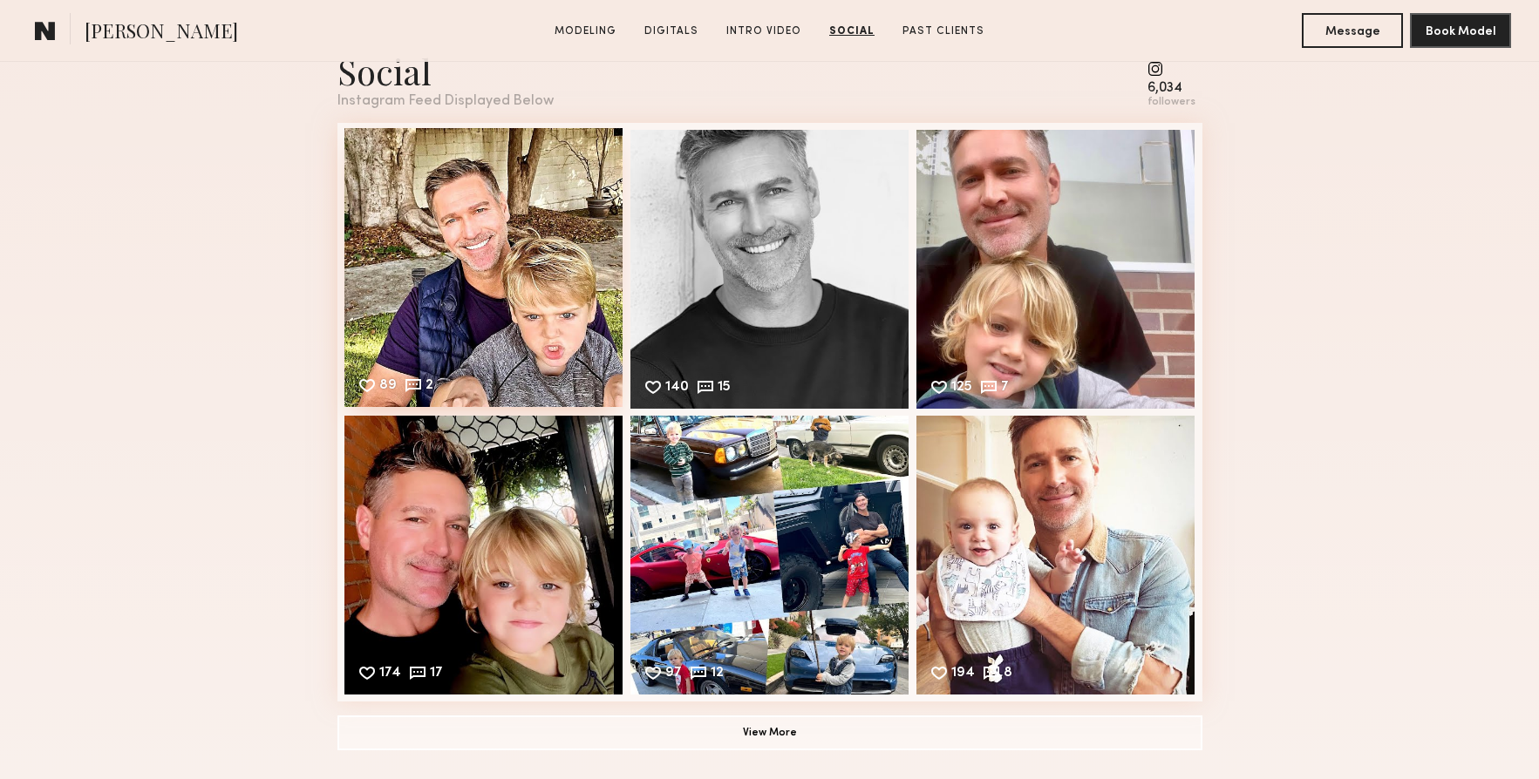
click at [524, 331] on div "89 2 Likes & comments displayed to show model’s engagement" at bounding box center [483, 267] width 279 height 279
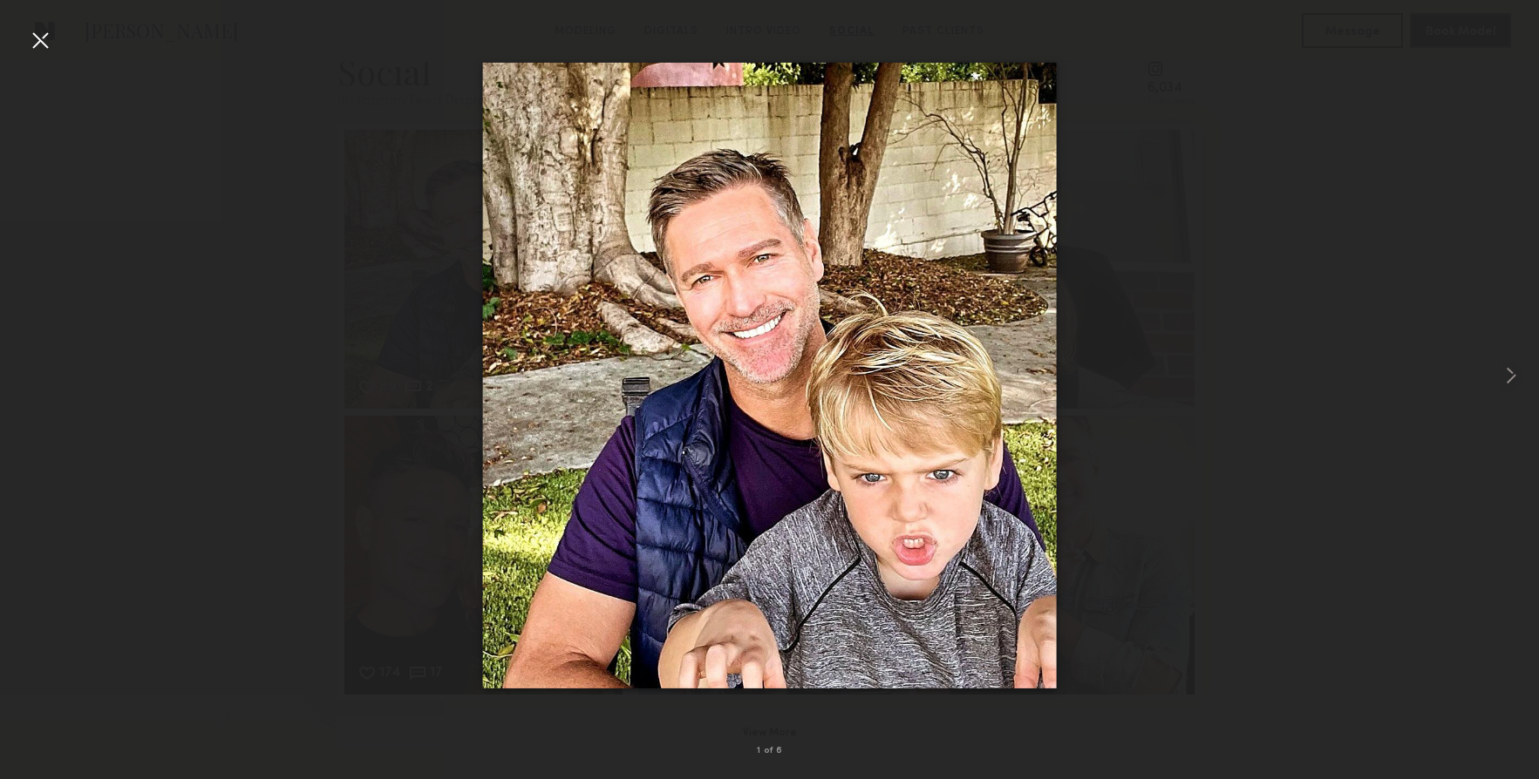
click at [887, 626] on img at bounding box center [769, 376] width 574 height 626
click at [1510, 370] on common-icon at bounding box center [1511, 376] width 28 height 28
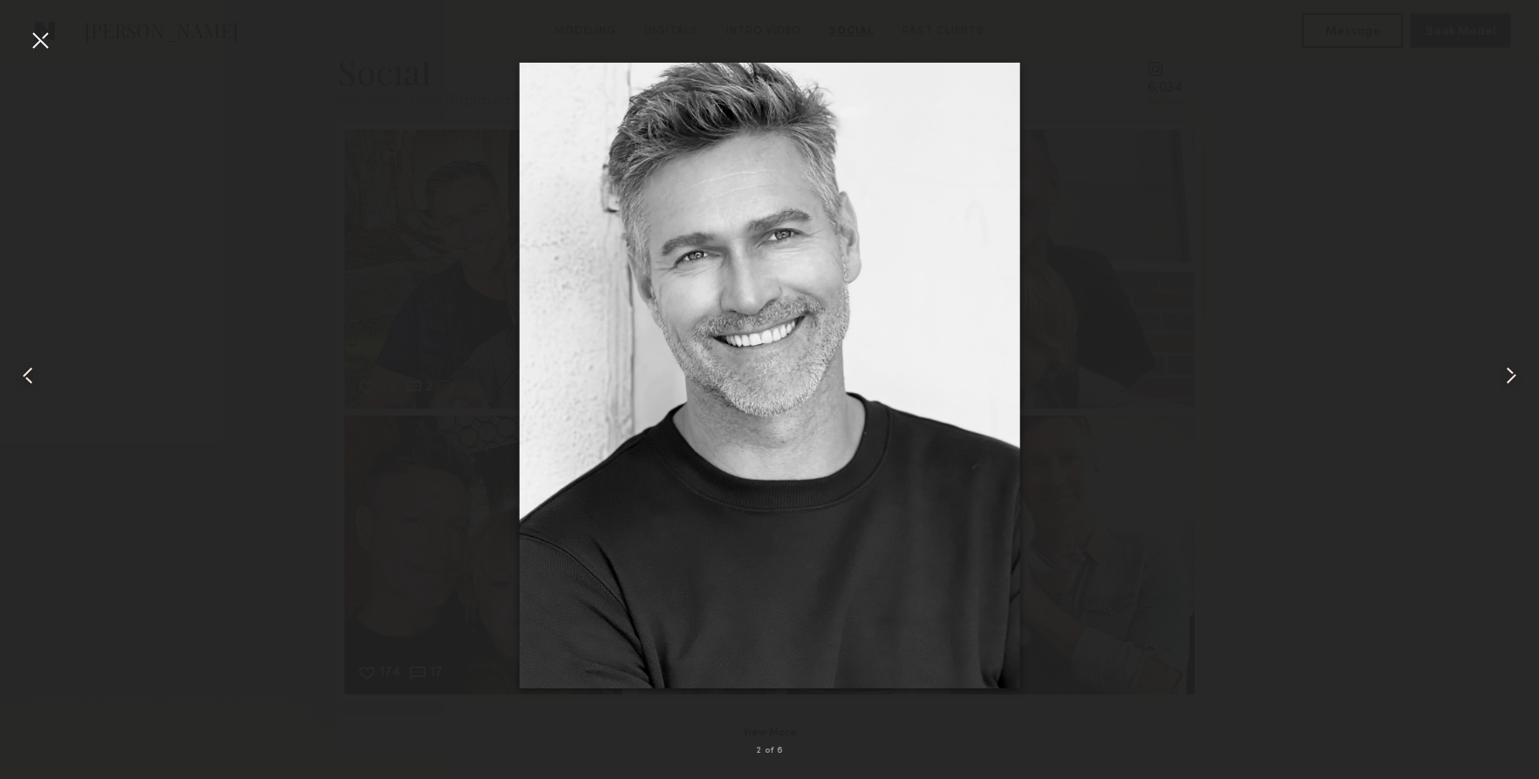
click at [1509, 370] on common-icon at bounding box center [1511, 376] width 28 height 28
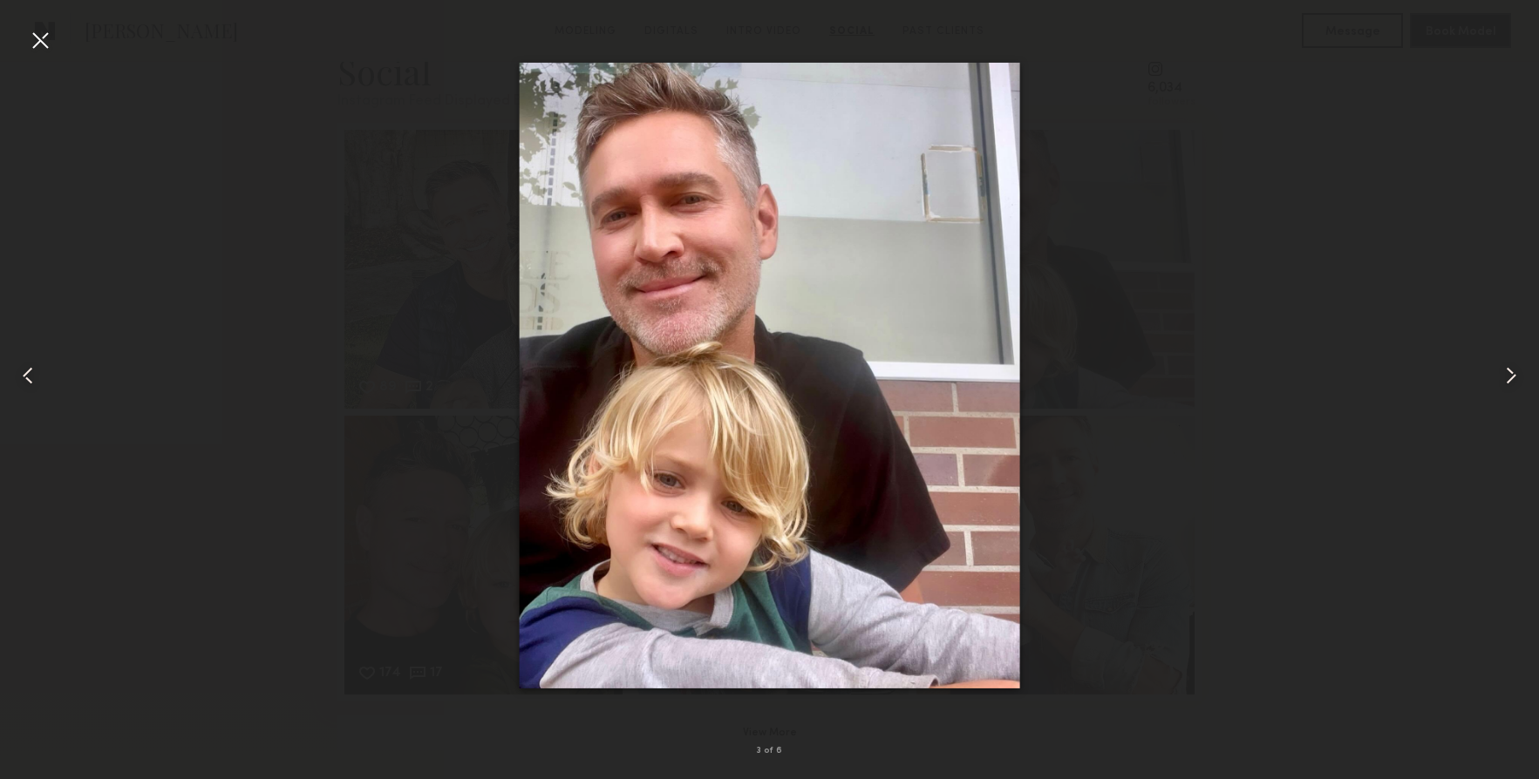
click at [1509, 370] on common-icon at bounding box center [1511, 376] width 28 height 28
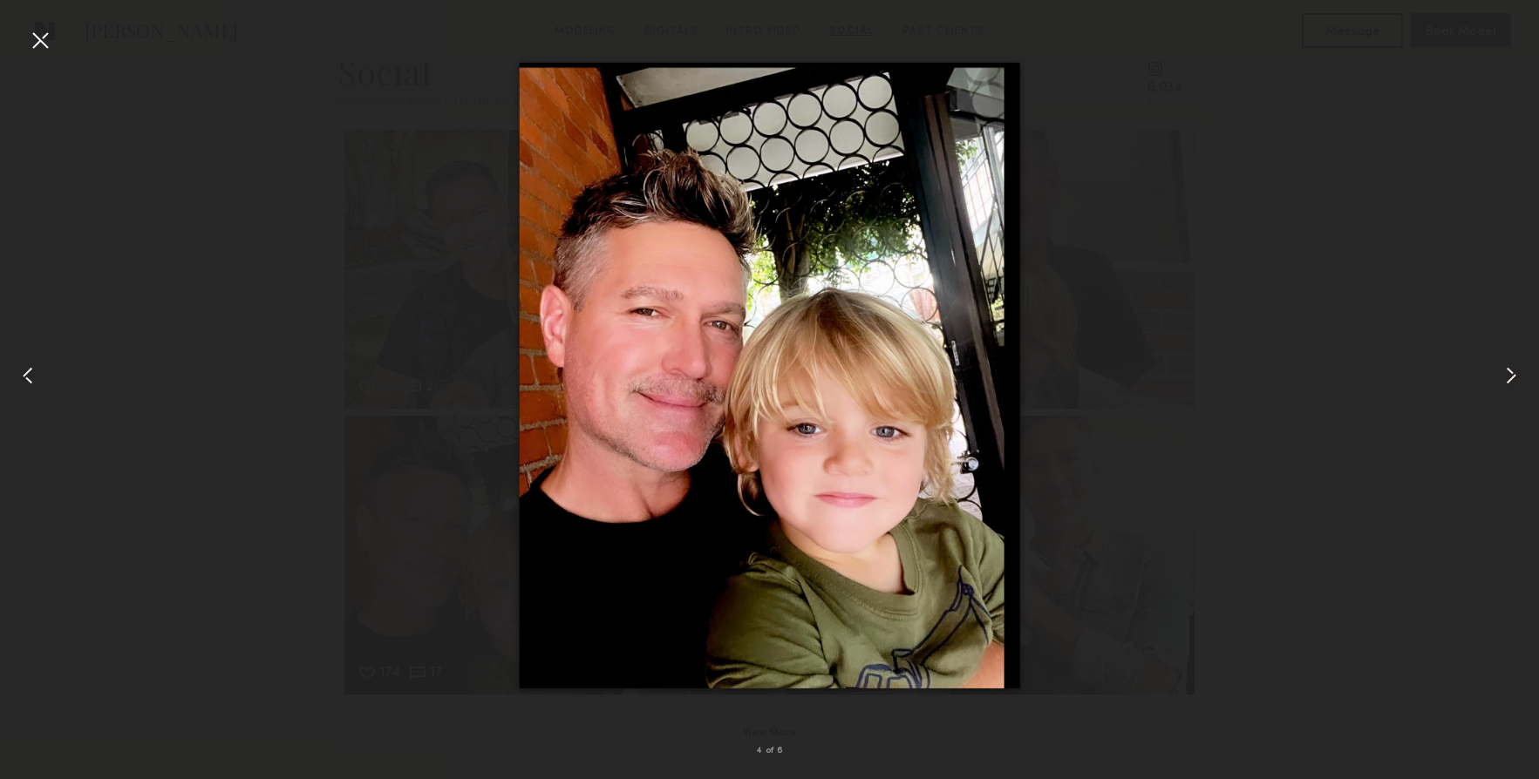
click at [1509, 370] on common-icon at bounding box center [1511, 376] width 28 height 28
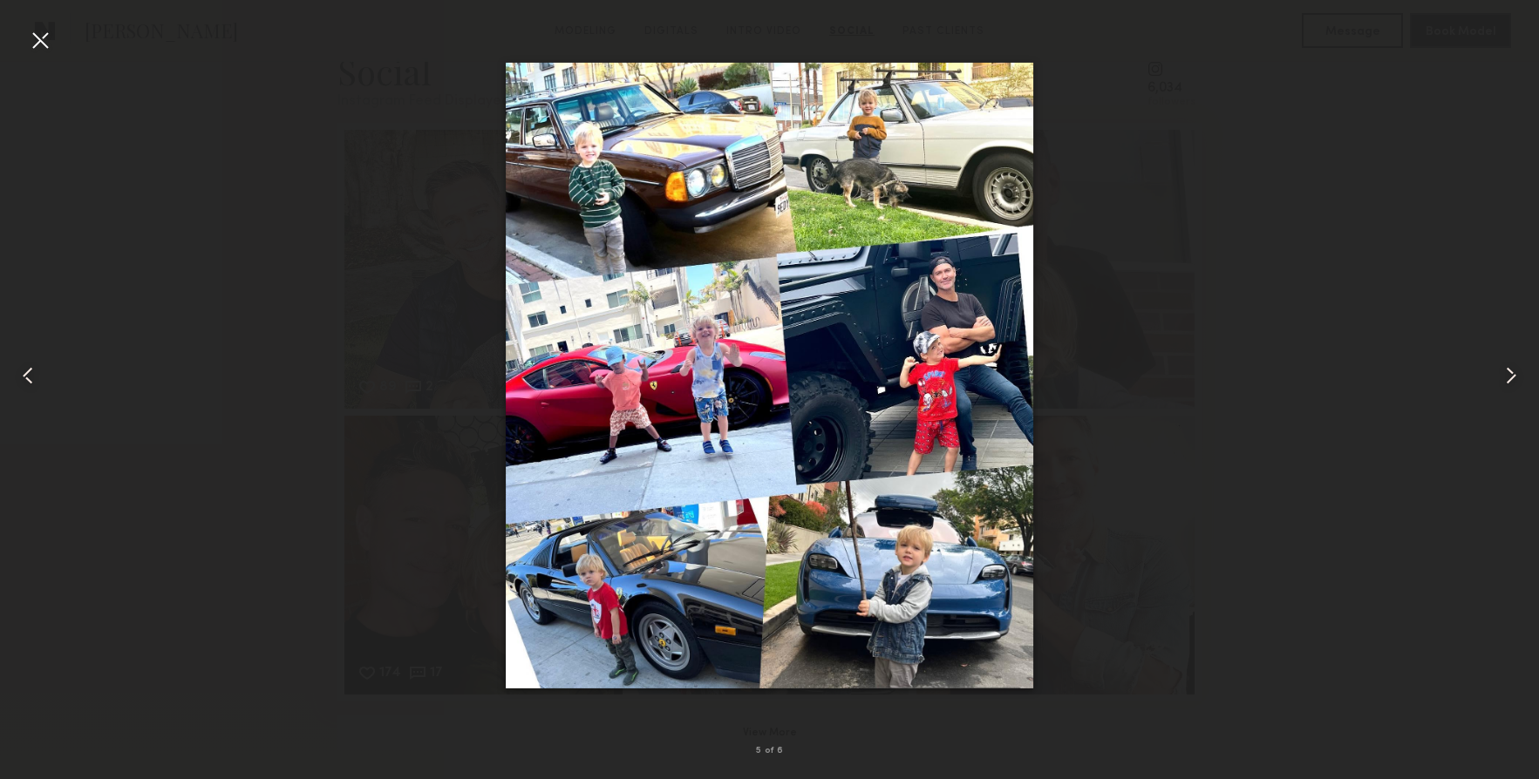
click at [1509, 370] on common-icon at bounding box center [1511, 376] width 28 height 28
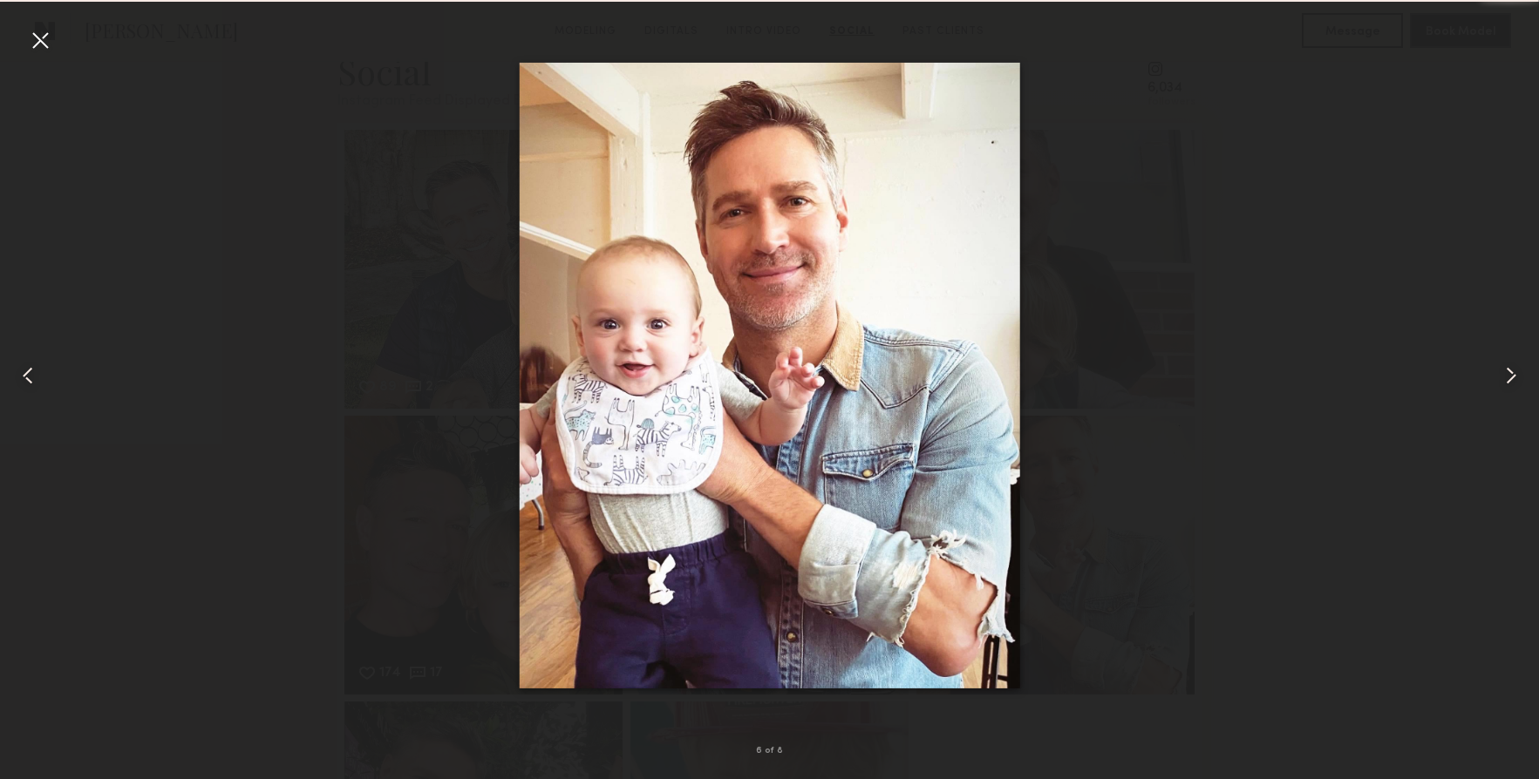
click at [1509, 370] on common-icon at bounding box center [1511, 376] width 28 height 28
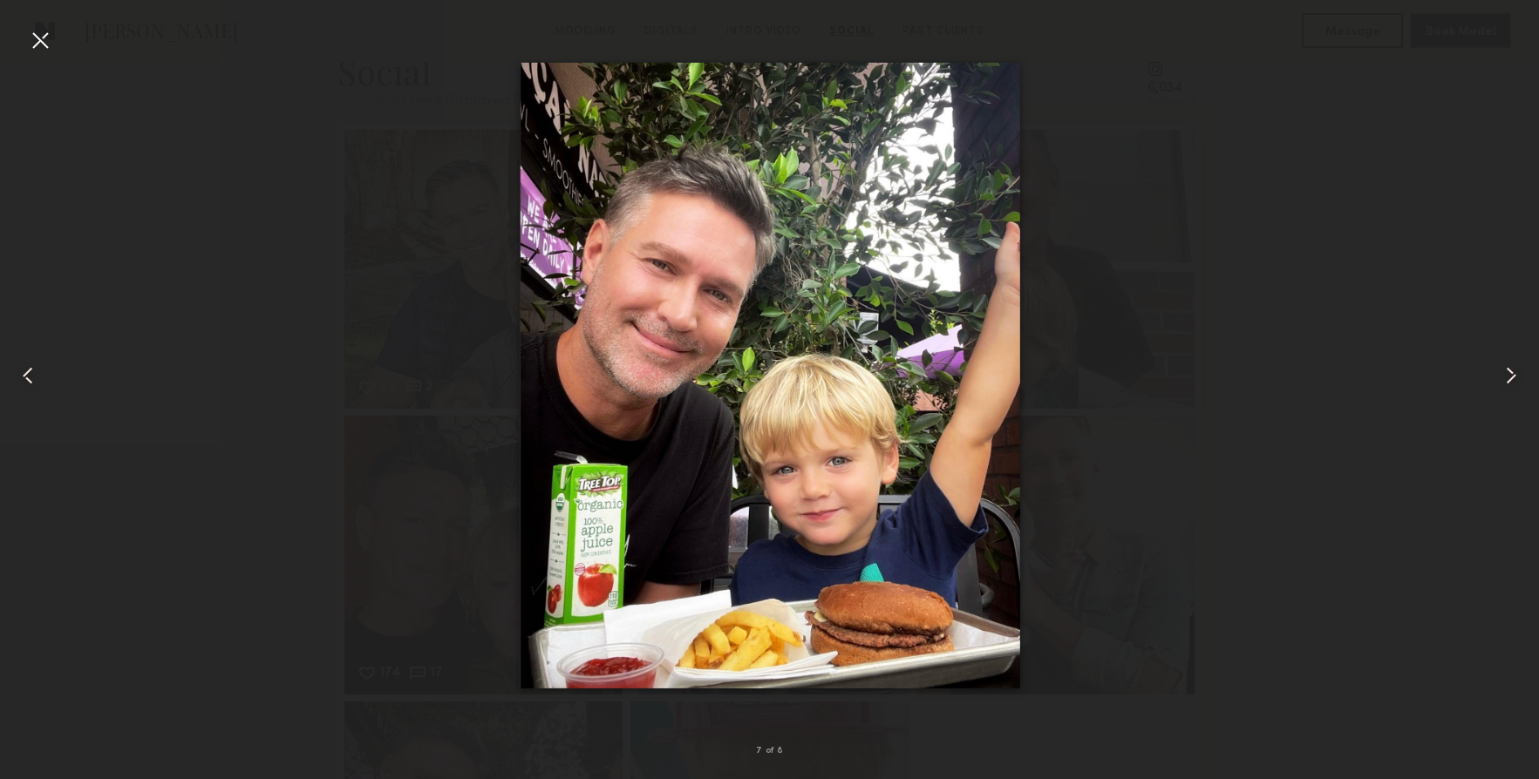
click at [1509, 370] on common-icon at bounding box center [1511, 376] width 28 height 28
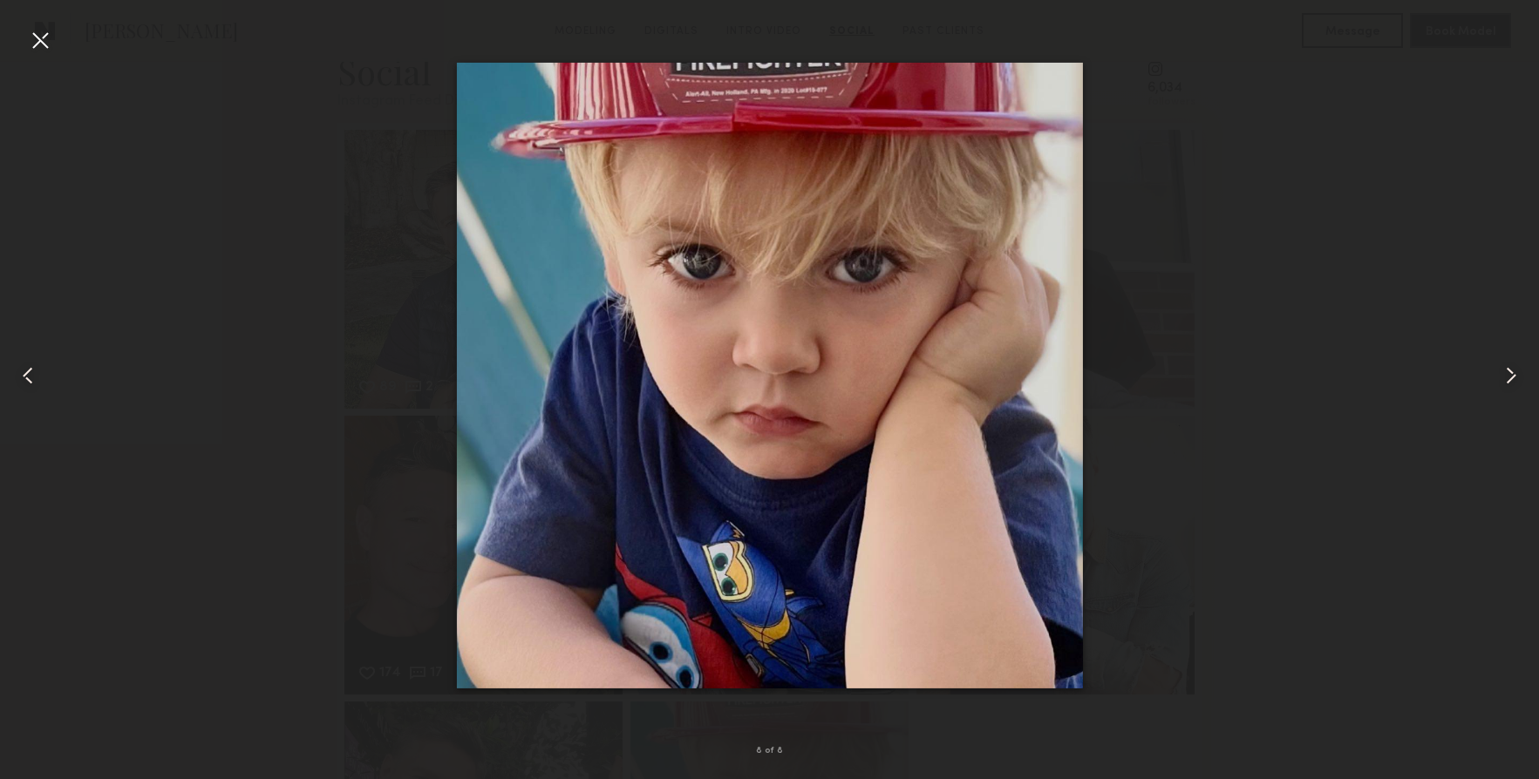
click at [1285, 92] on div at bounding box center [769, 376] width 1539 height 696
click at [36, 31] on div at bounding box center [40, 40] width 28 height 28
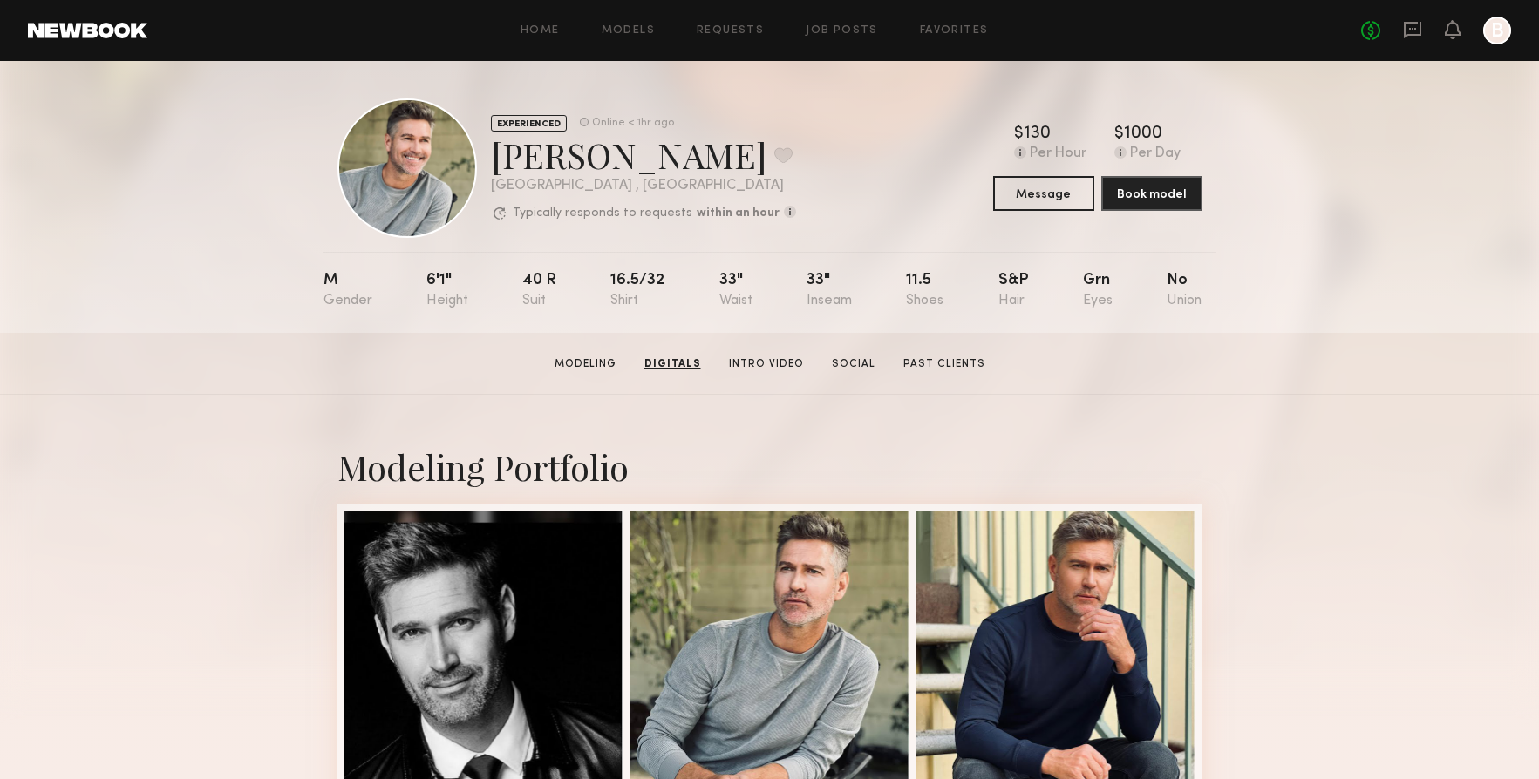
scroll to position [0, 0]
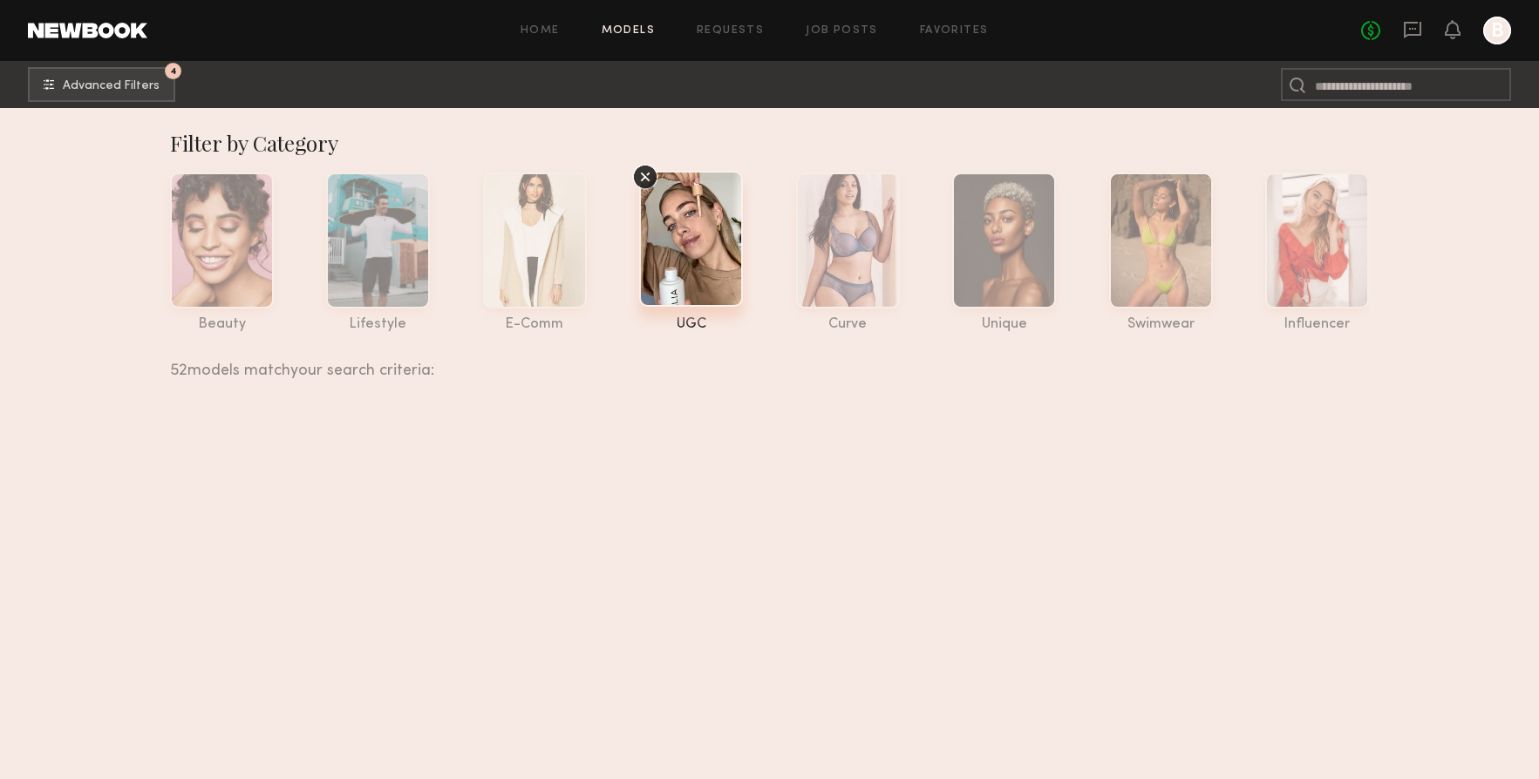
scroll to position [4449, 0]
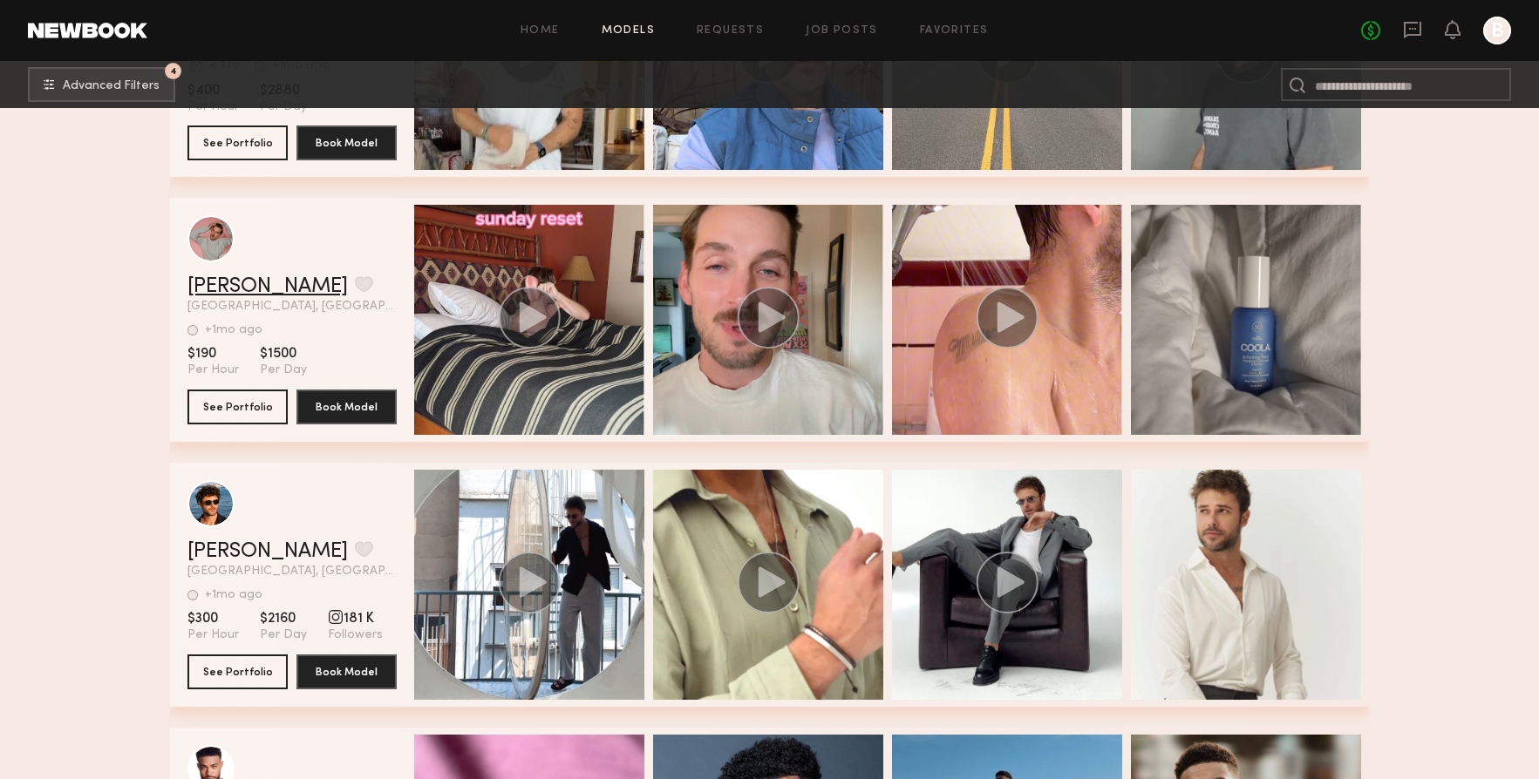
click at [244, 290] on link "[PERSON_NAME]" at bounding box center [267, 286] width 160 height 21
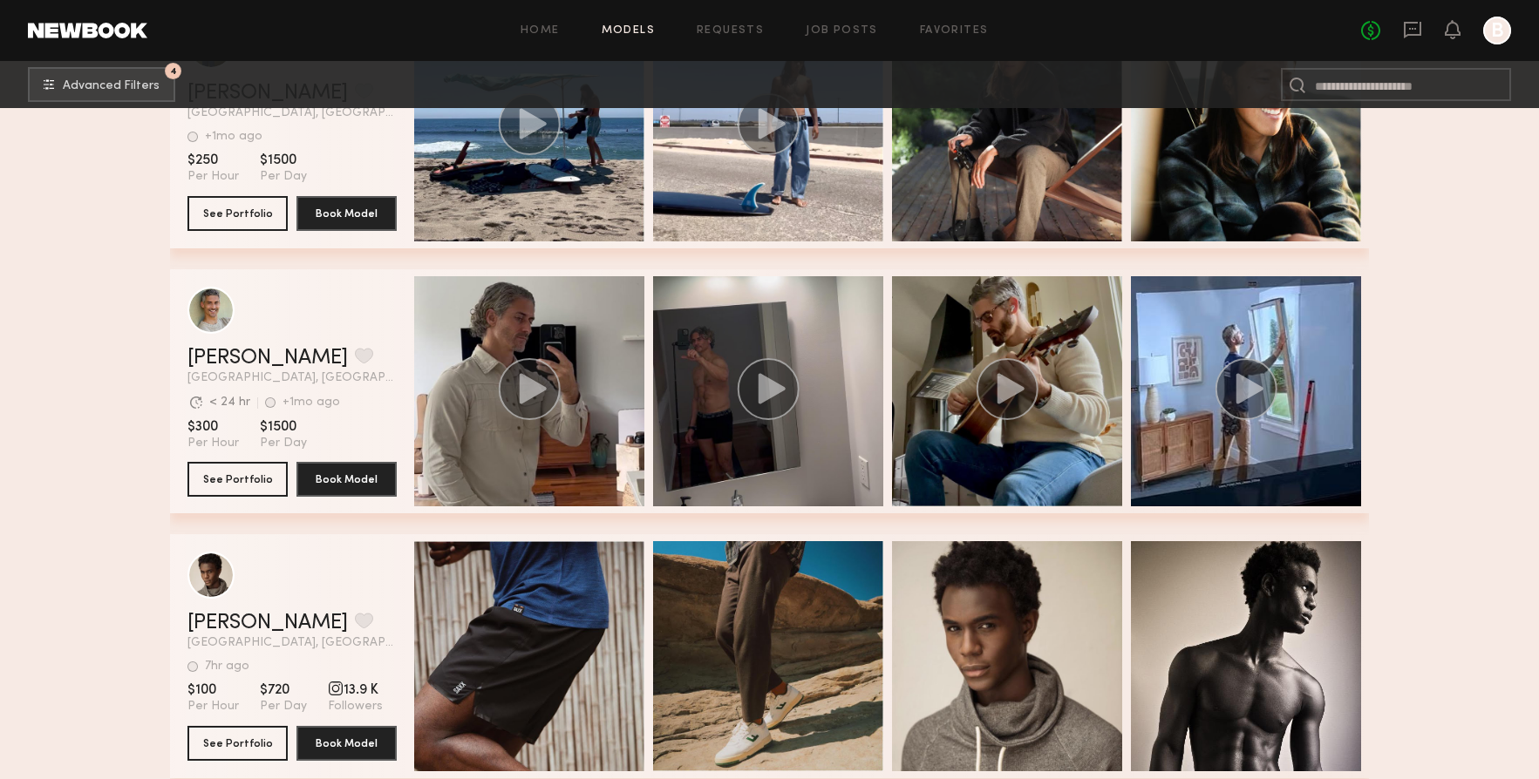
scroll to position [6047, 0]
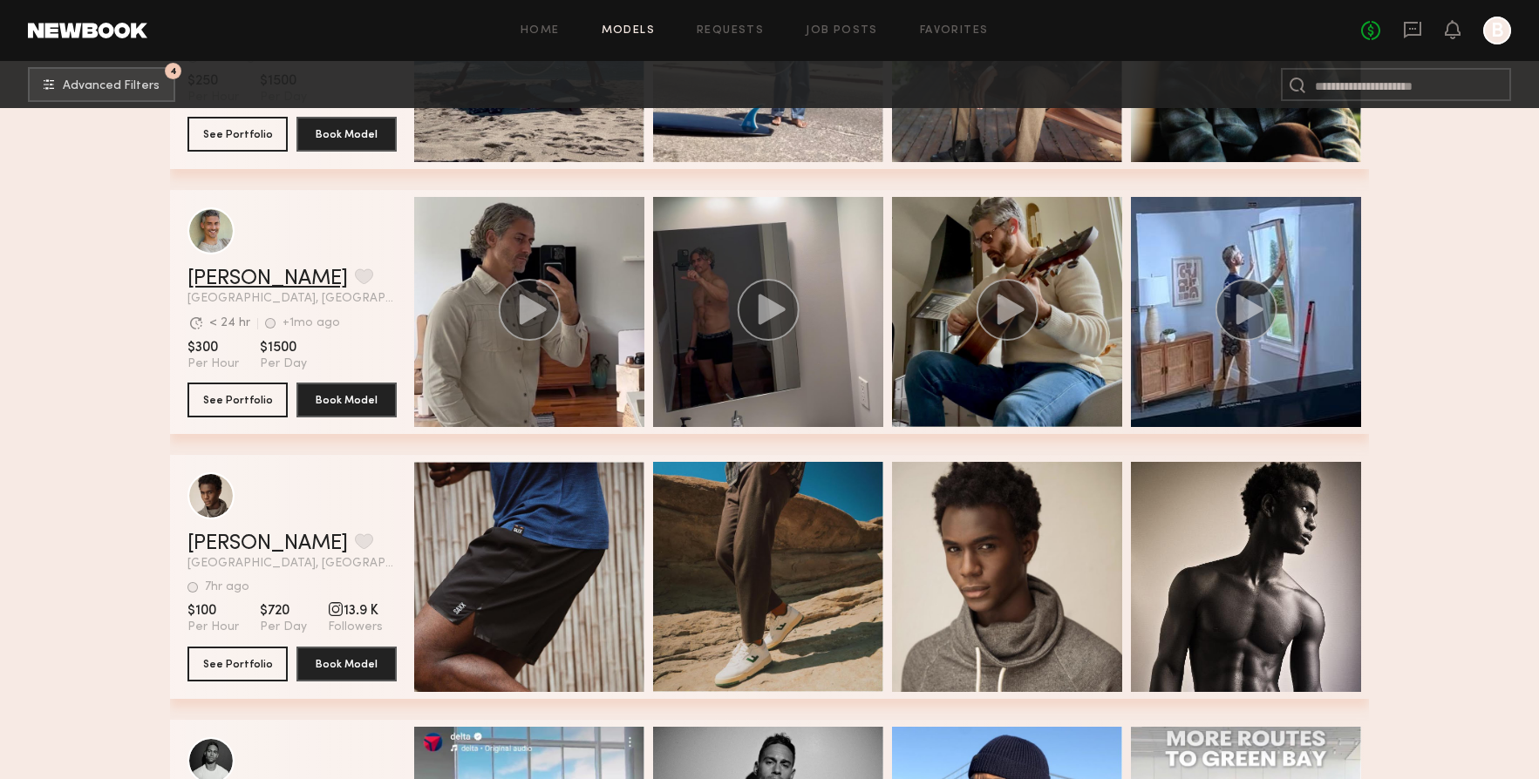
click at [248, 284] on link "Anthony G." at bounding box center [267, 278] width 160 height 21
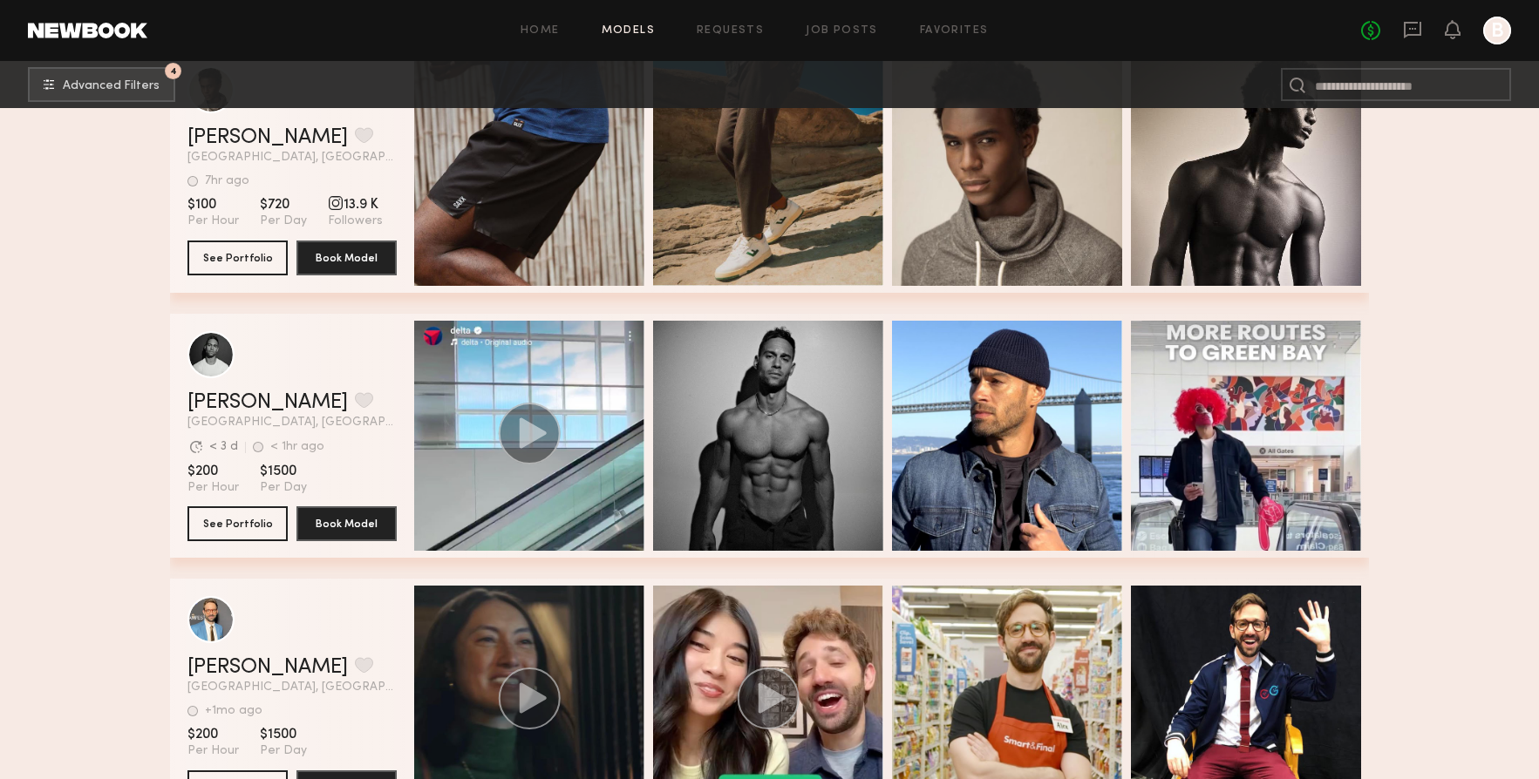
scroll to position [6828, 0]
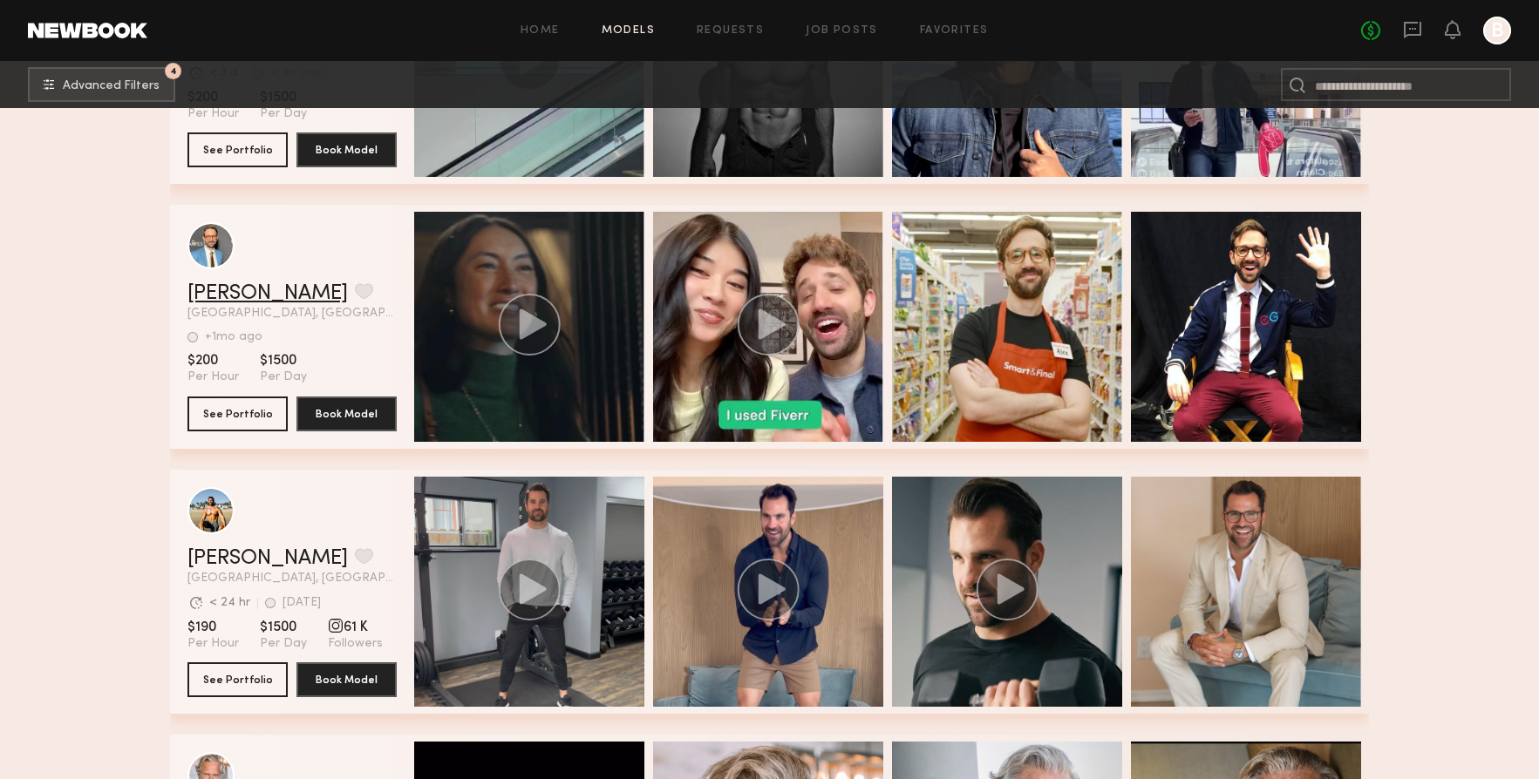
click at [213, 297] on link "David L." at bounding box center [267, 293] width 160 height 21
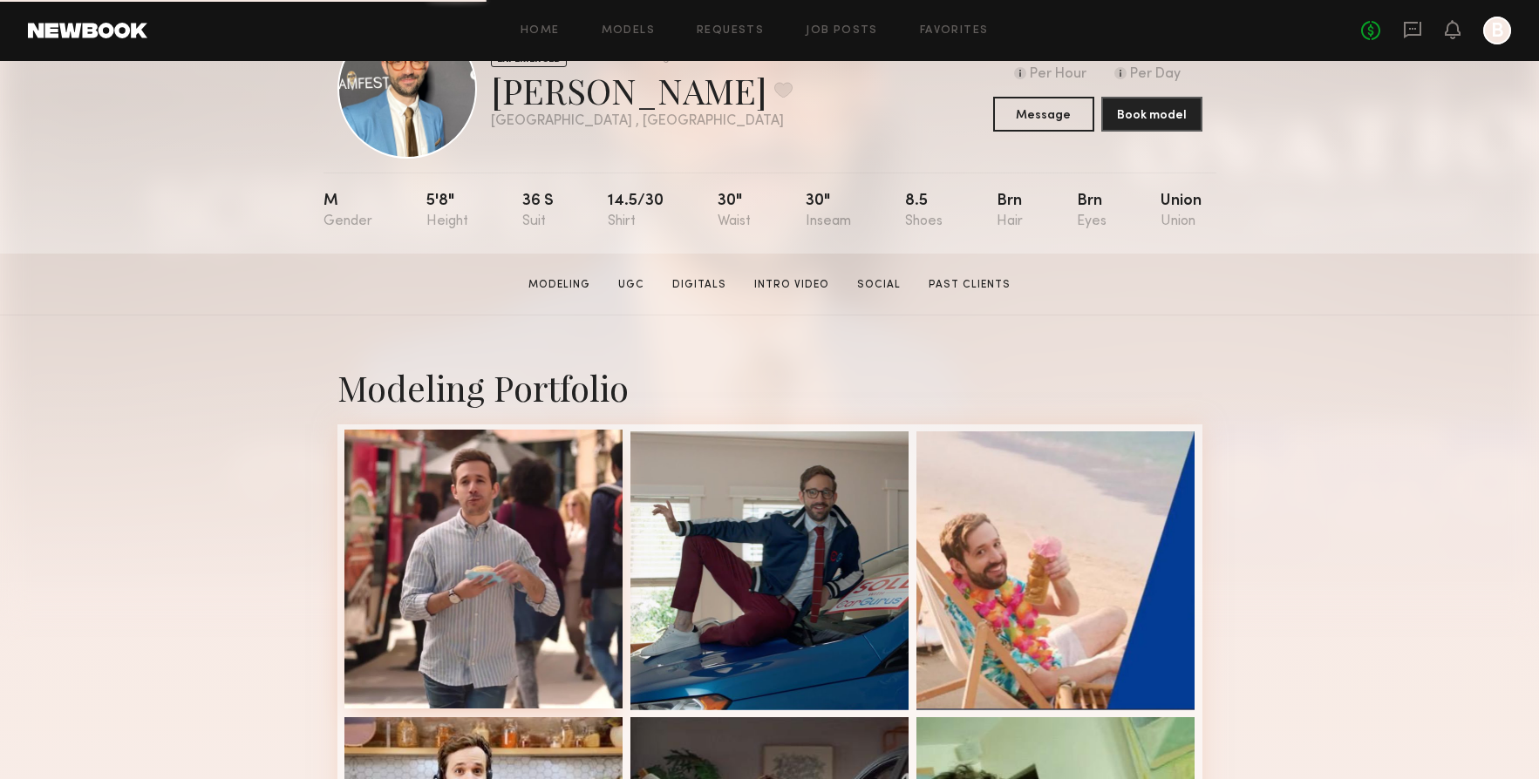
scroll to position [186, 0]
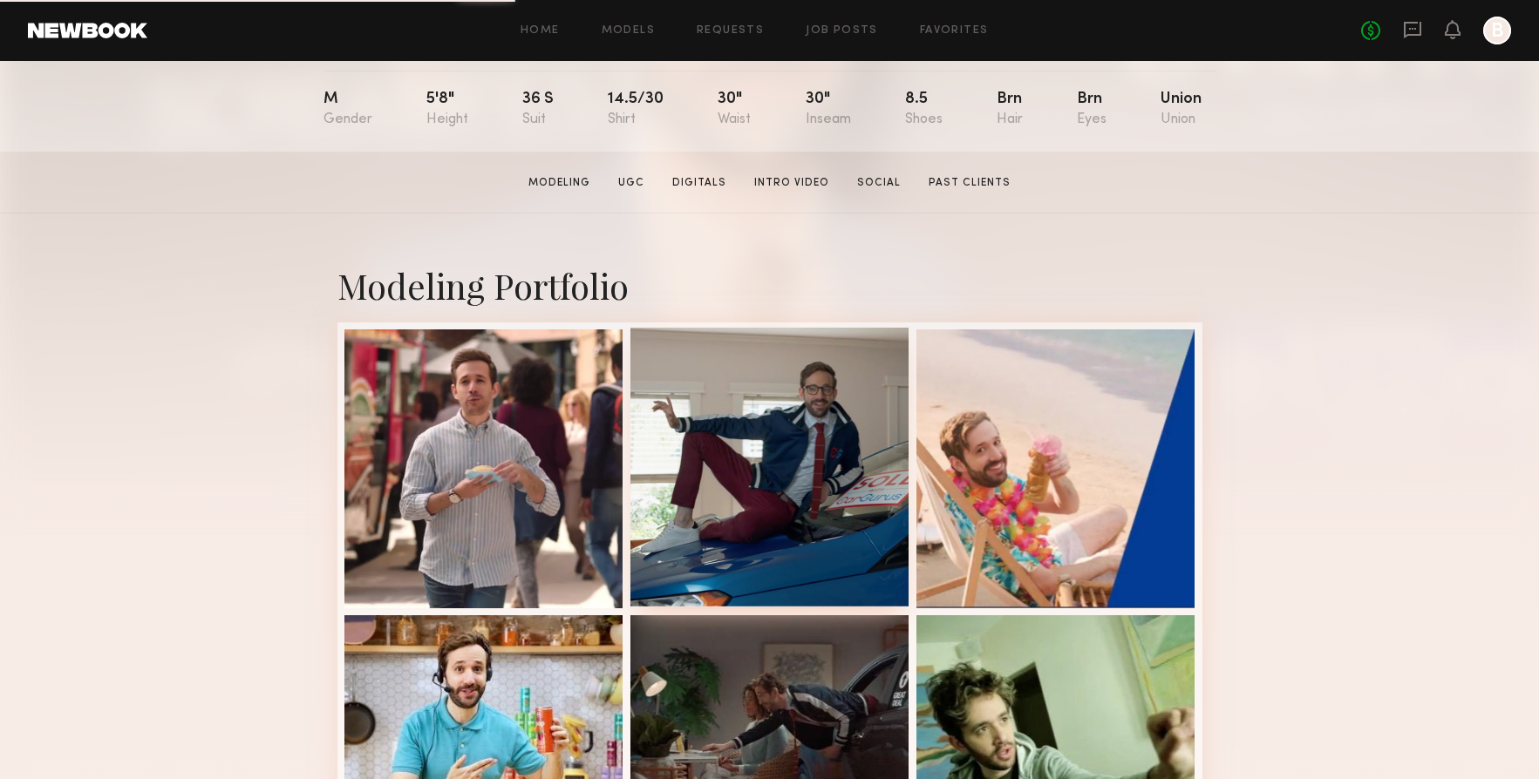
click at [789, 460] on div at bounding box center [769, 467] width 279 height 279
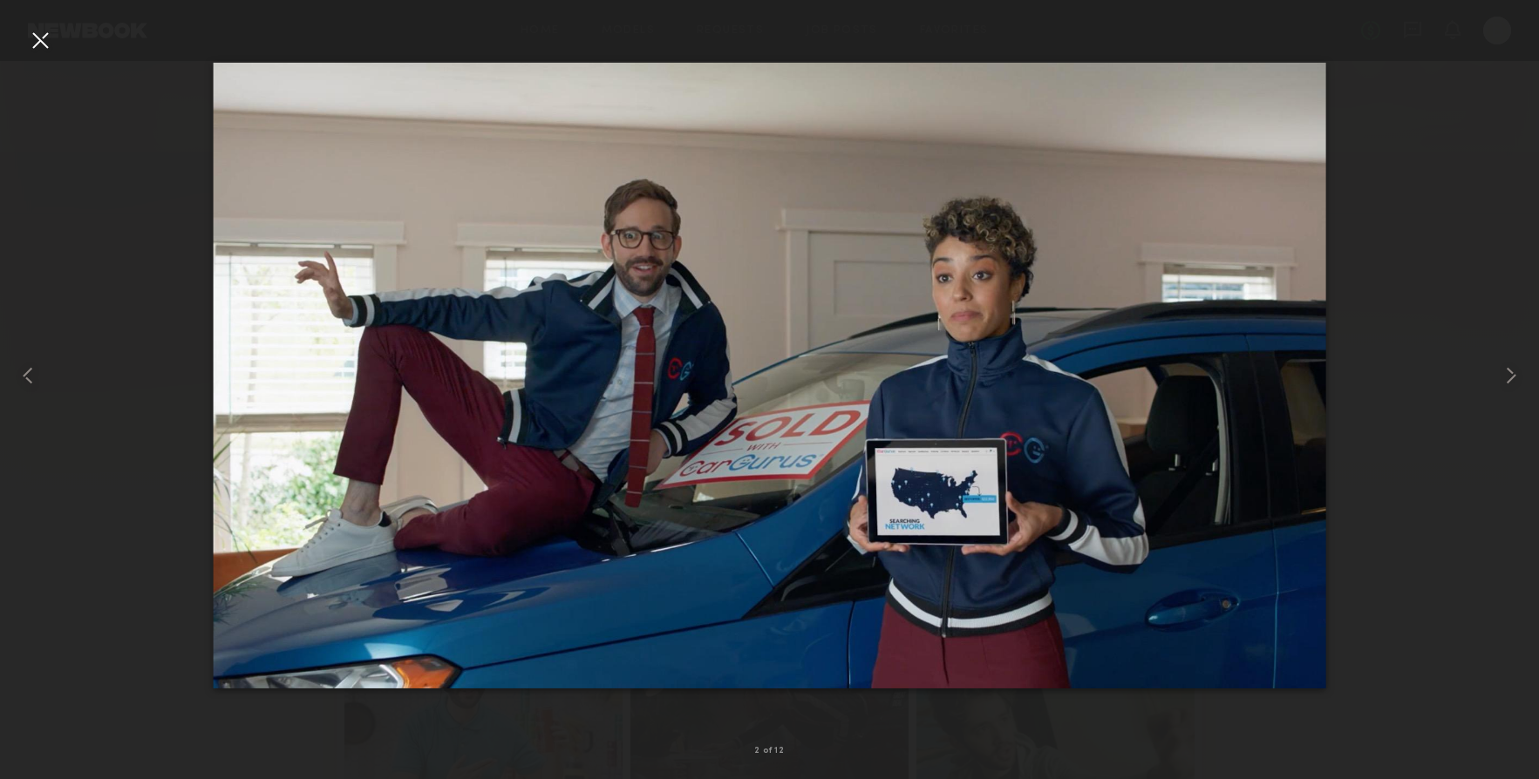
click at [43, 32] on div at bounding box center [40, 40] width 28 height 28
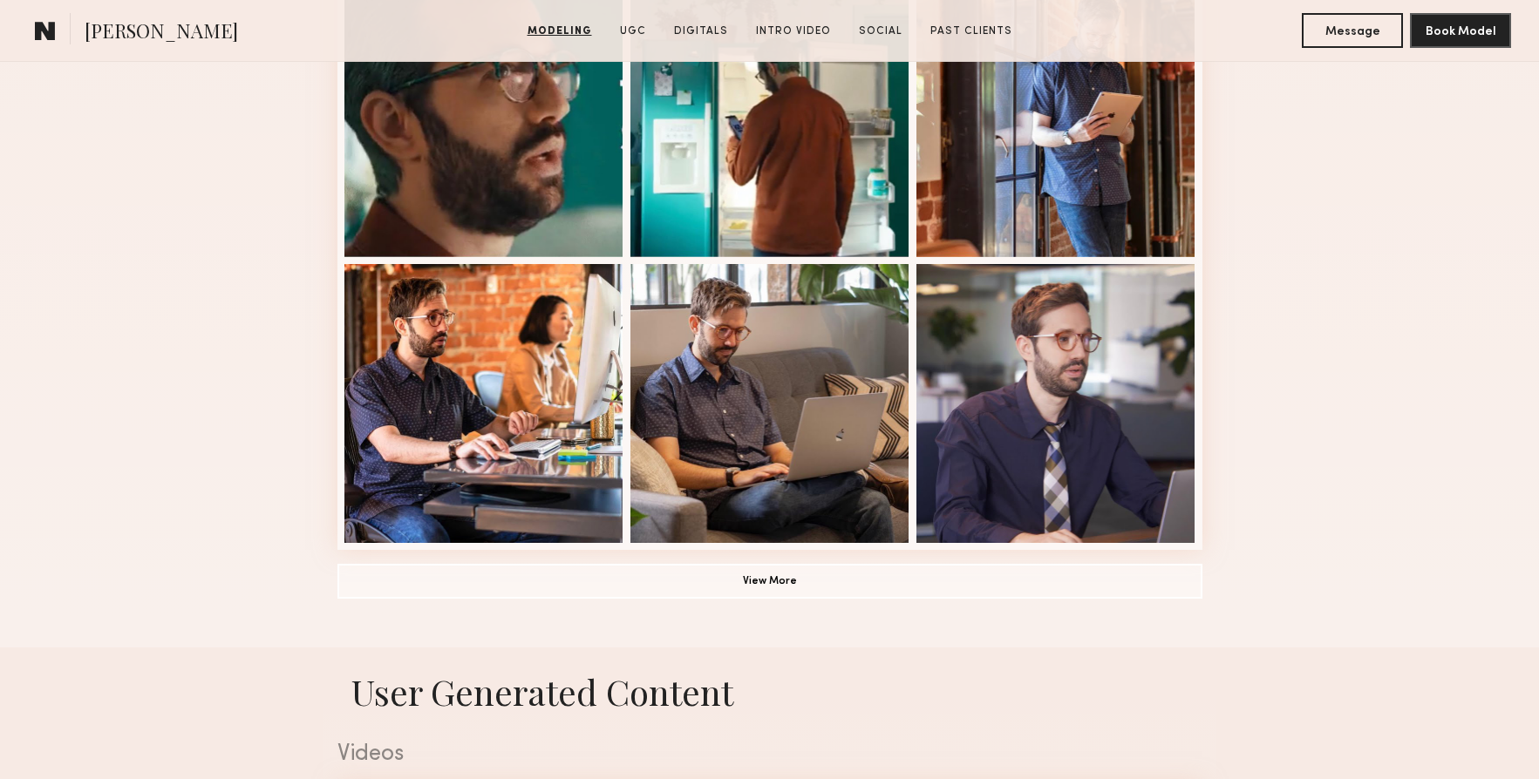
scroll to position [1125, 0]
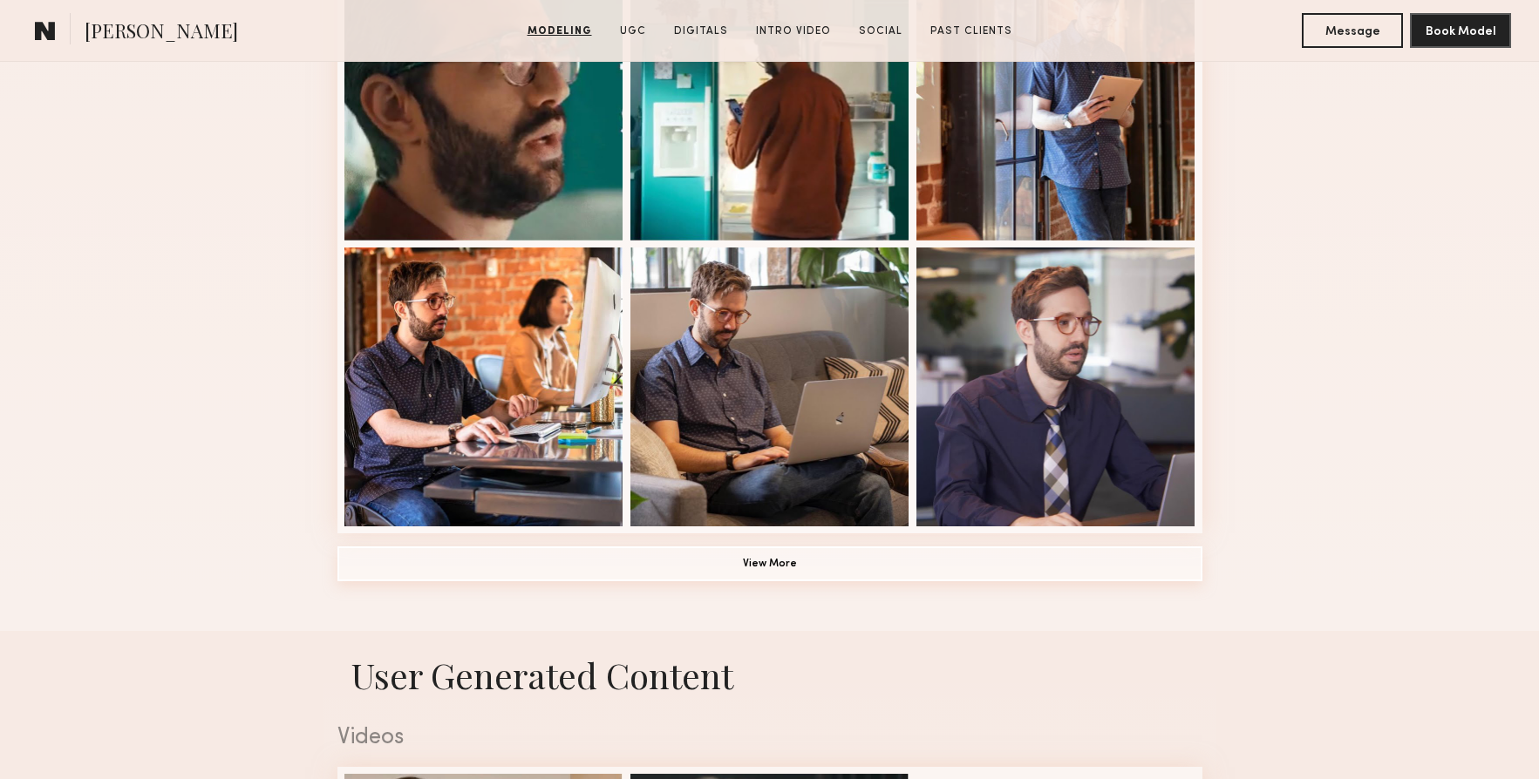
click at [780, 569] on button "View More" at bounding box center [769, 564] width 865 height 35
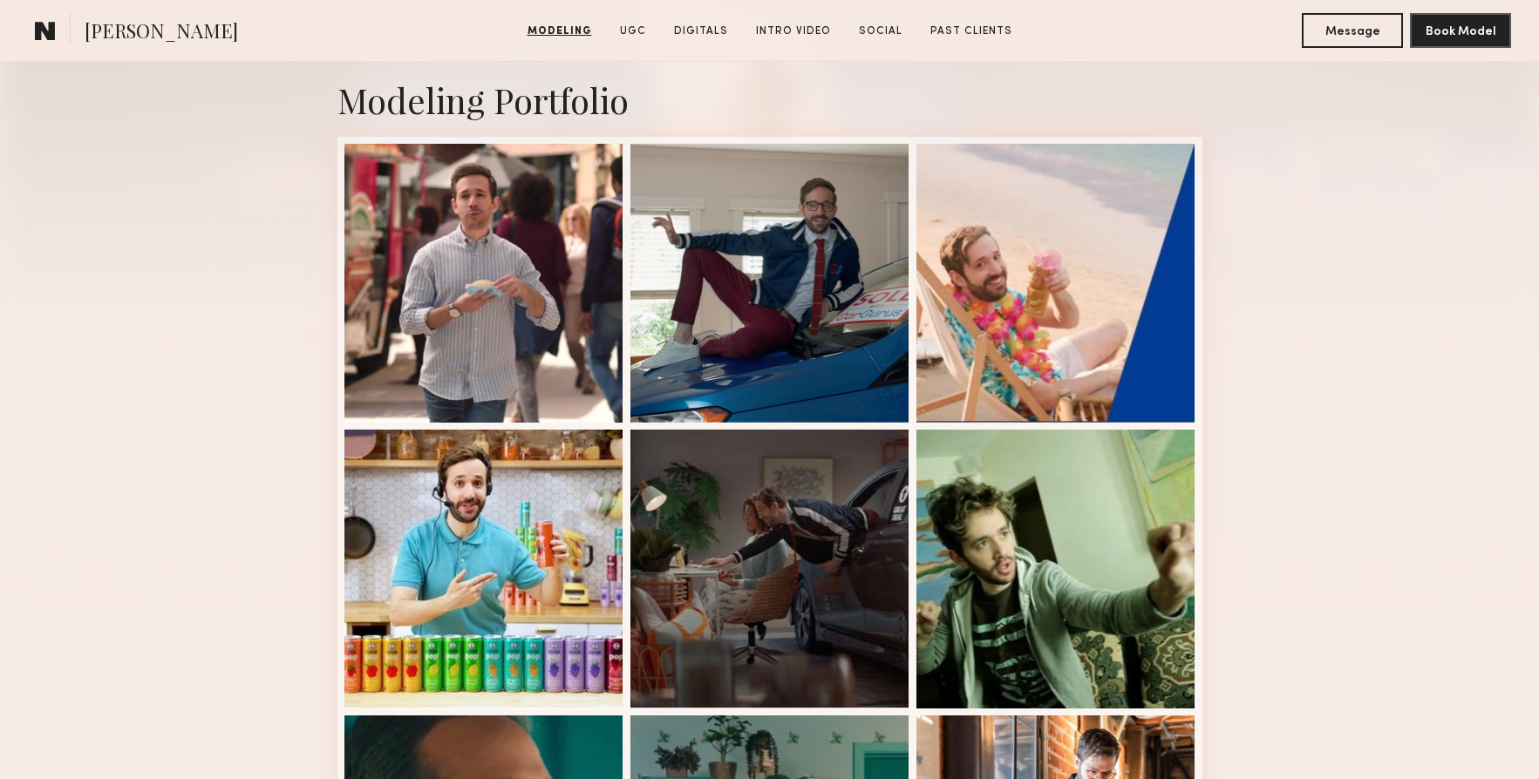
scroll to position [354, 0]
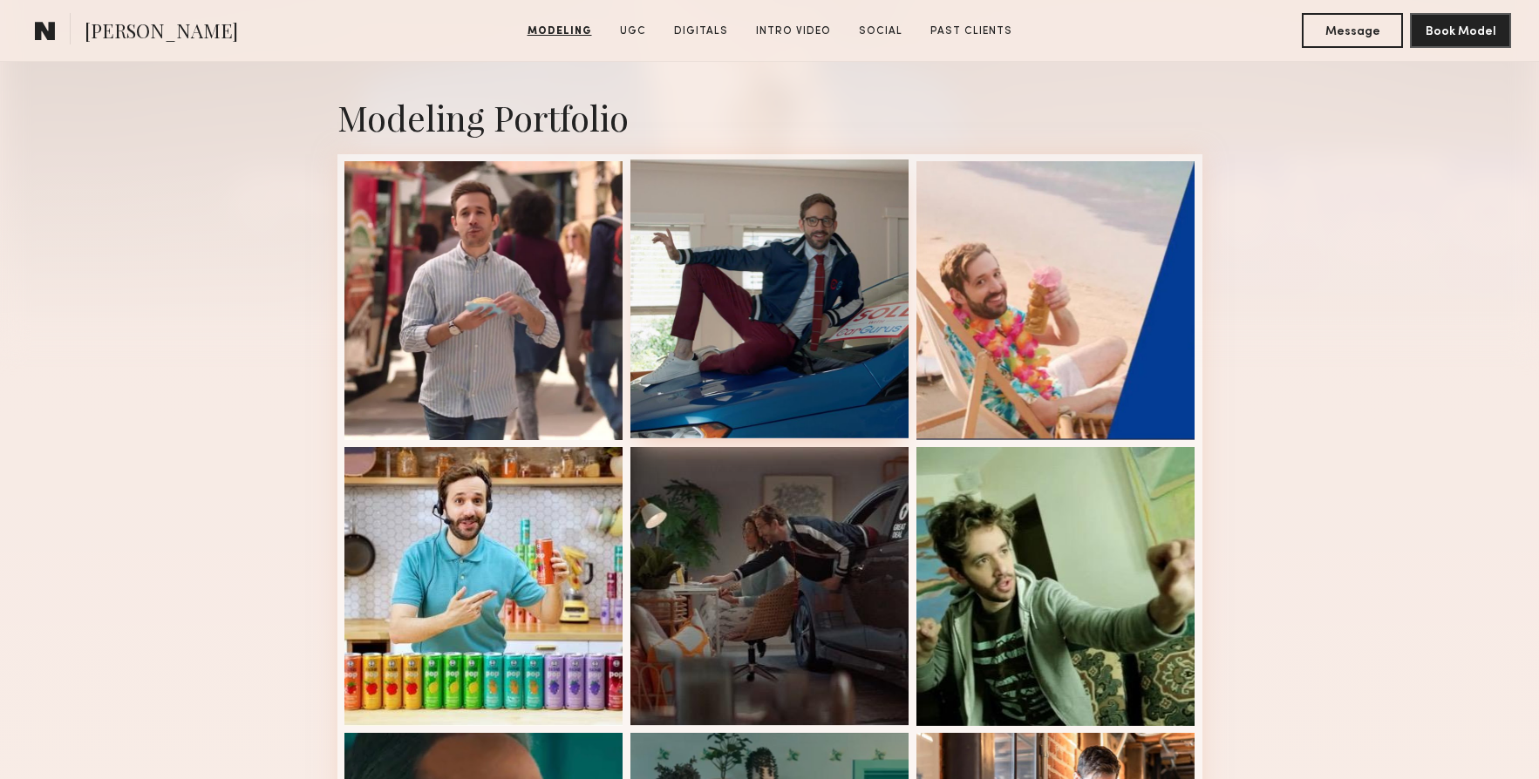
click at [792, 275] on div at bounding box center [769, 299] width 279 height 279
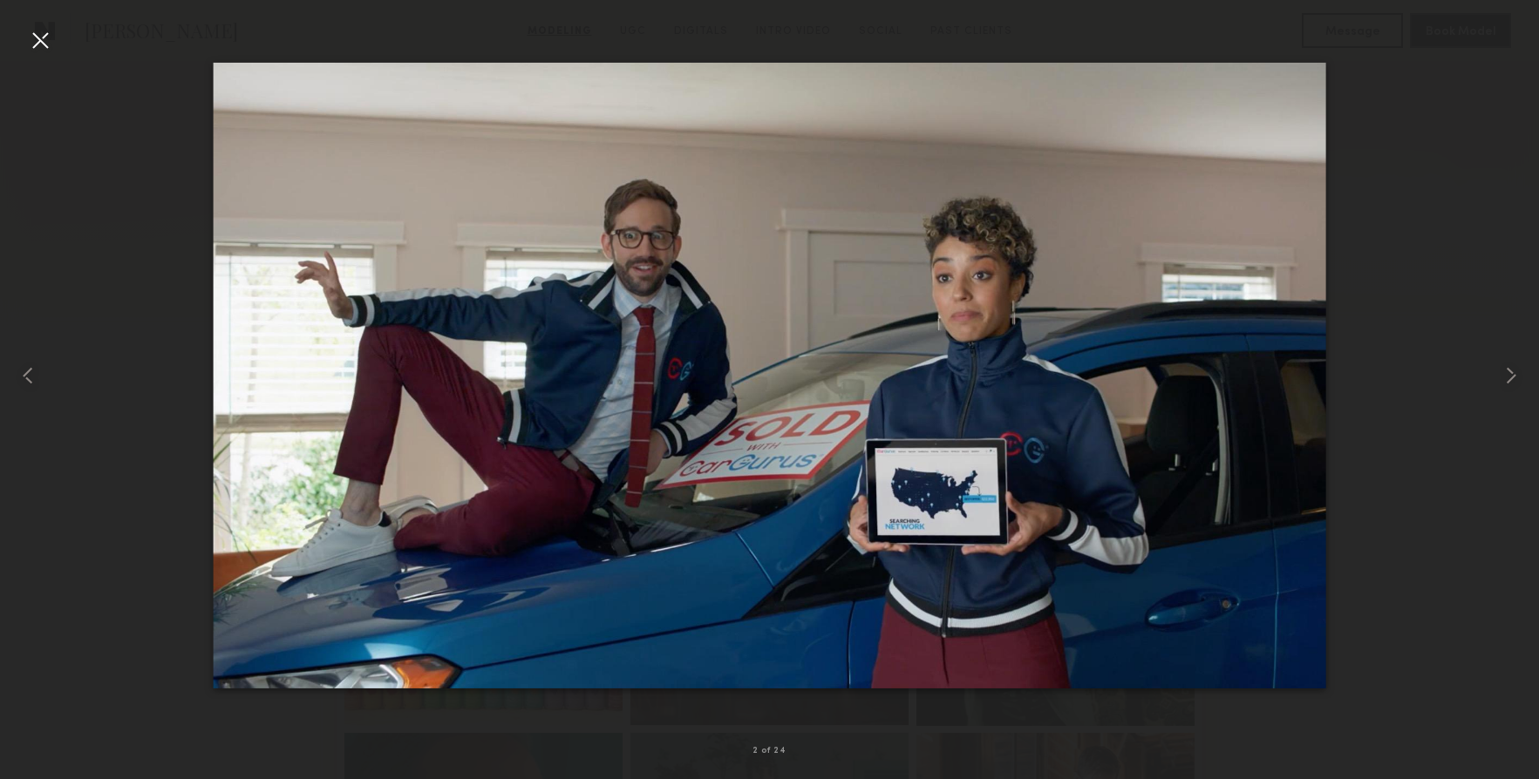
click at [40, 48] on div at bounding box center [40, 40] width 28 height 28
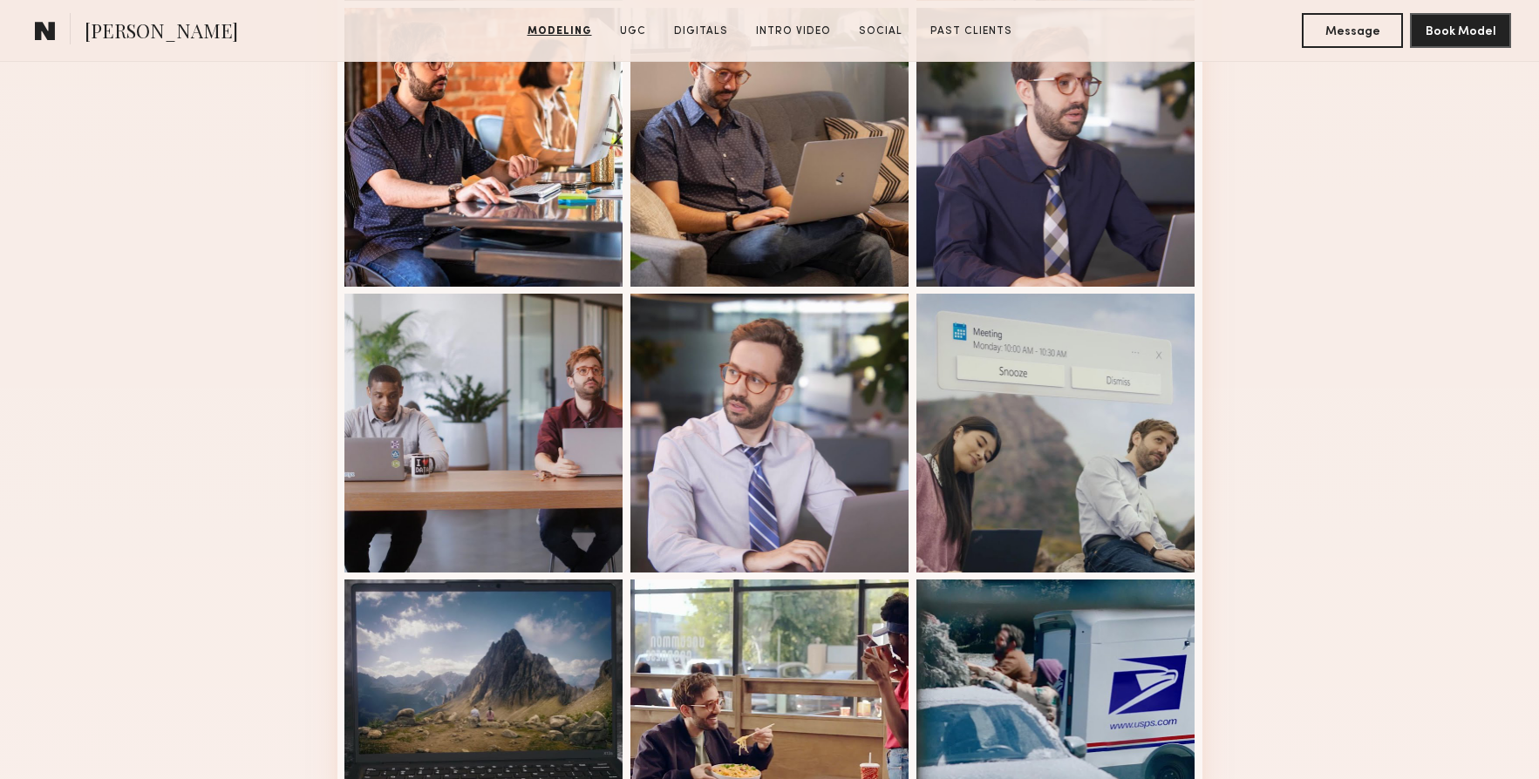
scroll to position [1390, 0]
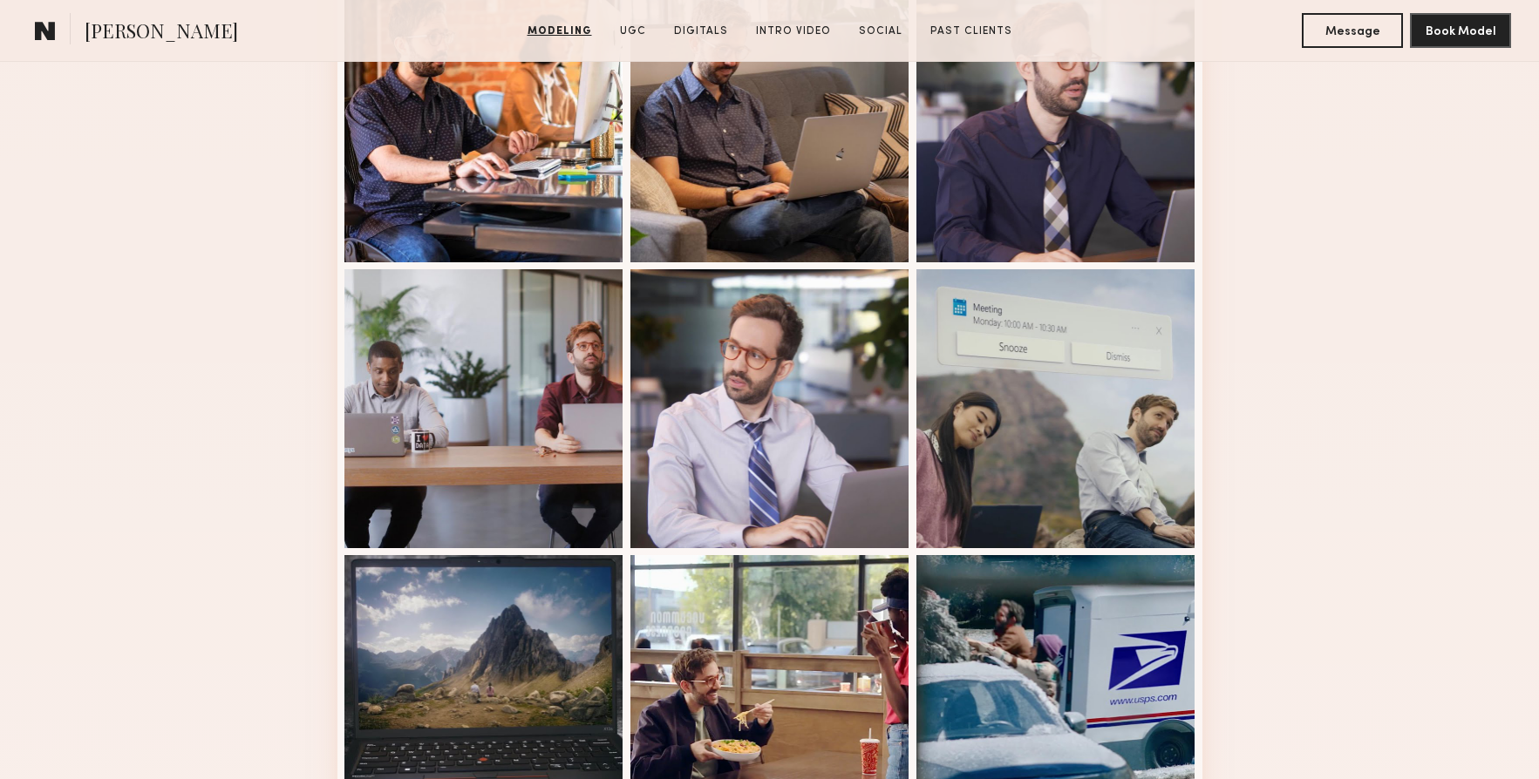
click at [806, 398] on div at bounding box center [769, 408] width 279 height 279
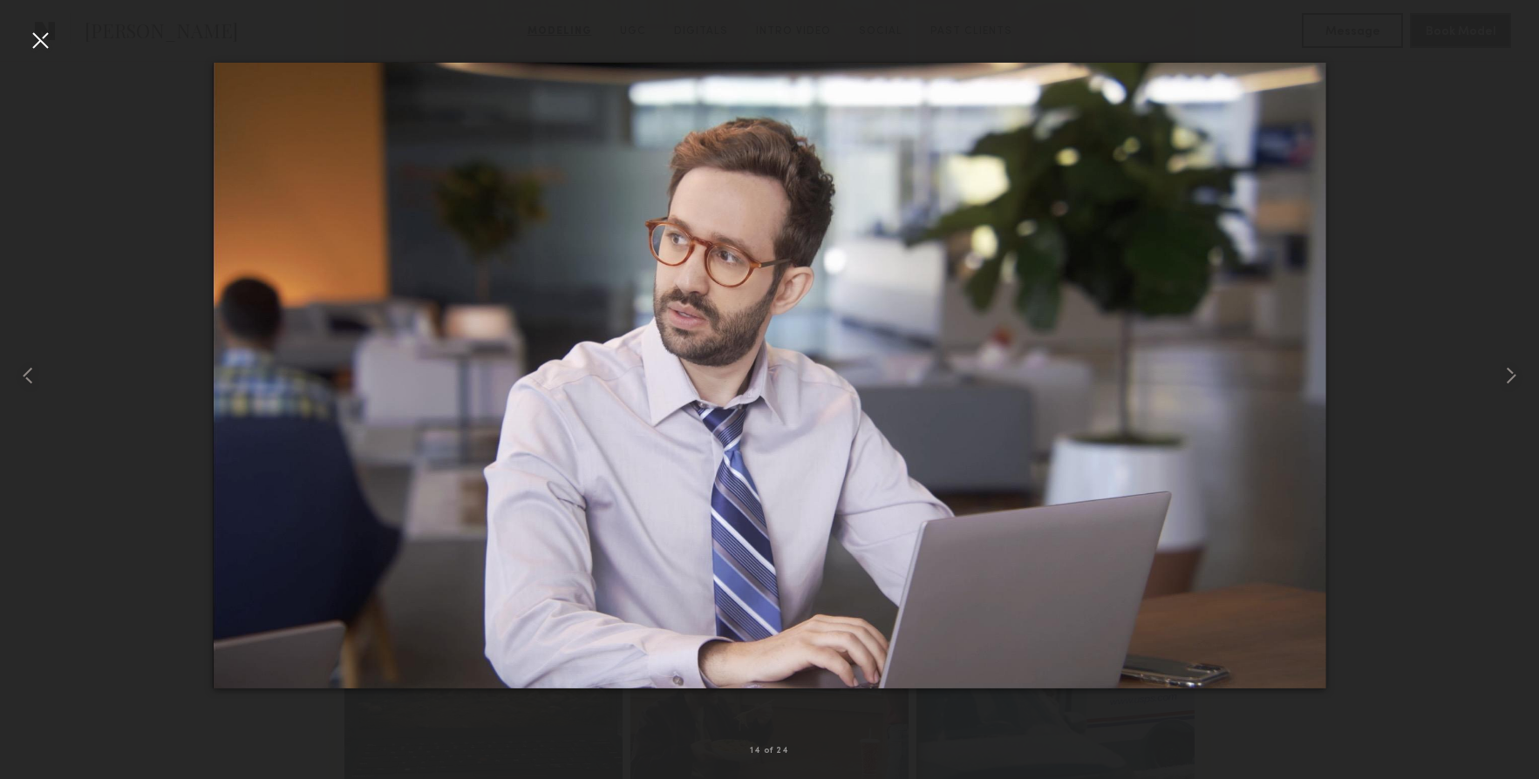
click at [31, 42] on div at bounding box center [40, 40] width 28 height 28
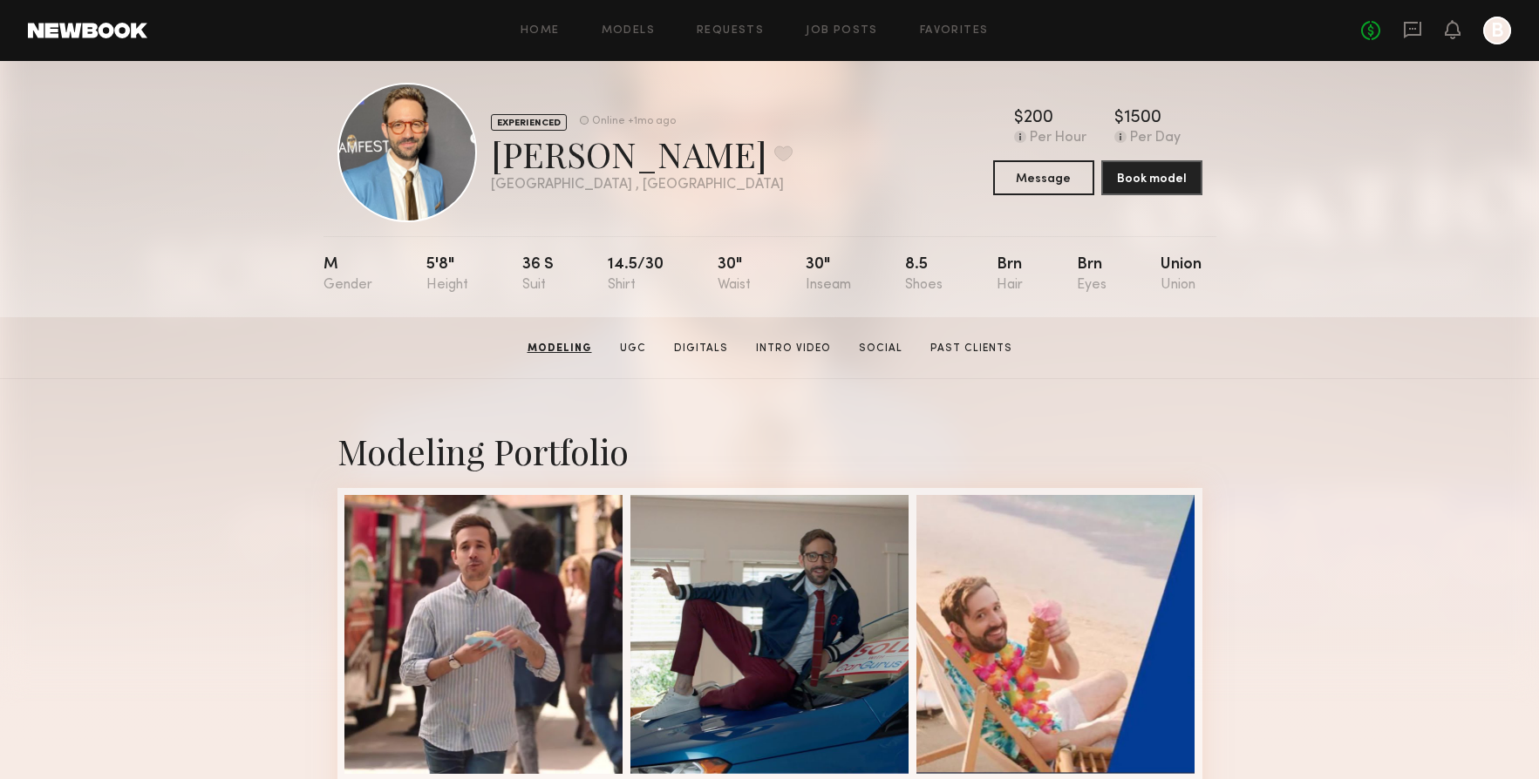
scroll to position [0, 0]
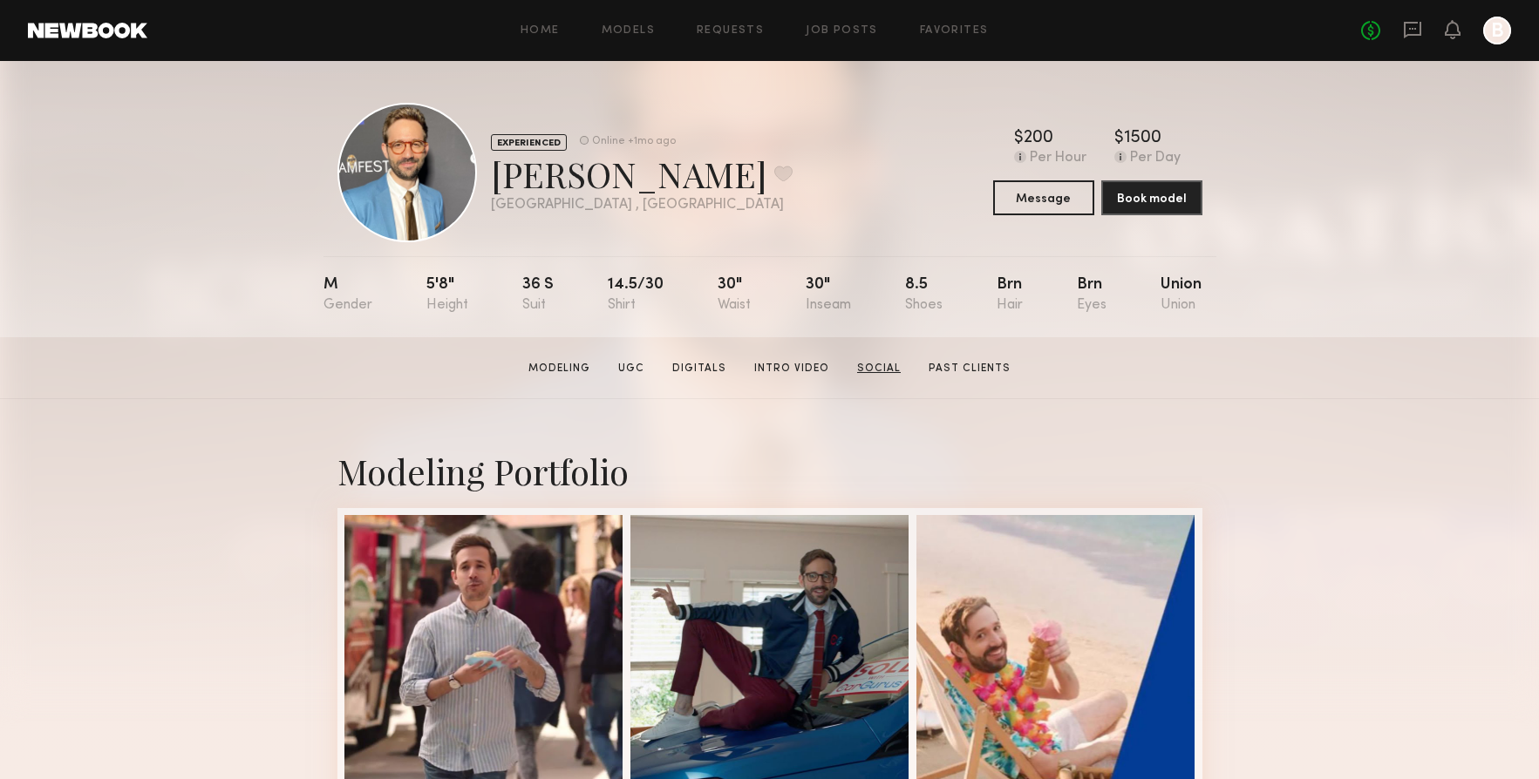
click at [871, 362] on link "Social" at bounding box center [879, 369] width 58 height 16
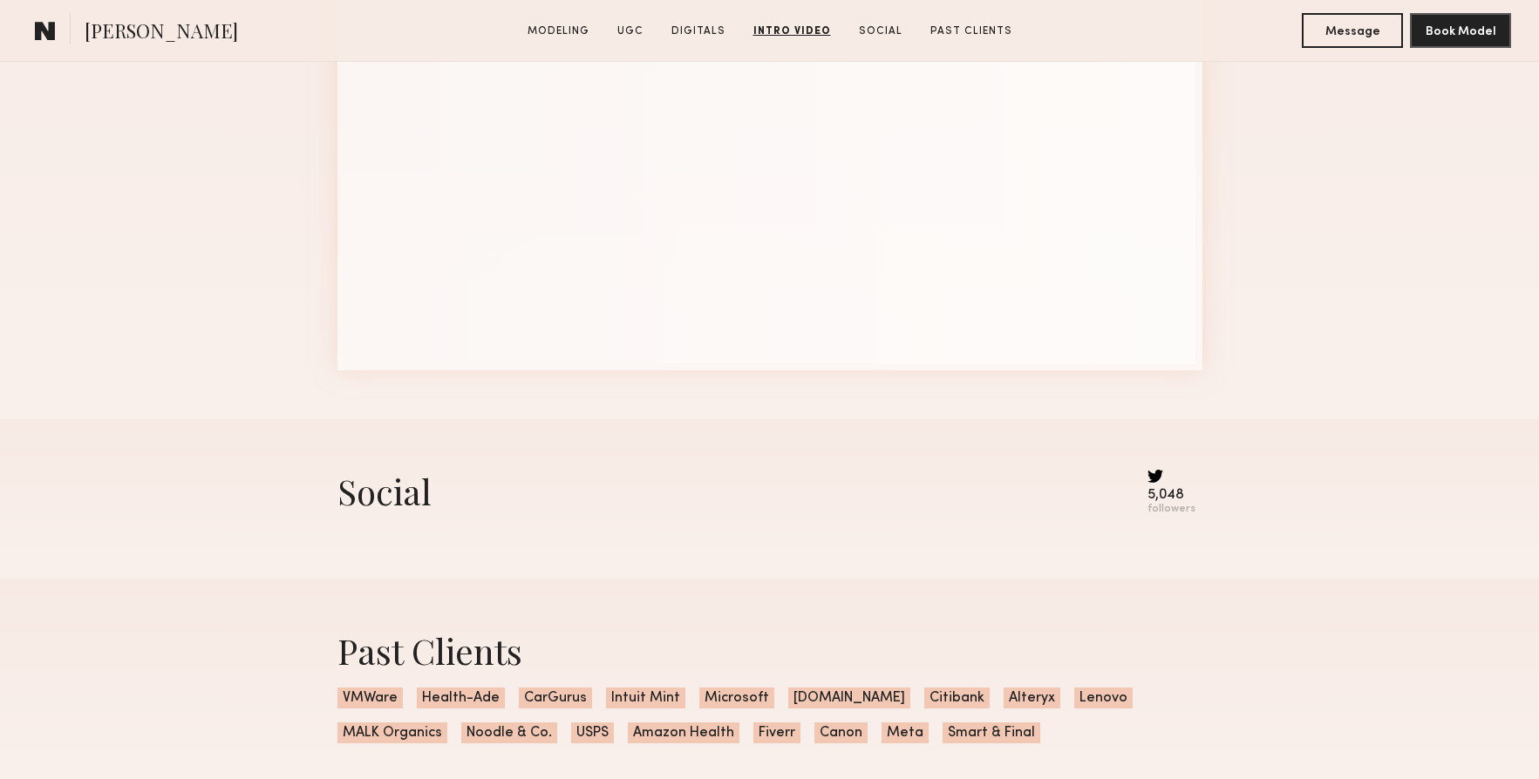
scroll to position [4674, 0]
click at [1166, 498] on div "5,048" at bounding box center [1171, 496] width 48 height 13
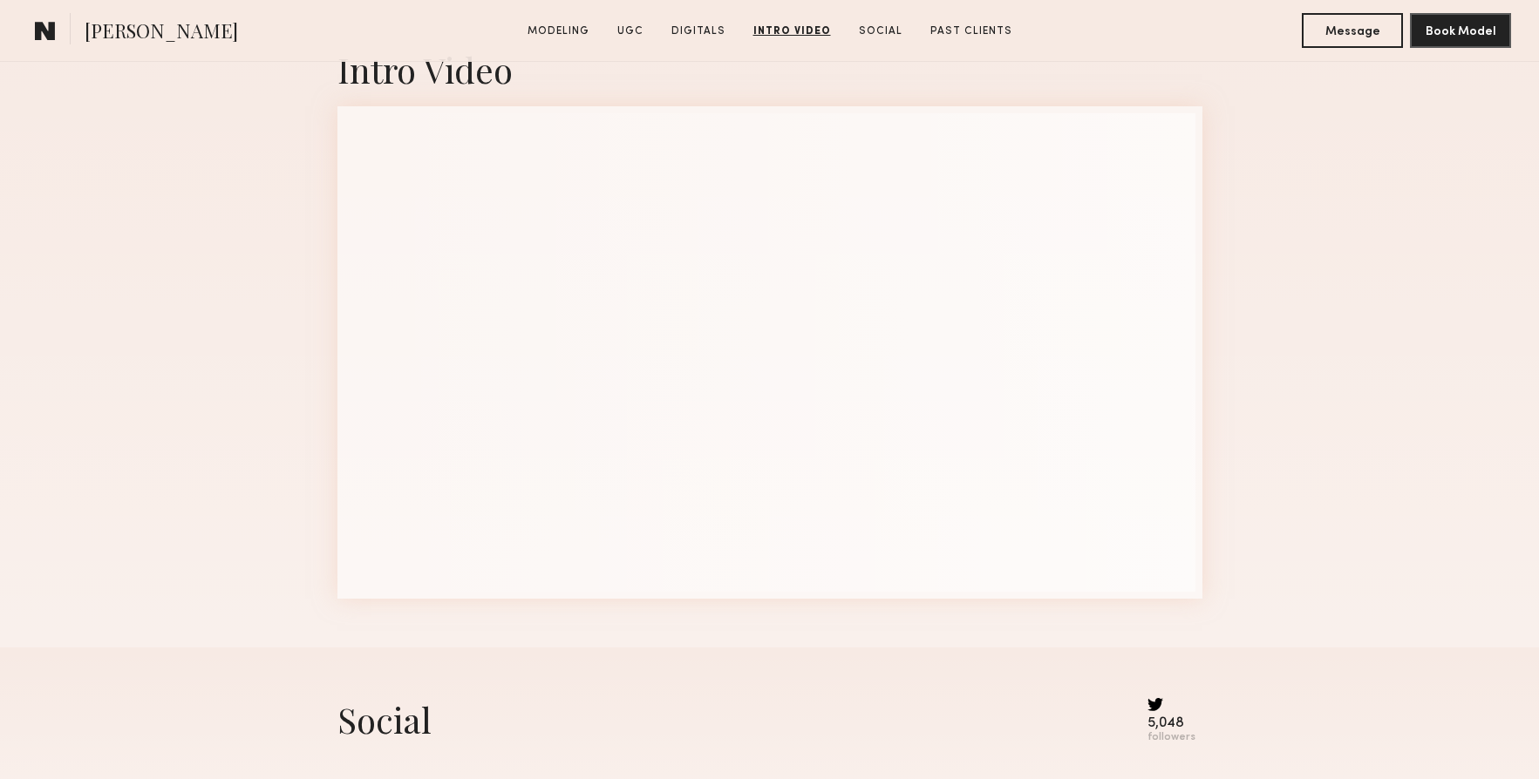
scroll to position [4443, 0]
